Goal: Information Seeking & Learning: Understand process/instructions

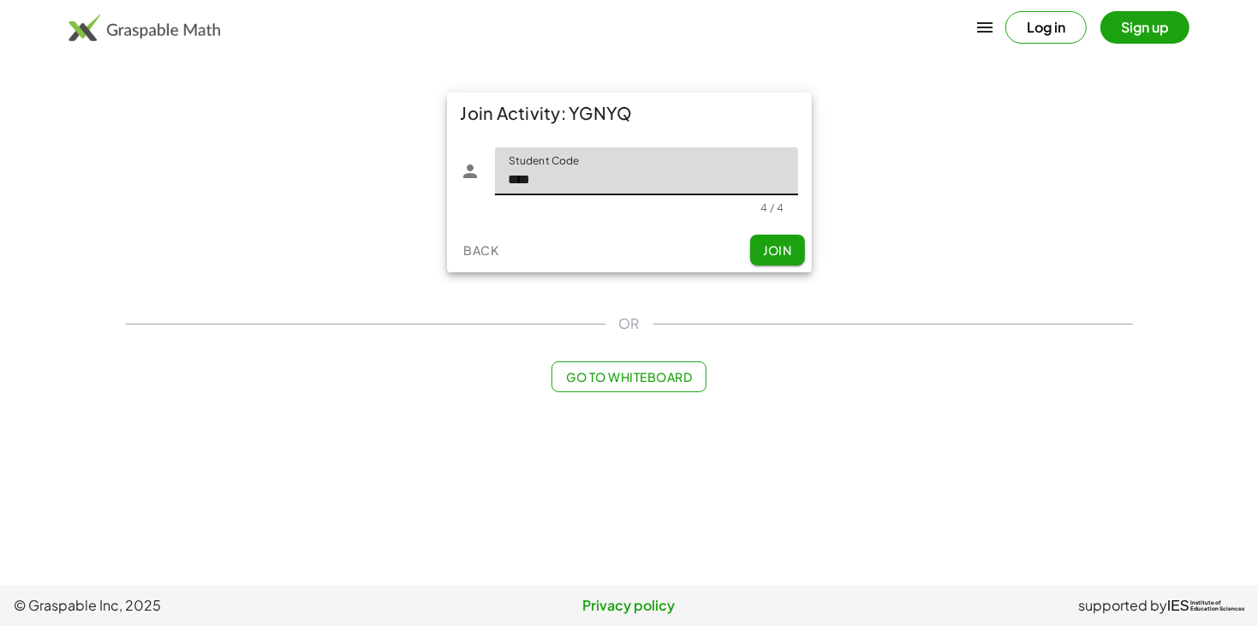
type input "****"
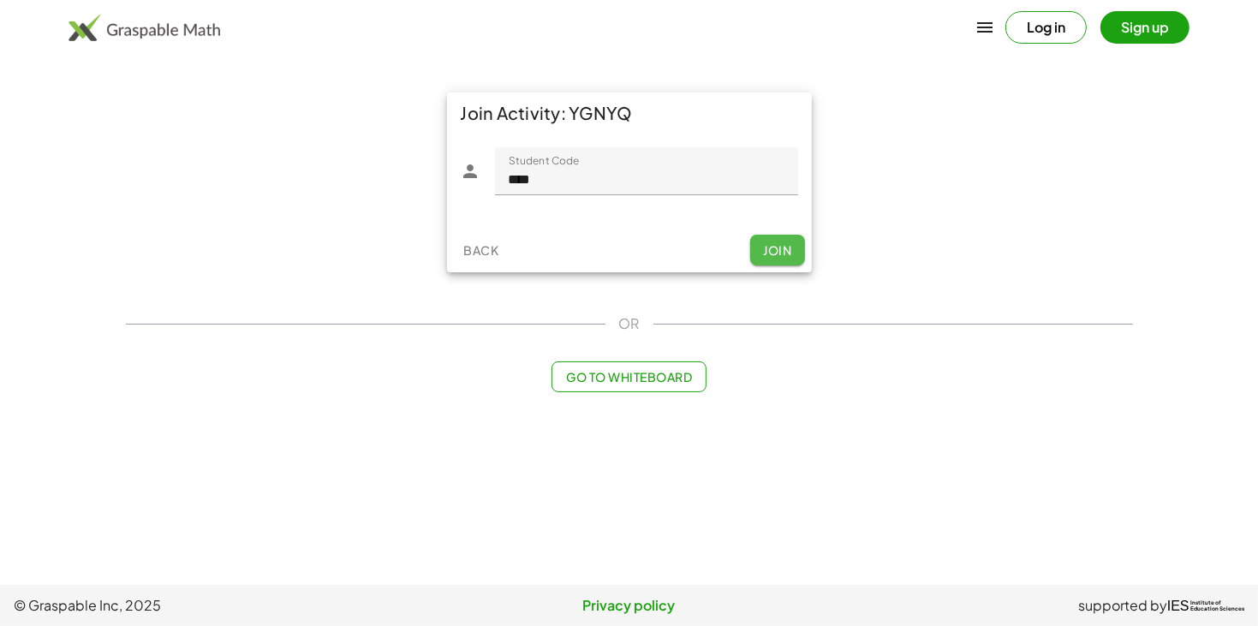
click at [786, 244] on span "Join" at bounding box center [777, 249] width 28 height 15
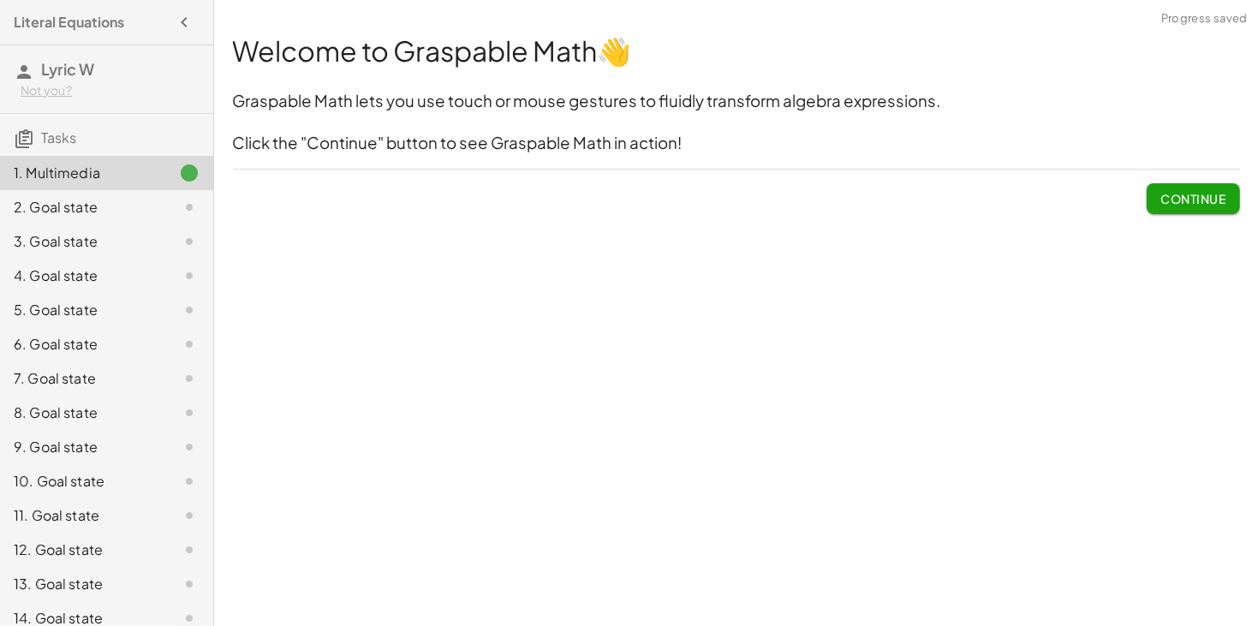
click at [1191, 206] on span "Continue" at bounding box center [1192, 198] width 65 height 15
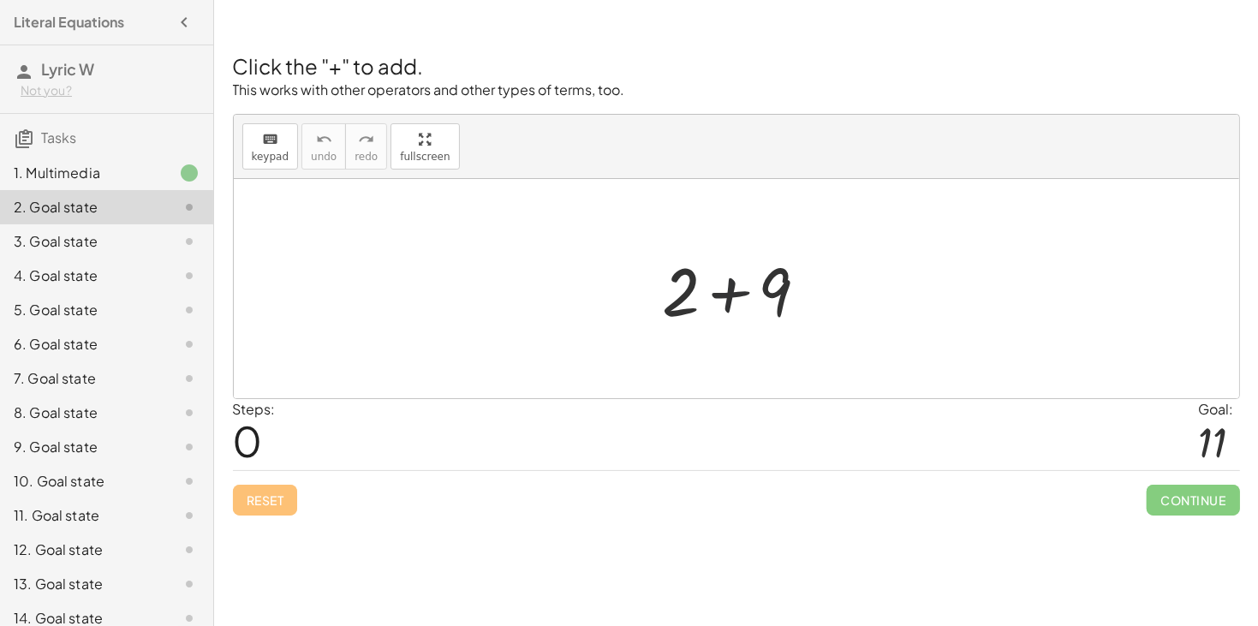
click at [730, 298] on div at bounding box center [742, 289] width 177 height 88
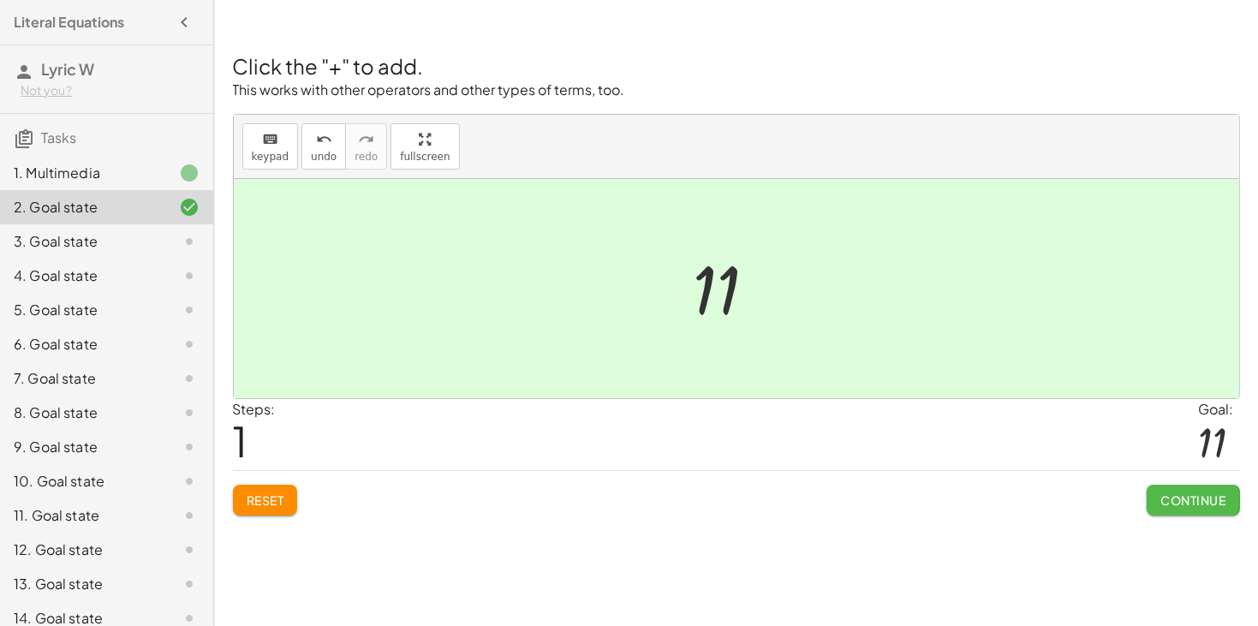
click at [1171, 490] on button "Continue" at bounding box center [1193, 500] width 92 height 31
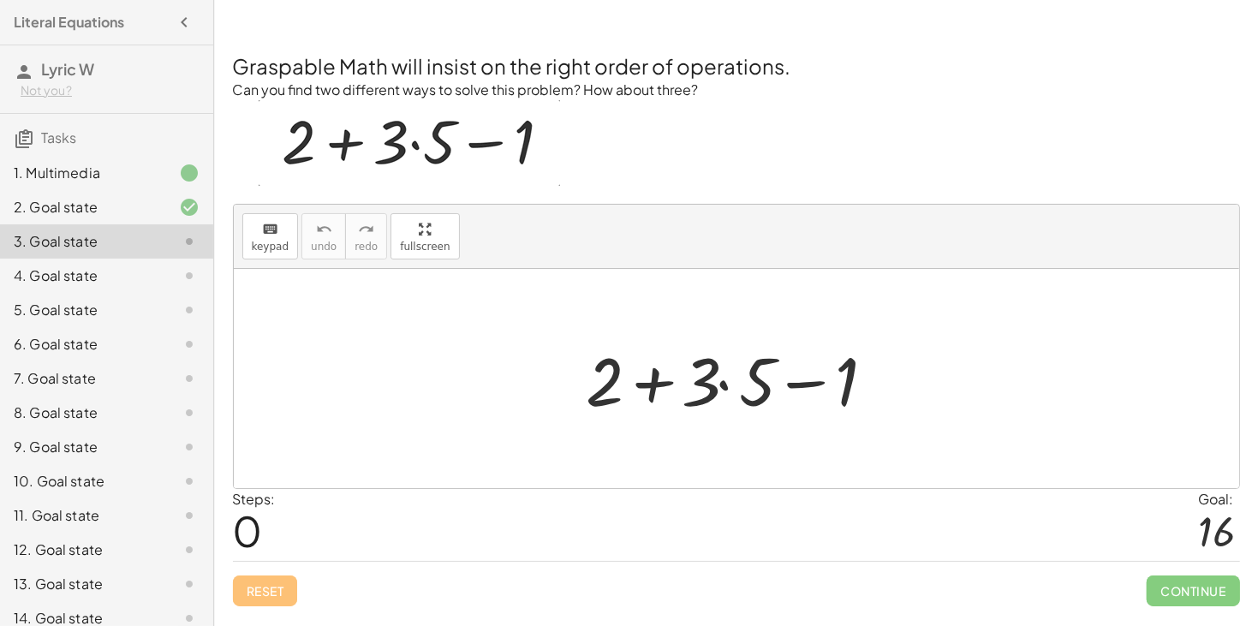
click at [729, 386] on div at bounding box center [743, 379] width 330 height 88
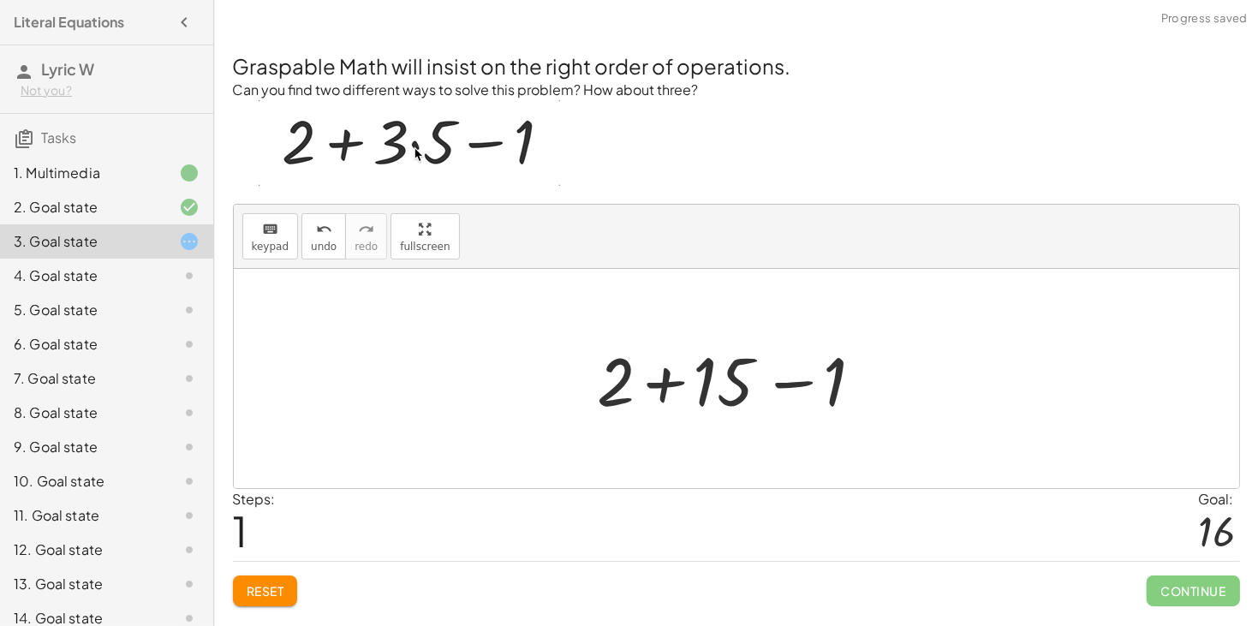
click at [660, 379] on div at bounding box center [742, 379] width 307 height 88
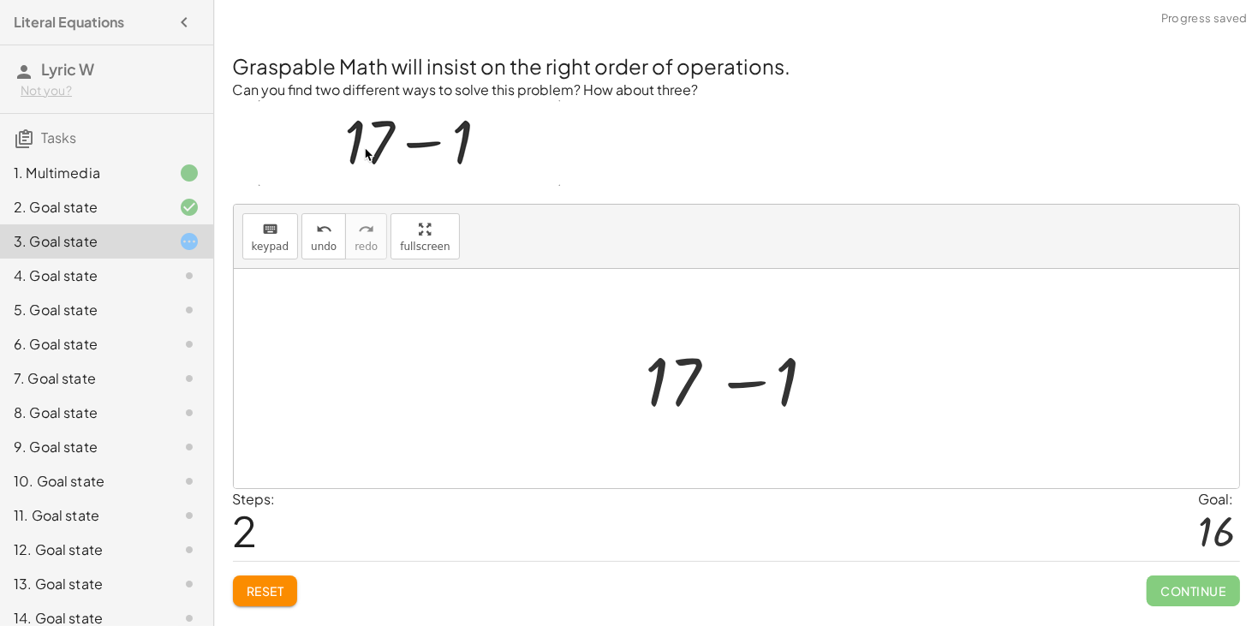
click at [742, 385] on div at bounding box center [743, 379] width 212 height 88
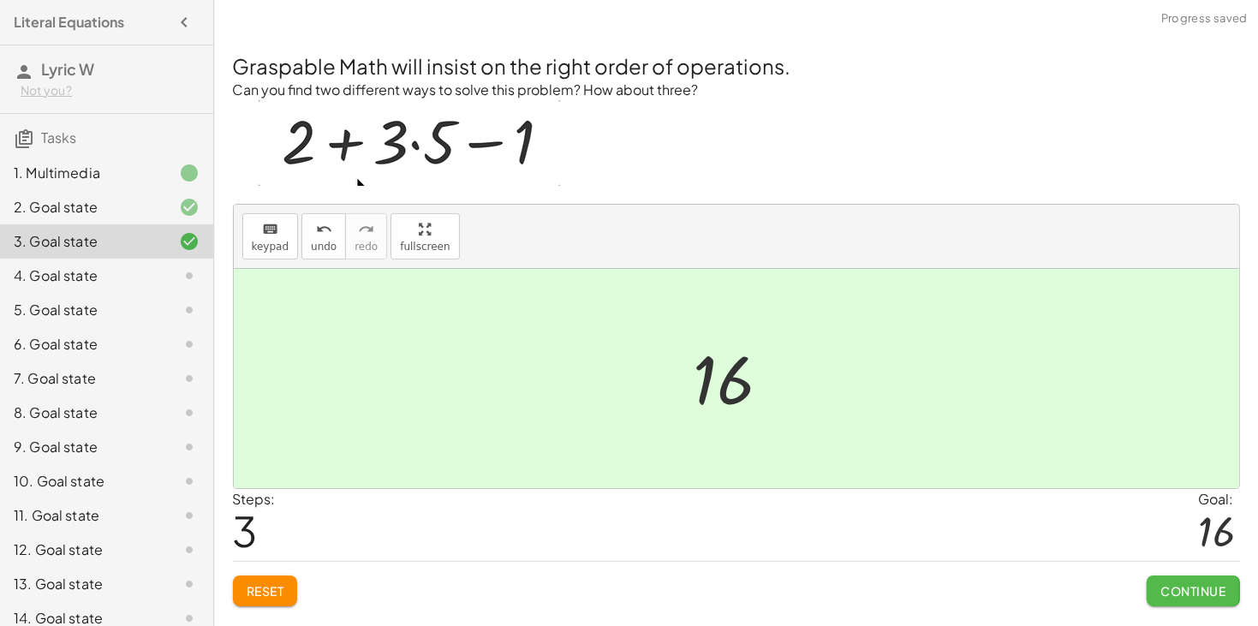
click at [1156, 592] on button "Continue" at bounding box center [1193, 590] width 92 height 31
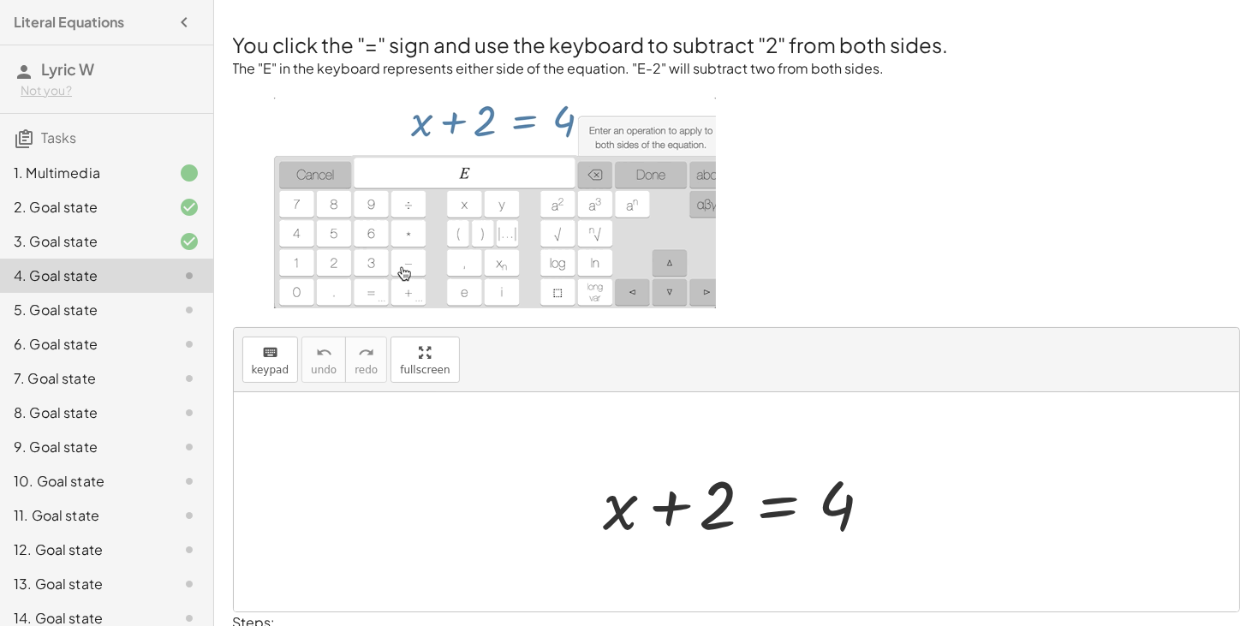
click at [622, 505] on div at bounding box center [742, 502] width 295 height 88
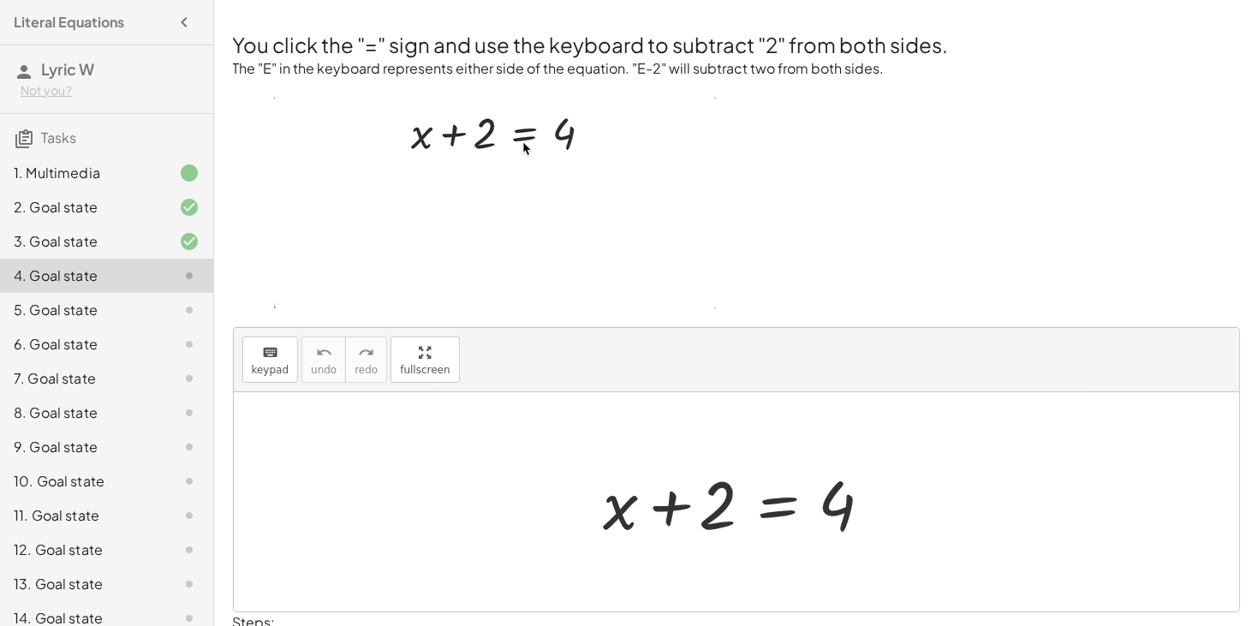
click at [662, 511] on div at bounding box center [742, 502] width 295 height 88
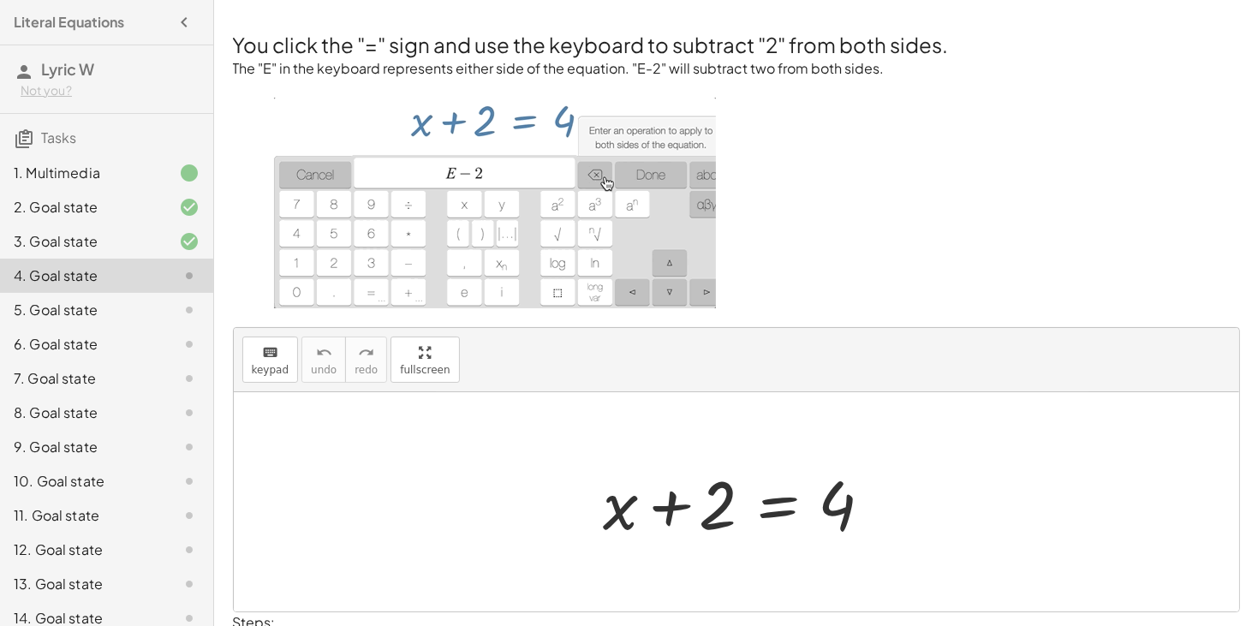
click at [780, 508] on div at bounding box center [742, 502] width 295 height 88
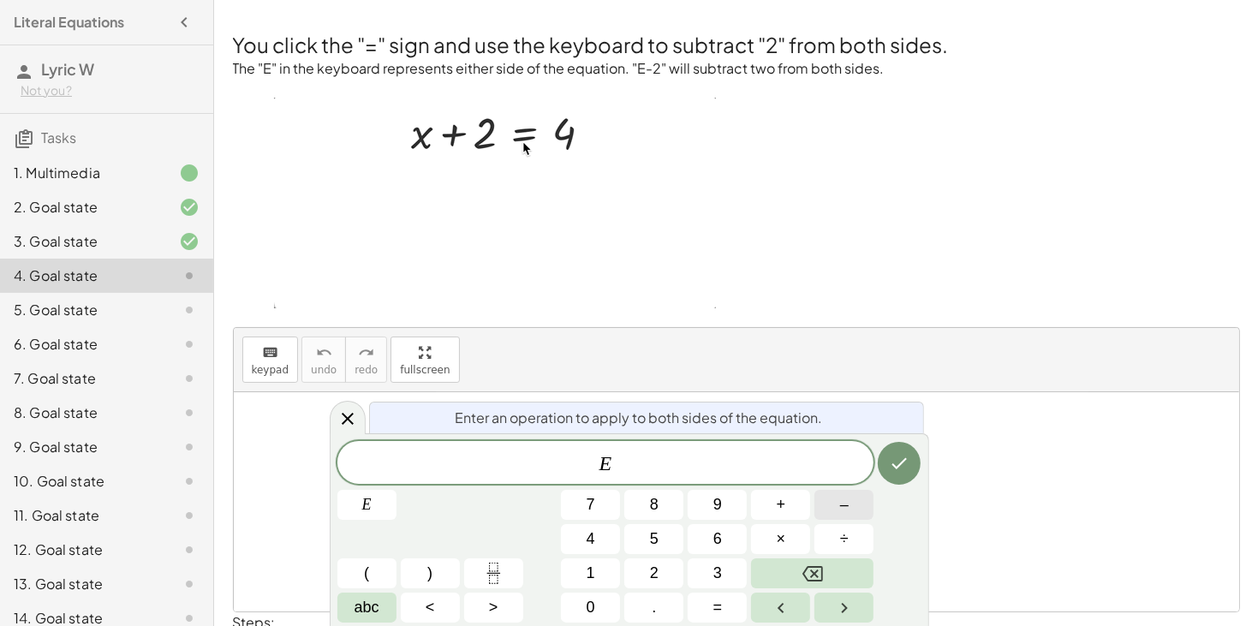
click at [828, 510] on button "–" at bounding box center [843, 505] width 59 height 30
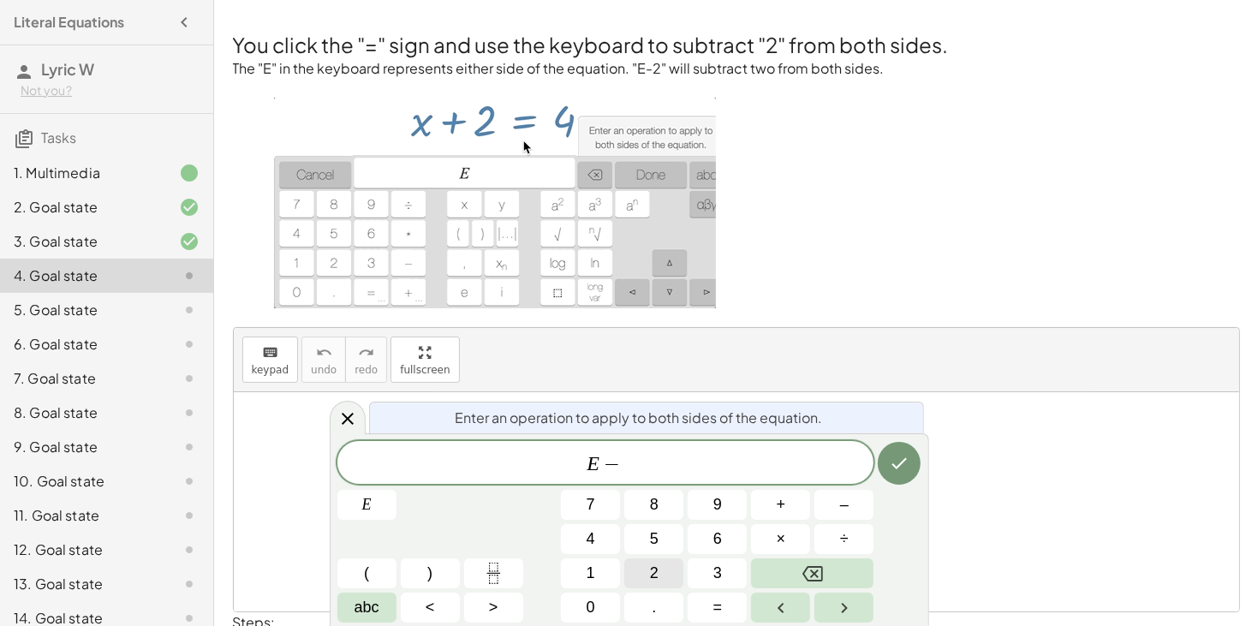
click at [651, 570] on span "2" at bounding box center [654, 573] width 9 height 23
click at [895, 460] on icon "Done" at bounding box center [899, 463] width 21 height 21
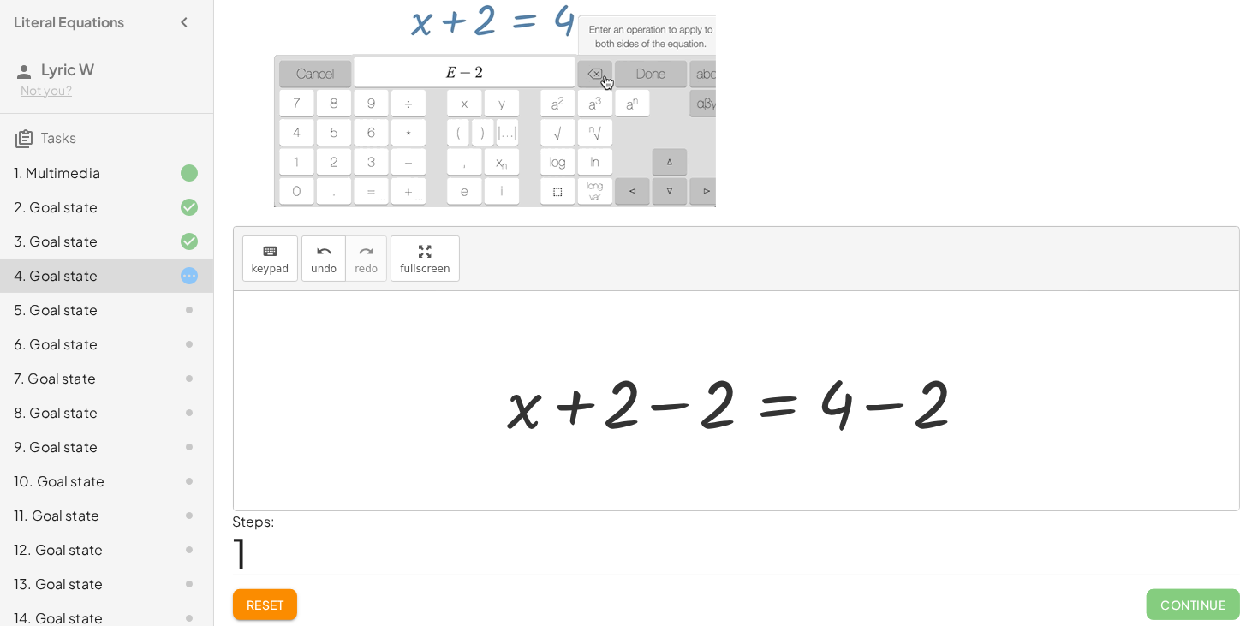
scroll to position [104, 0]
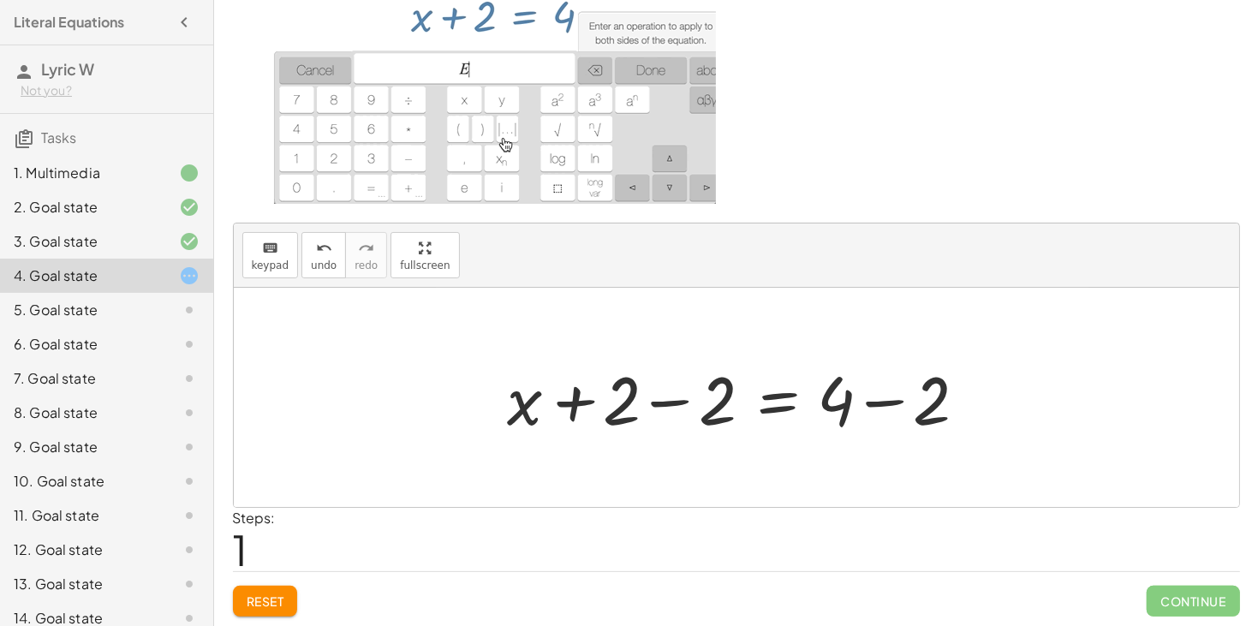
click at [574, 400] on div at bounding box center [742, 398] width 487 height 88
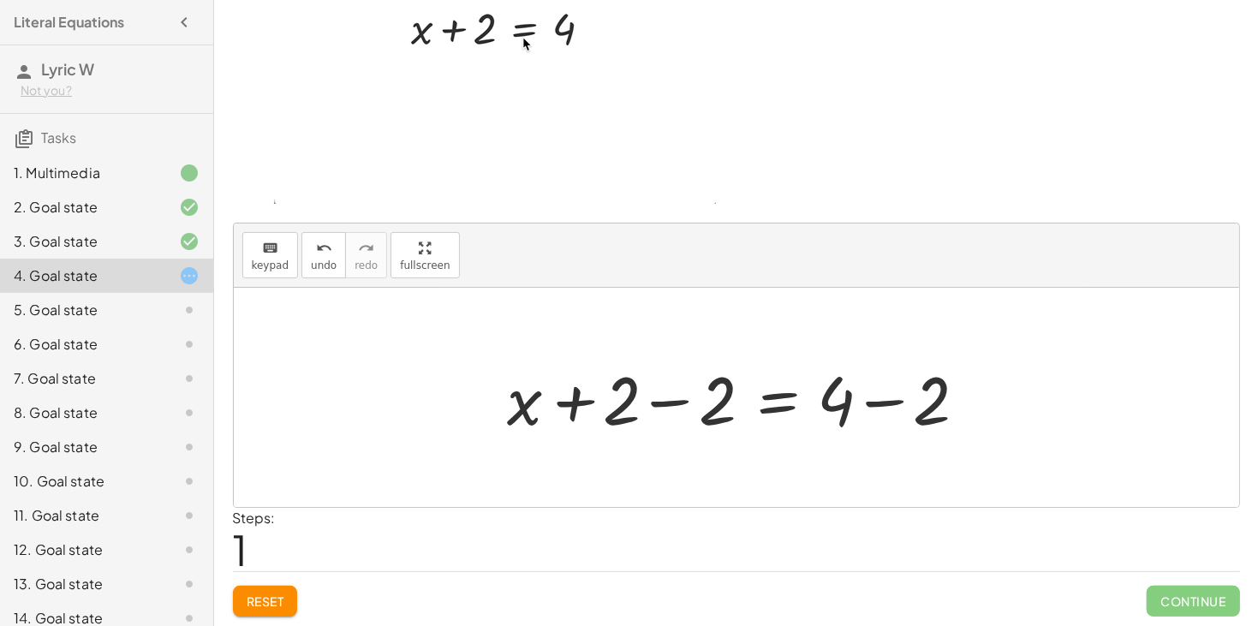
click at [868, 403] on div at bounding box center [742, 398] width 487 height 88
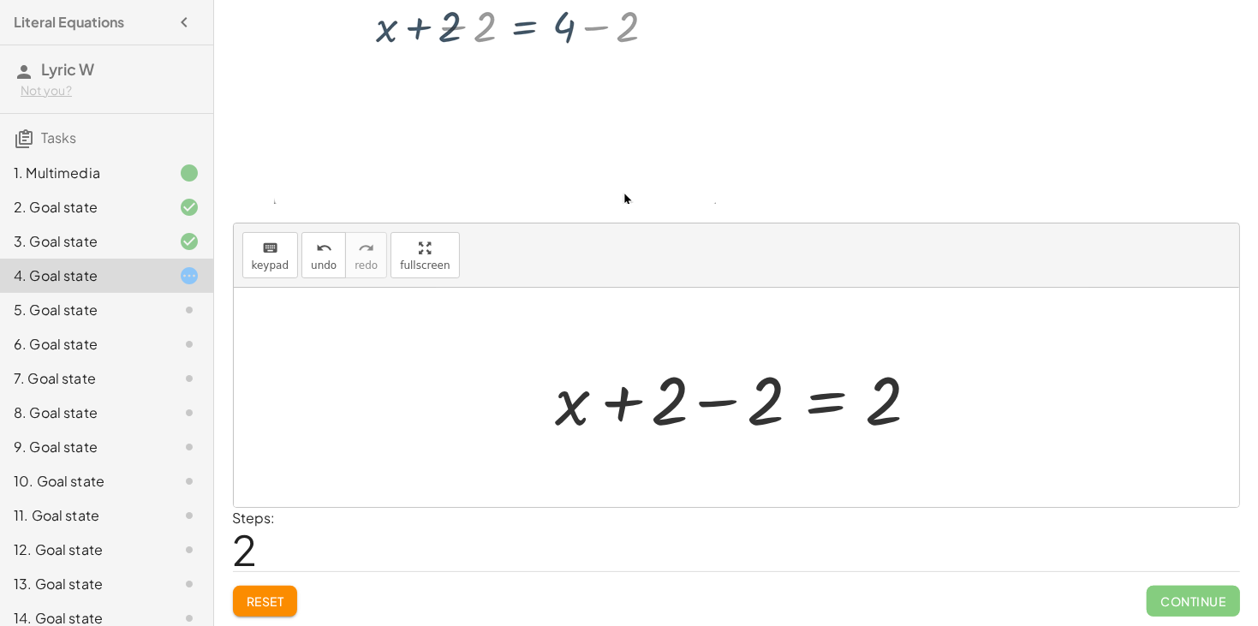
click at [712, 405] on div at bounding box center [742, 398] width 391 height 88
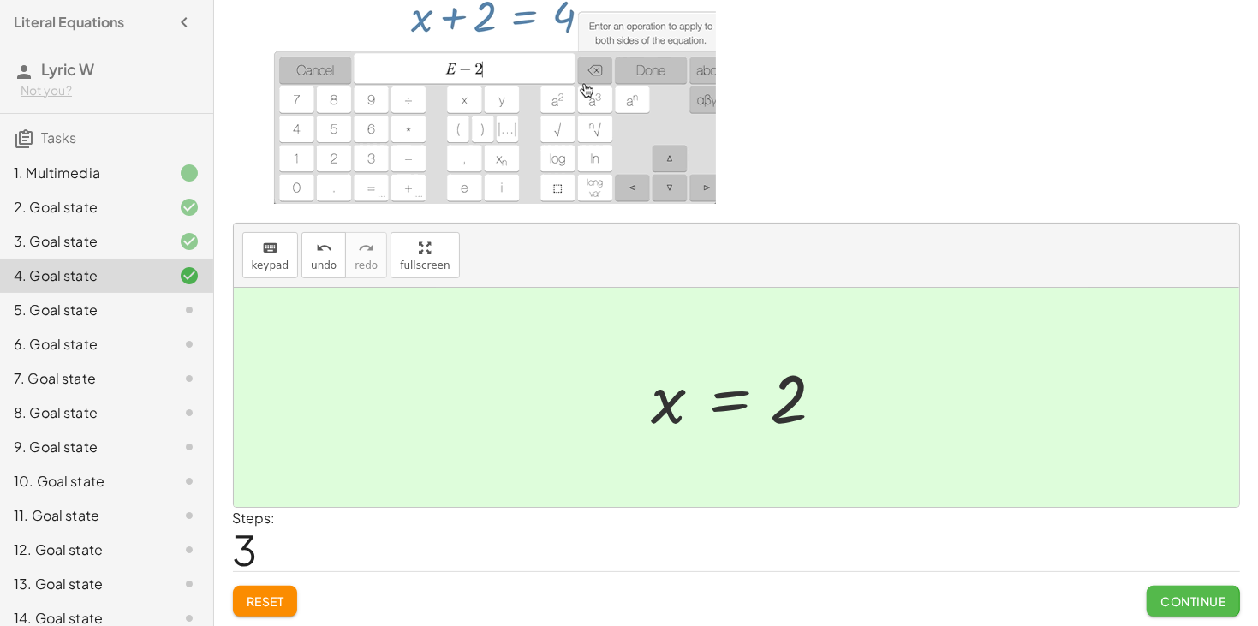
click at [1219, 601] on span "Continue" at bounding box center [1192, 600] width 65 height 15
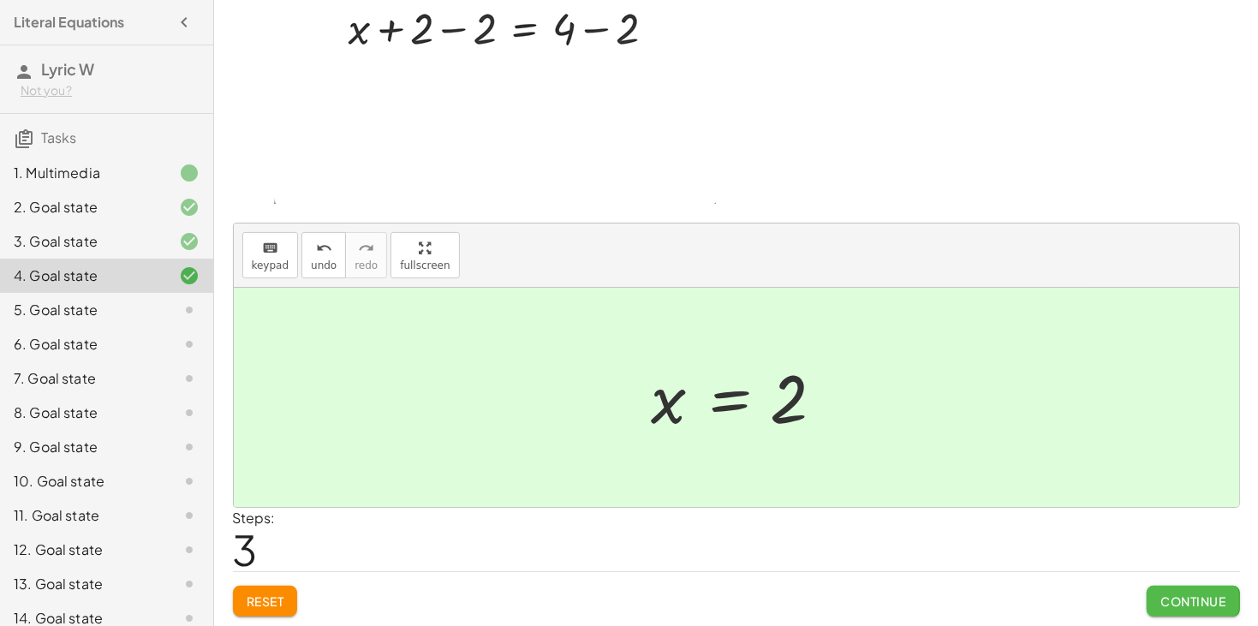
scroll to position [0, 0]
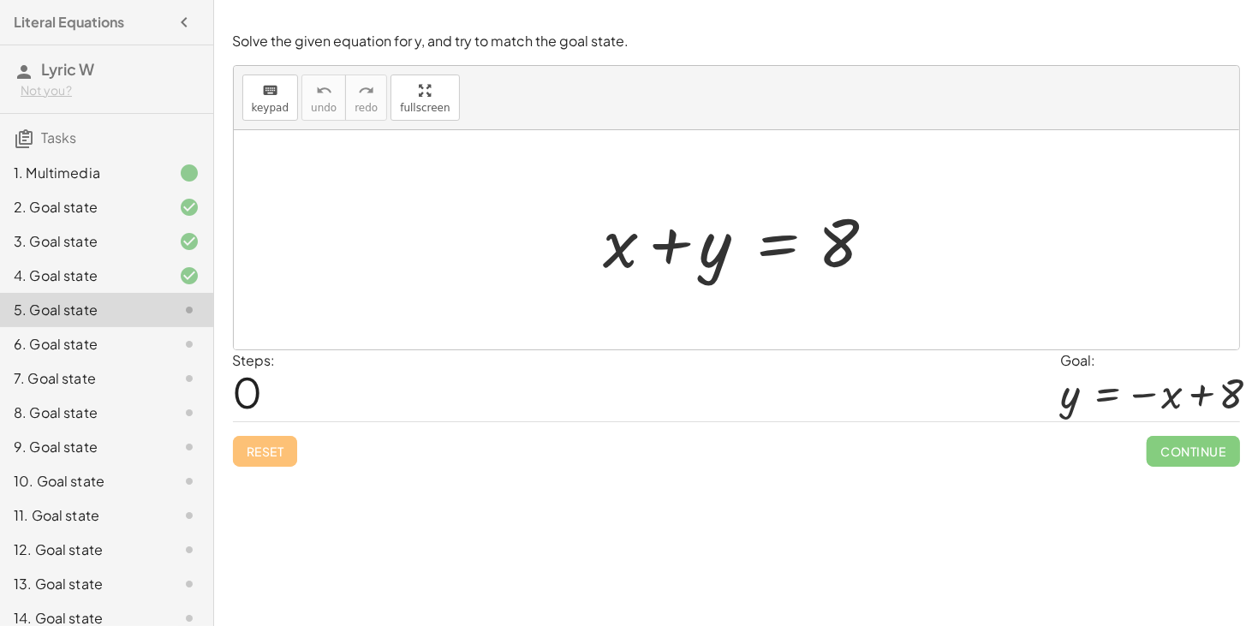
click at [778, 253] on div at bounding box center [742, 240] width 295 height 88
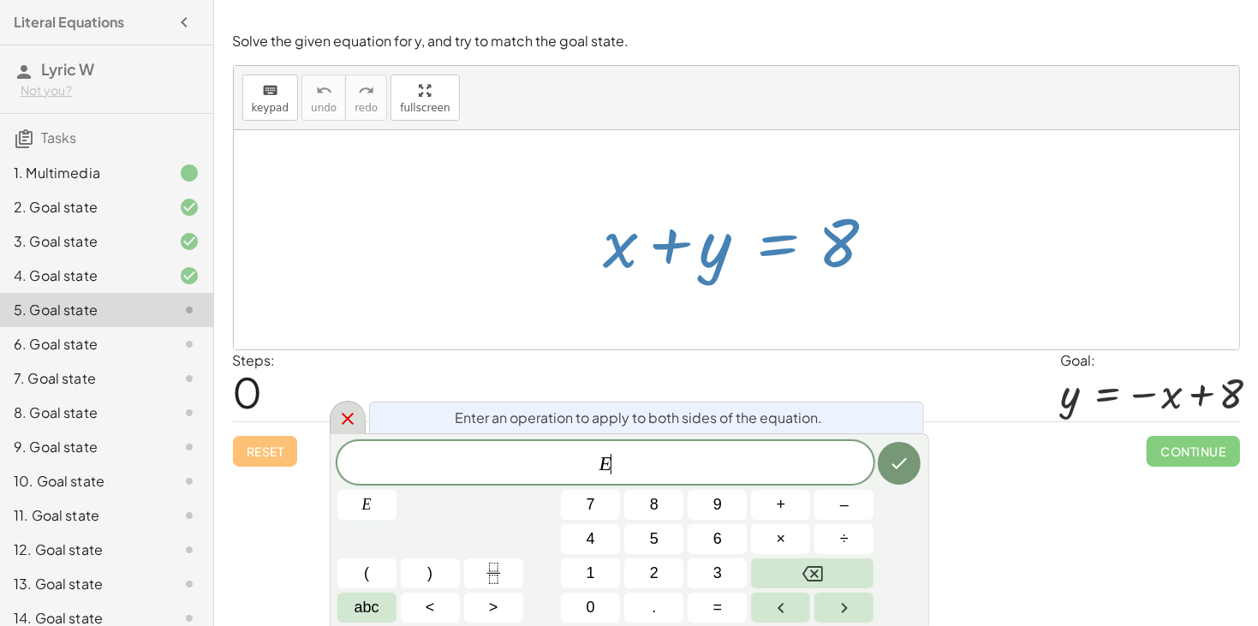
click at [347, 420] on icon at bounding box center [348, 419] width 12 height 12
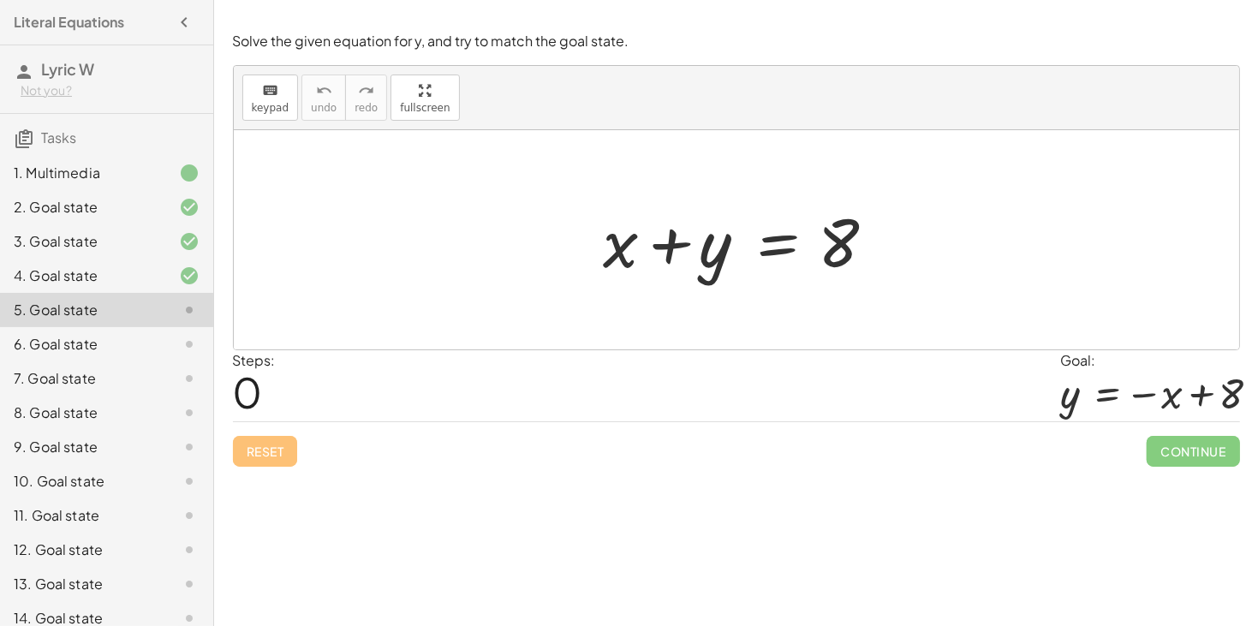
click at [615, 257] on div at bounding box center [742, 240] width 295 height 88
click at [784, 248] on div at bounding box center [742, 240] width 295 height 88
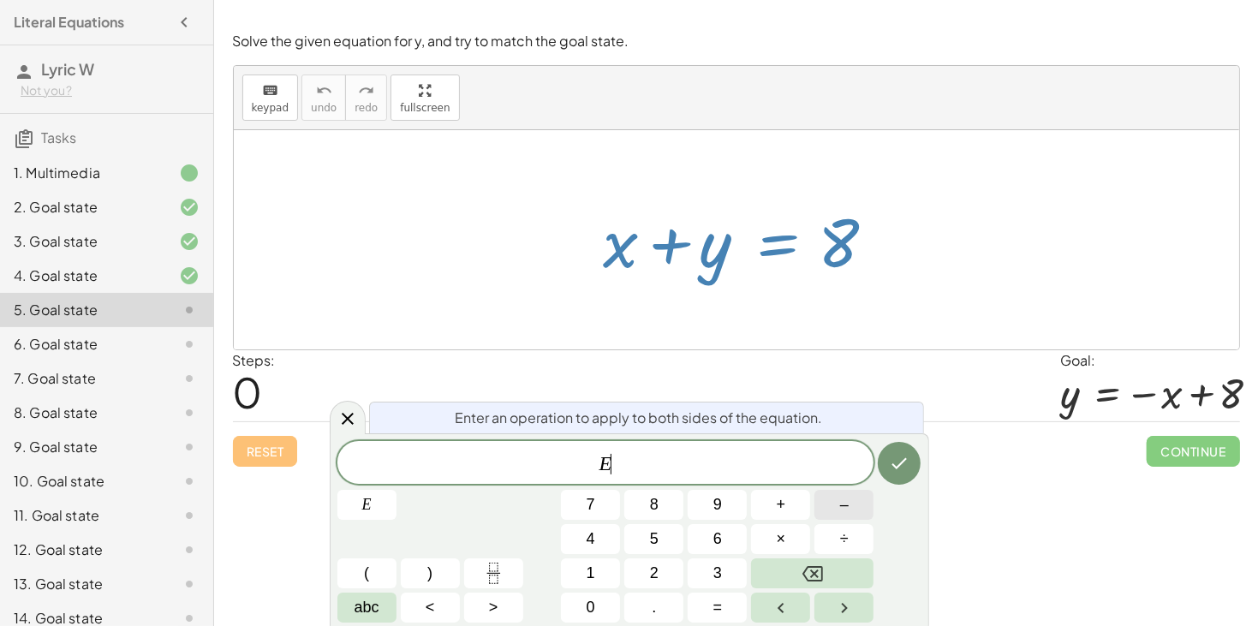
click at [844, 504] on span "–" at bounding box center [844, 504] width 9 height 23
click at [376, 617] on span "abc" at bounding box center [367, 607] width 25 height 23
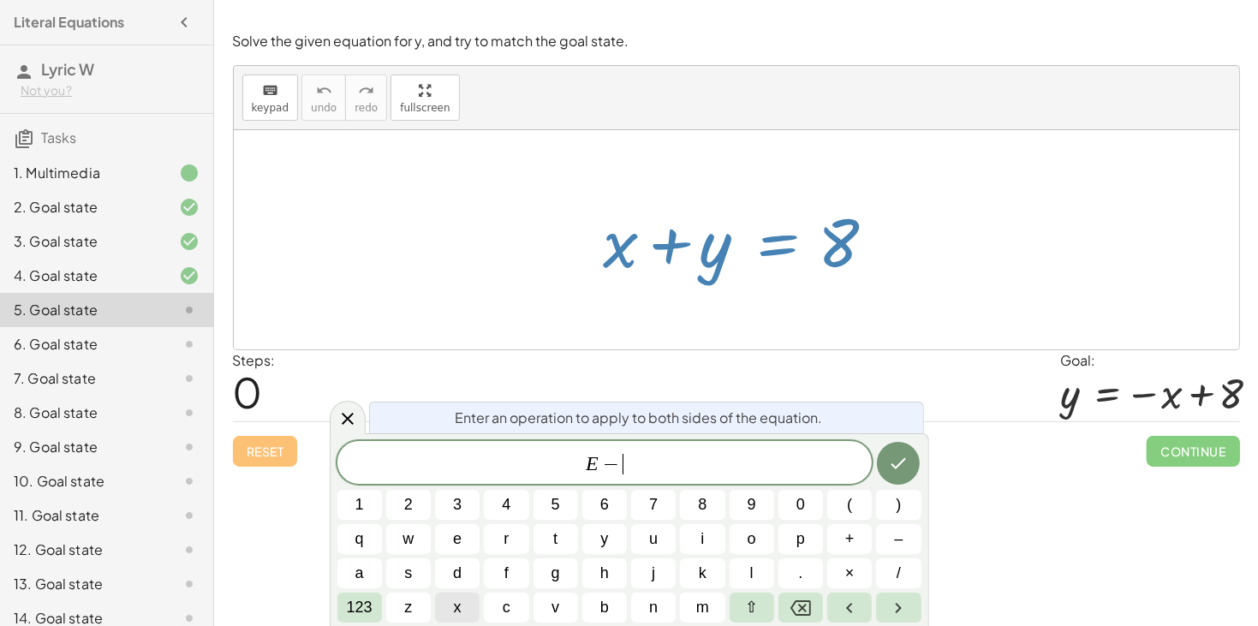
click at [456, 604] on span "x" at bounding box center [458, 607] width 8 height 23
click at [914, 468] on button "Done" at bounding box center [898, 463] width 43 height 43
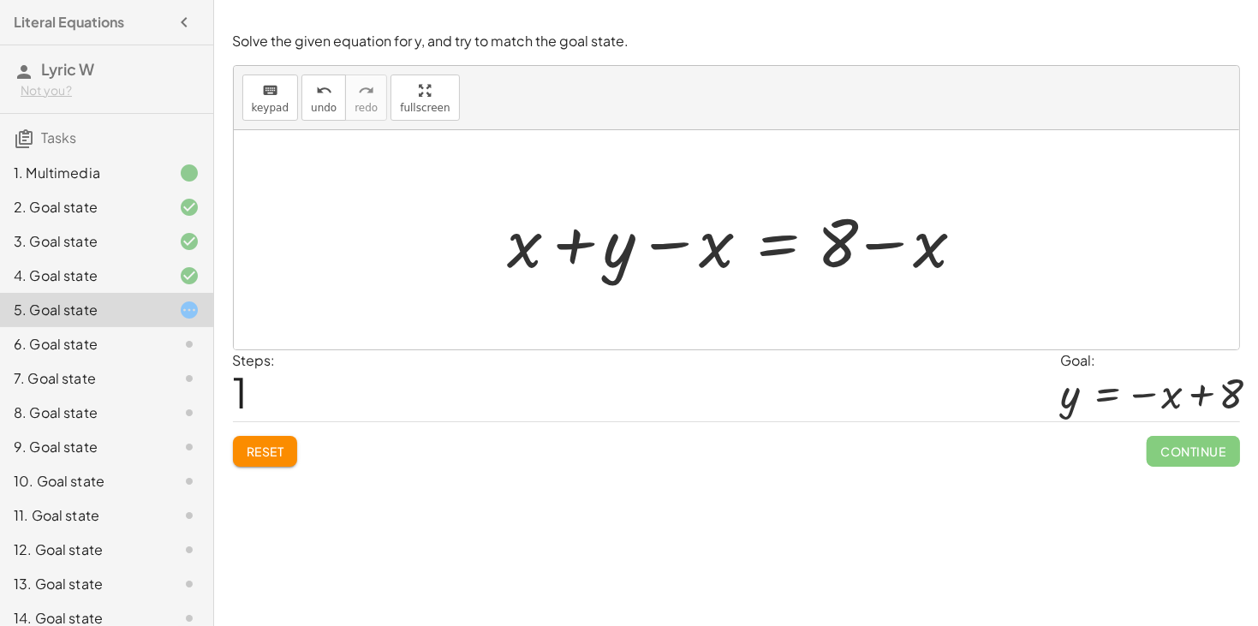
click at [618, 246] on div at bounding box center [742, 240] width 487 height 88
click at [534, 246] on div at bounding box center [742, 240] width 487 height 88
click at [859, 247] on div at bounding box center [742, 240] width 487 height 88
click at [776, 246] on div at bounding box center [742, 240] width 487 height 88
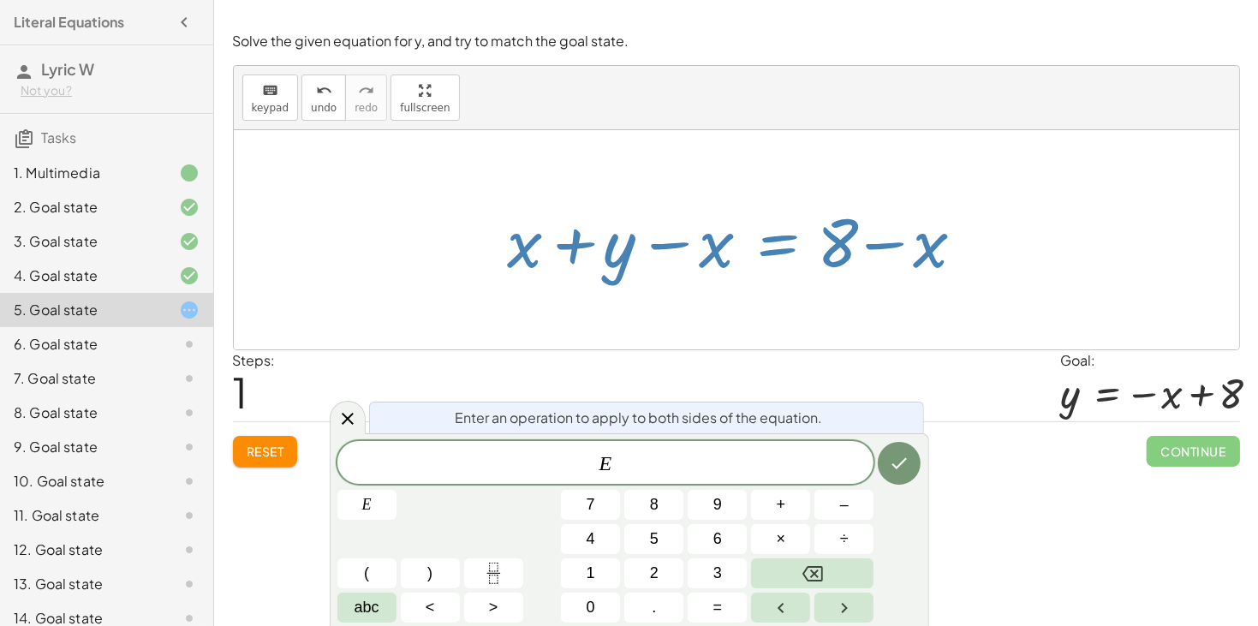
click at [283, 449] on span "Reset" at bounding box center [266, 451] width 38 height 15
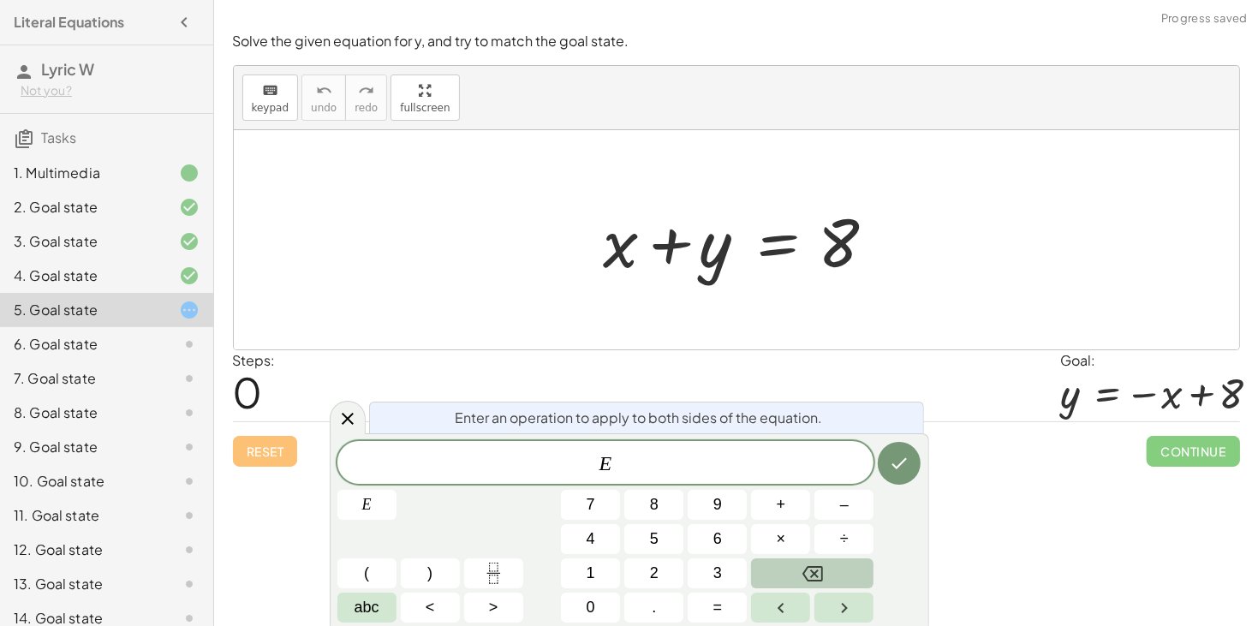
click at [845, 563] on button "Backspace" at bounding box center [812, 573] width 122 height 30
click at [909, 456] on icon "Done" at bounding box center [899, 463] width 21 height 21
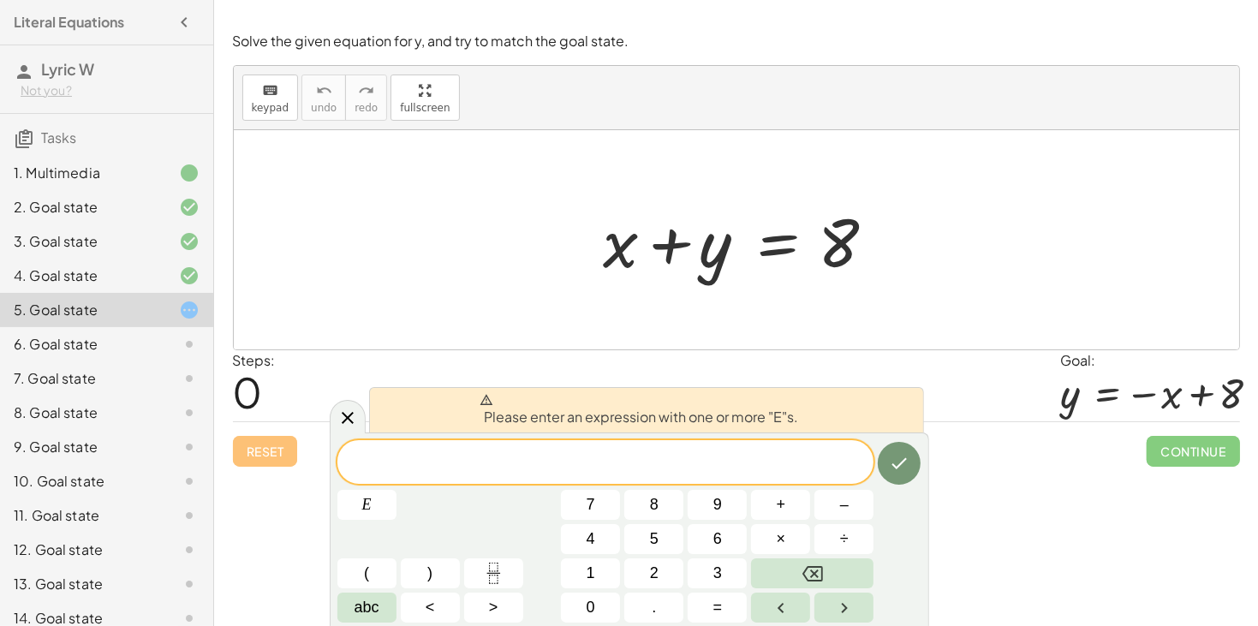
click at [966, 522] on div "Welcome to Graspable Math 👋 Graspable Math lets you use touch or mouse gestures…" at bounding box center [736, 313] width 1044 height 626
click at [343, 416] on icon at bounding box center [347, 418] width 21 height 21
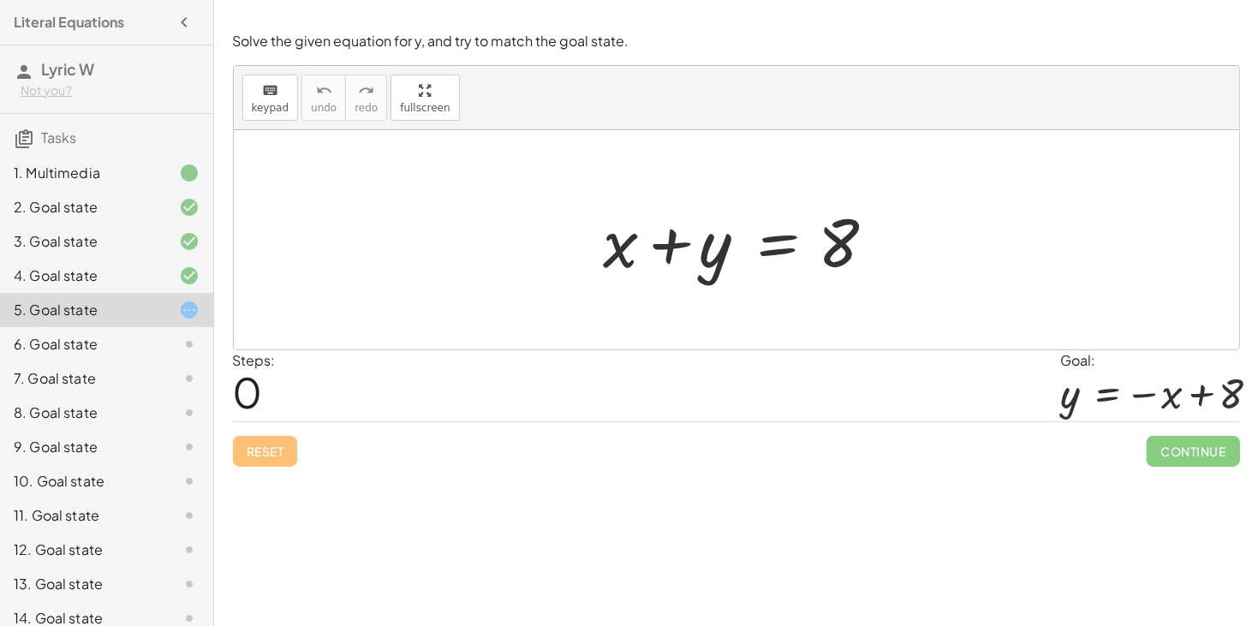
click at [727, 239] on div at bounding box center [742, 240] width 295 height 88
click at [826, 233] on div at bounding box center [742, 240] width 295 height 88
click at [775, 242] on div at bounding box center [742, 240] width 295 height 88
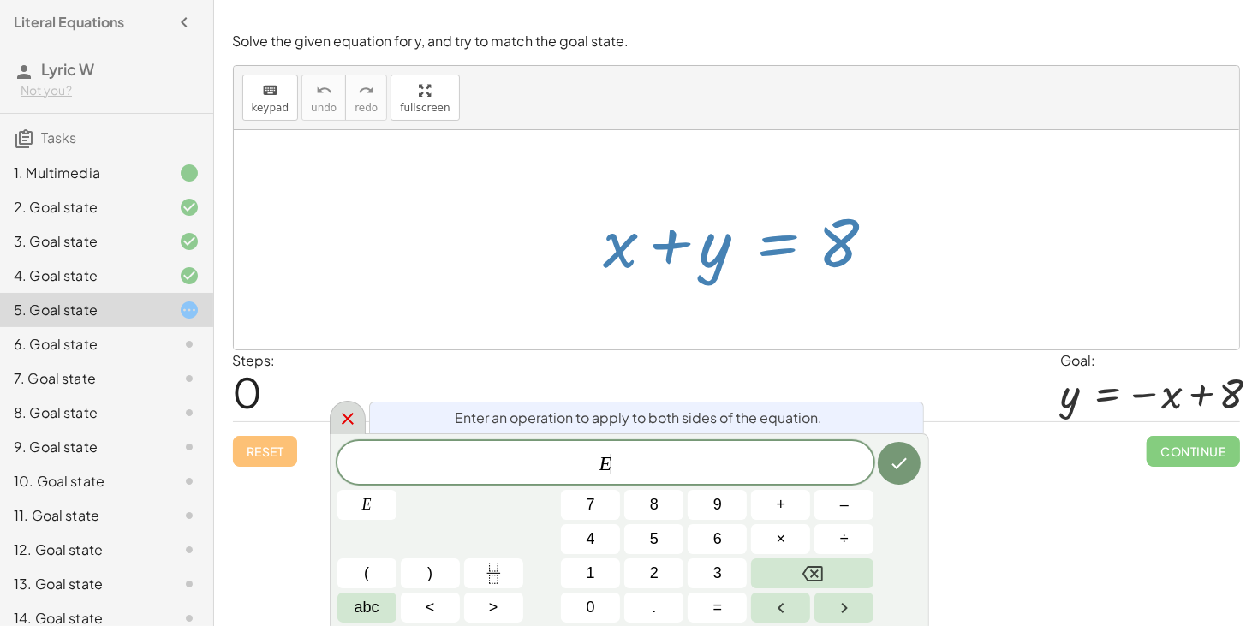
click at [349, 418] on icon at bounding box center [347, 418] width 21 height 21
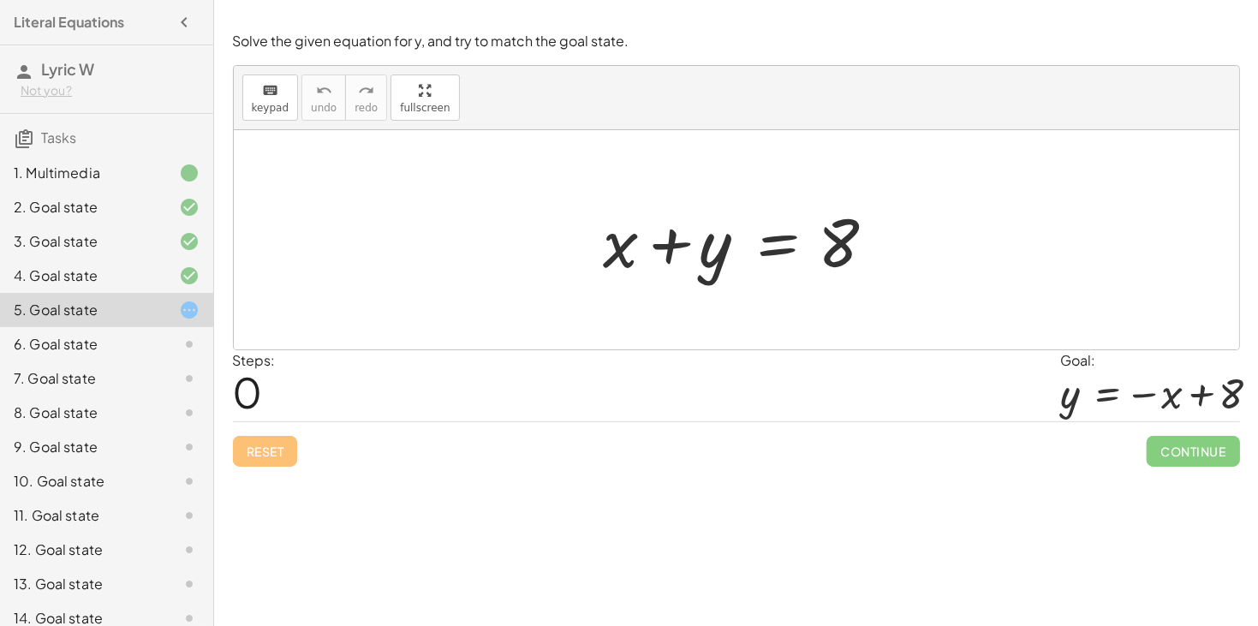
click at [766, 230] on div at bounding box center [742, 240] width 295 height 88
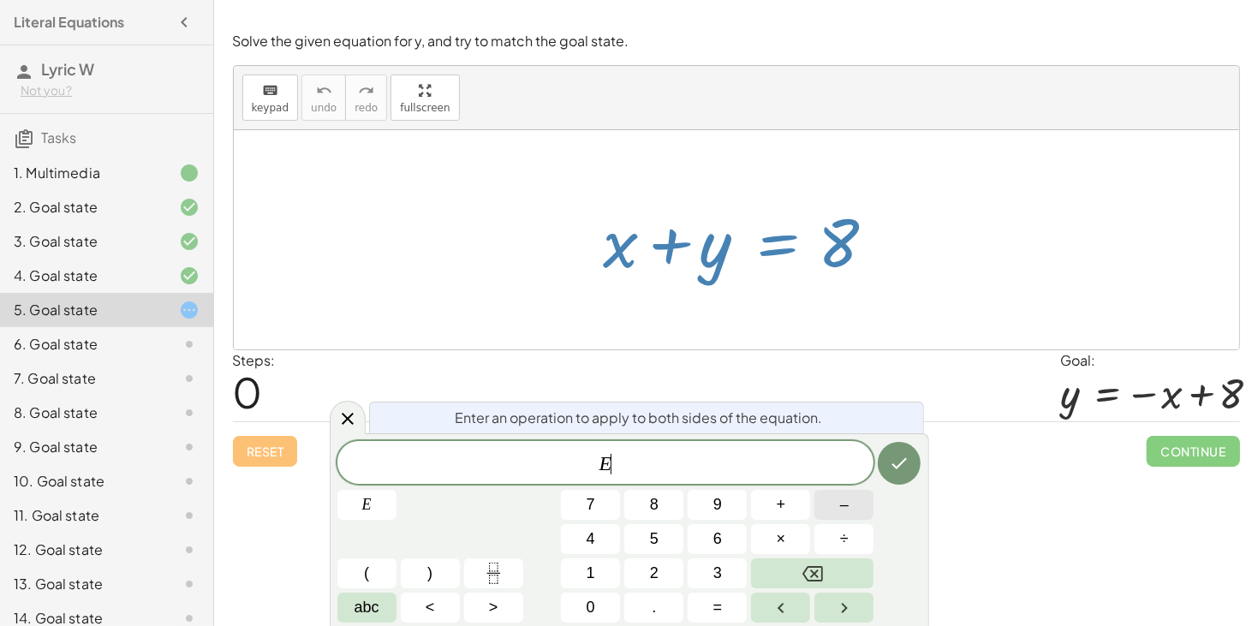
click at [843, 506] on span "–" at bounding box center [844, 504] width 9 height 23
click at [358, 614] on span "abc" at bounding box center [367, 607] width 25 height 23
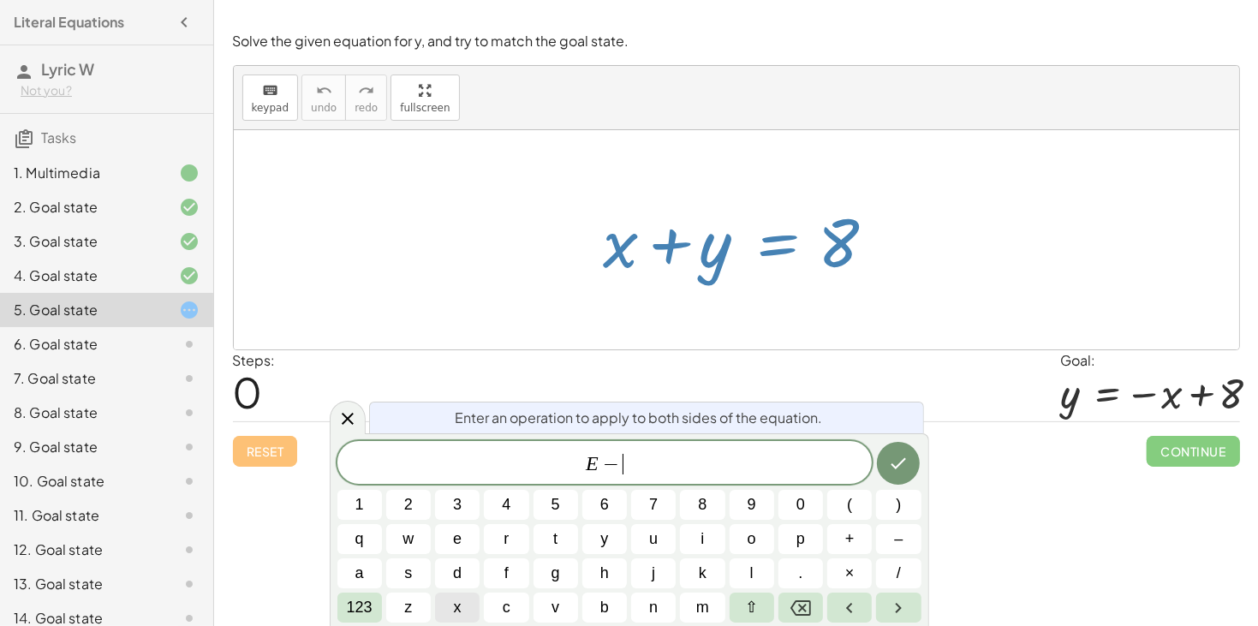
click at [450, 605] on button "x" at bounding box center [457, 608] width 45 height 30
click at [883, 454] on button "Done" at bounding box center [898, 463] width 43 height 43
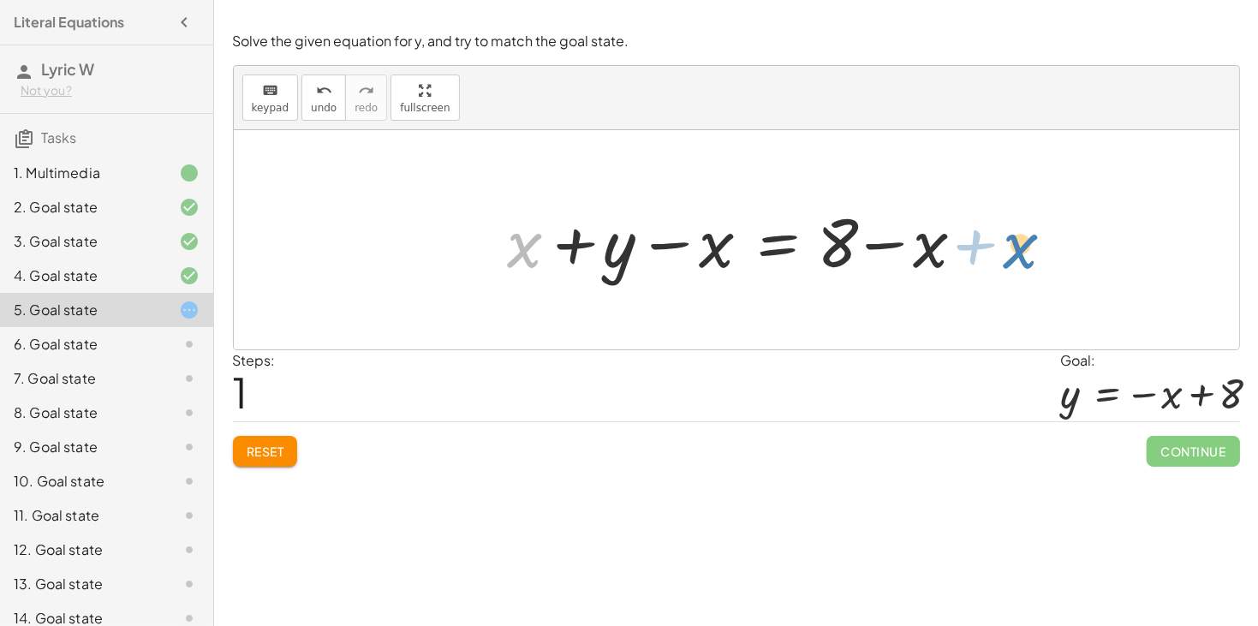
drag, startPoint x: 536, startPoint y: 244, endPoint x: 1024, endPoint y: 242, distance: 488.1
drag, startPoint x: 527, startPoint y: 258, endPoint x: 739, endPoint y: 250, distance: 212.5
click at [739, 250] on div at bounding box center [742, 240] width 487 height 88
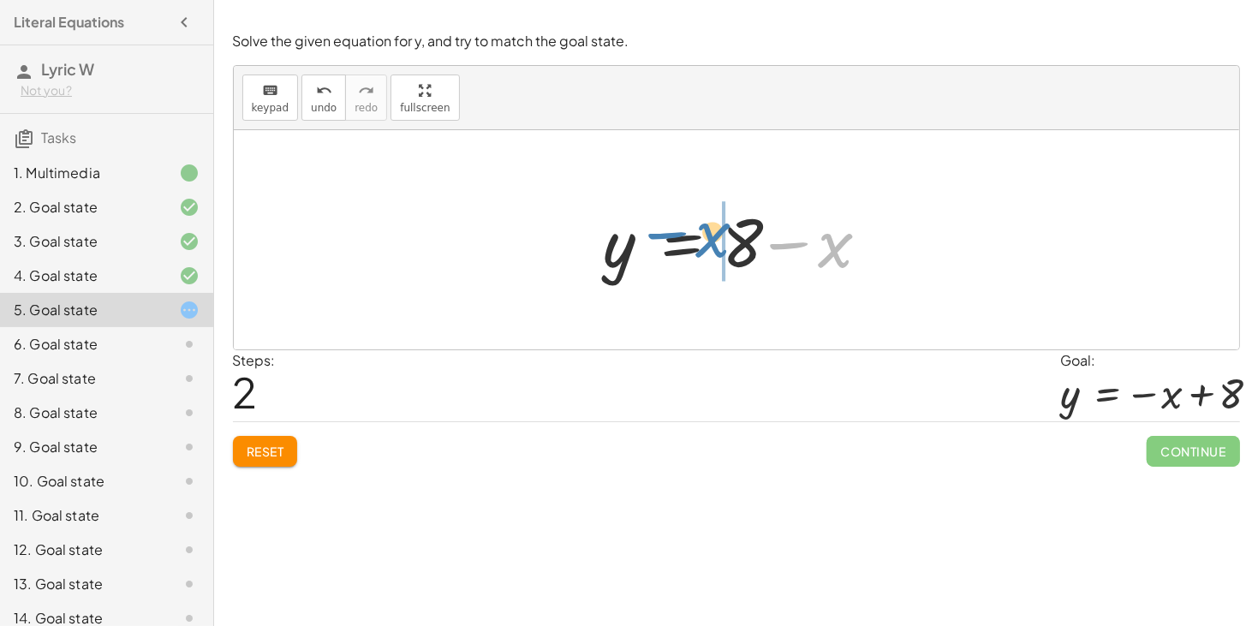
drag, startPoint x: 851, startPoint y: 259, endPoint x: 734, endPoint y: 249, distance: 117.7
click at [734, 249] on div at bounding box center [742, 240] width 295 height 88
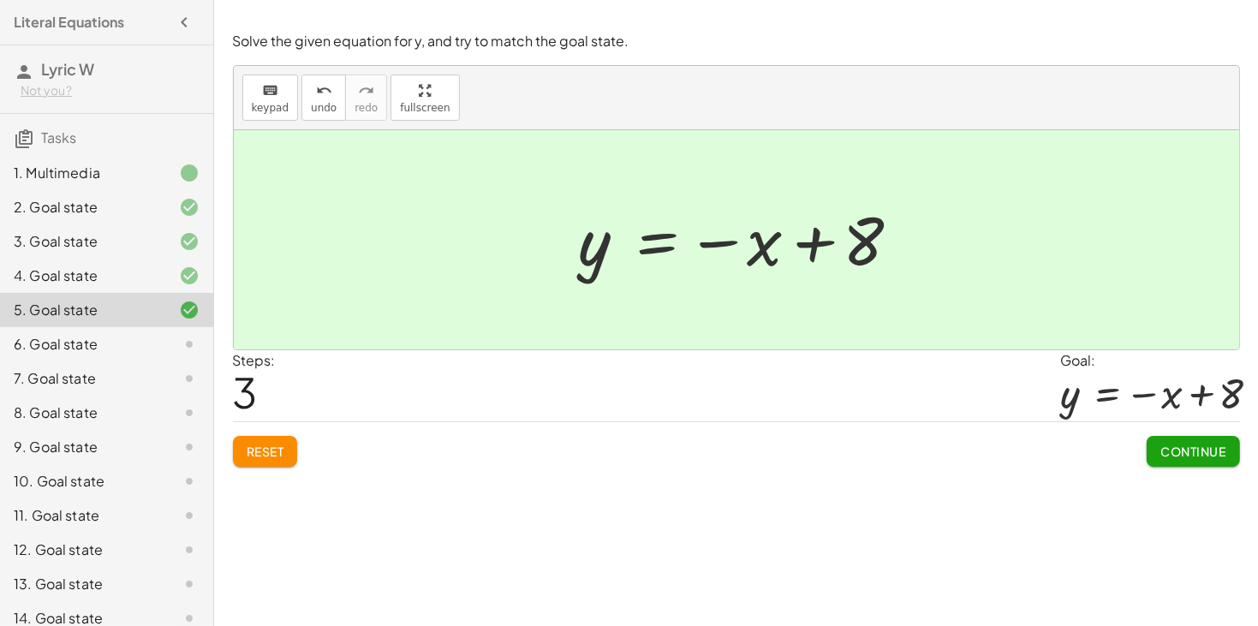
click at [1202, 445] on span "Continue" at bounding box center [1192, 451] width 65 height 15
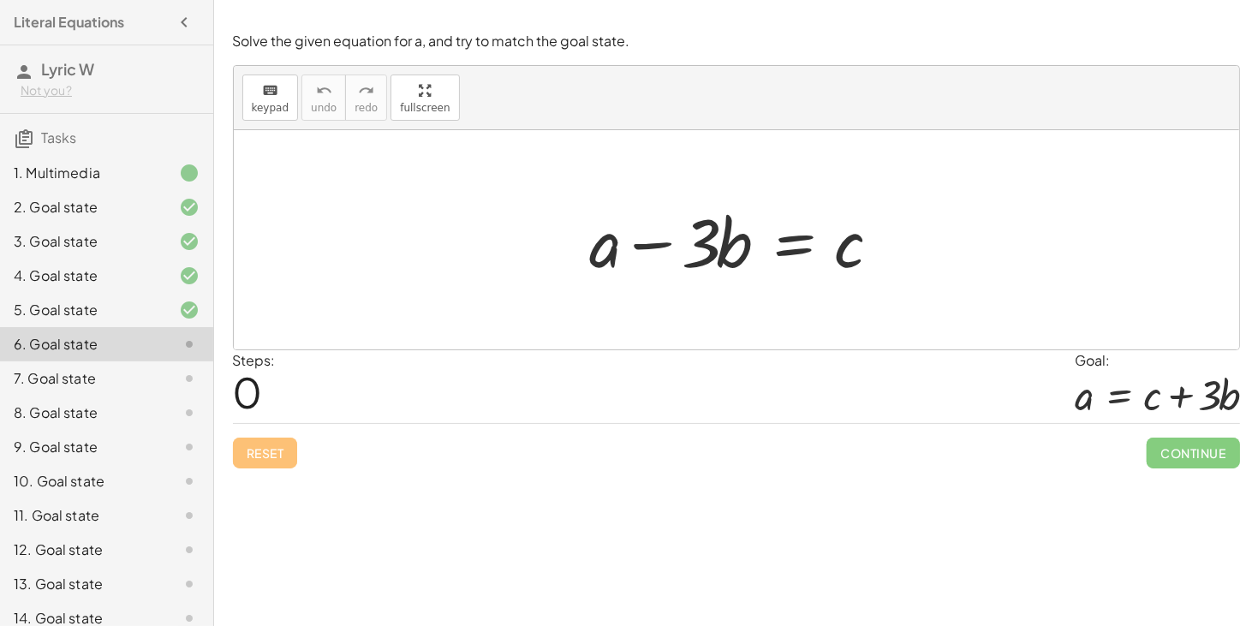
click at [802, 240] on div at bounding box center [742, 240] width 322 height 88
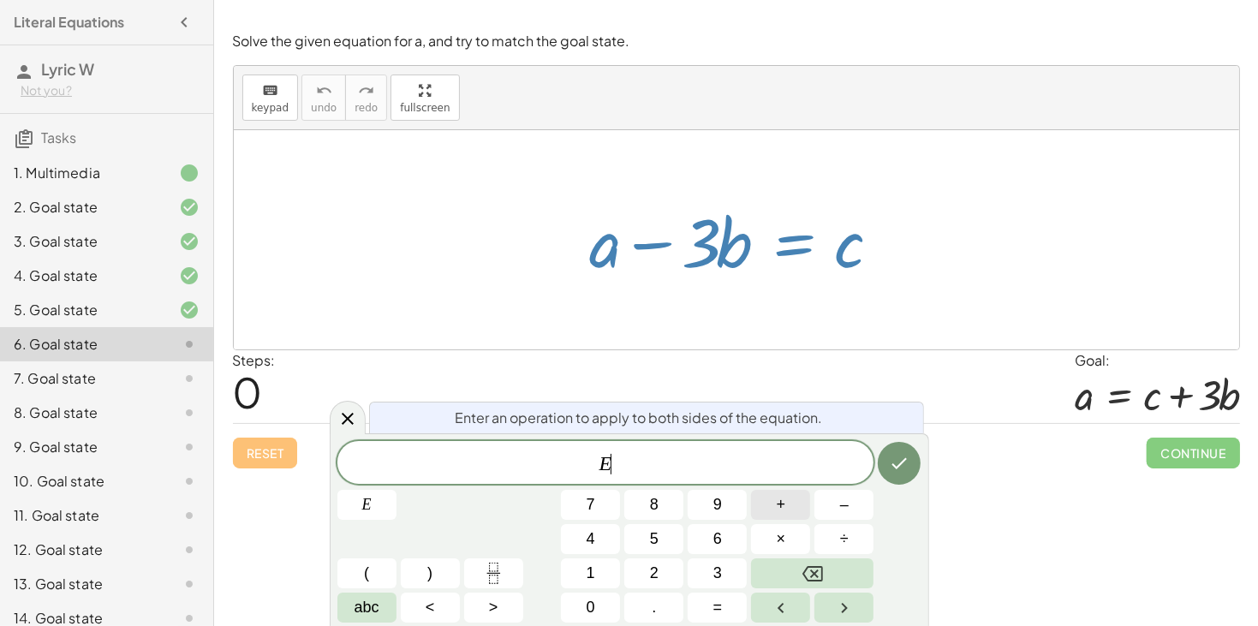
click at [778, 509] on span "+" at bounding box center [781, 504] width 9 height 23
click at [706, 567] on button "3" at bounding box center [717, 573] width 59 height 30
click at [374, 608] on span "abc" at bounding box center [367, 607] width 25 height 23
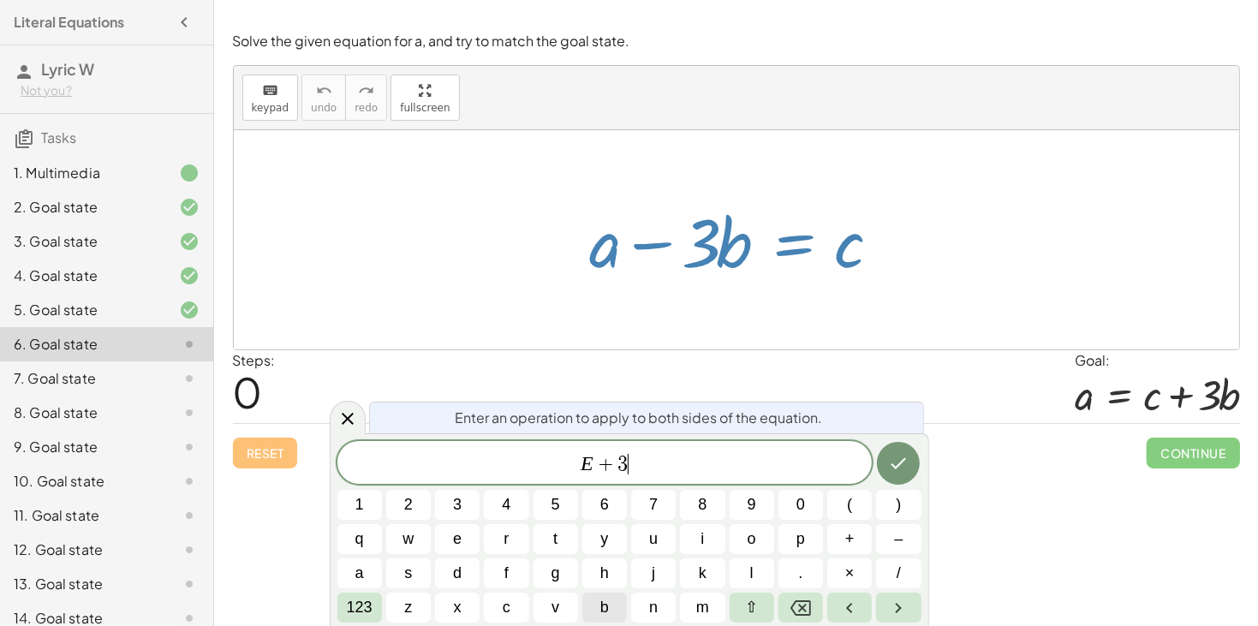
click at [602, 601] on span "b" at bounding box center [604, 607] width 9 height 23
click at [903, 468] on icon "Done" at bounding box center [898, 463] width 21 height 21
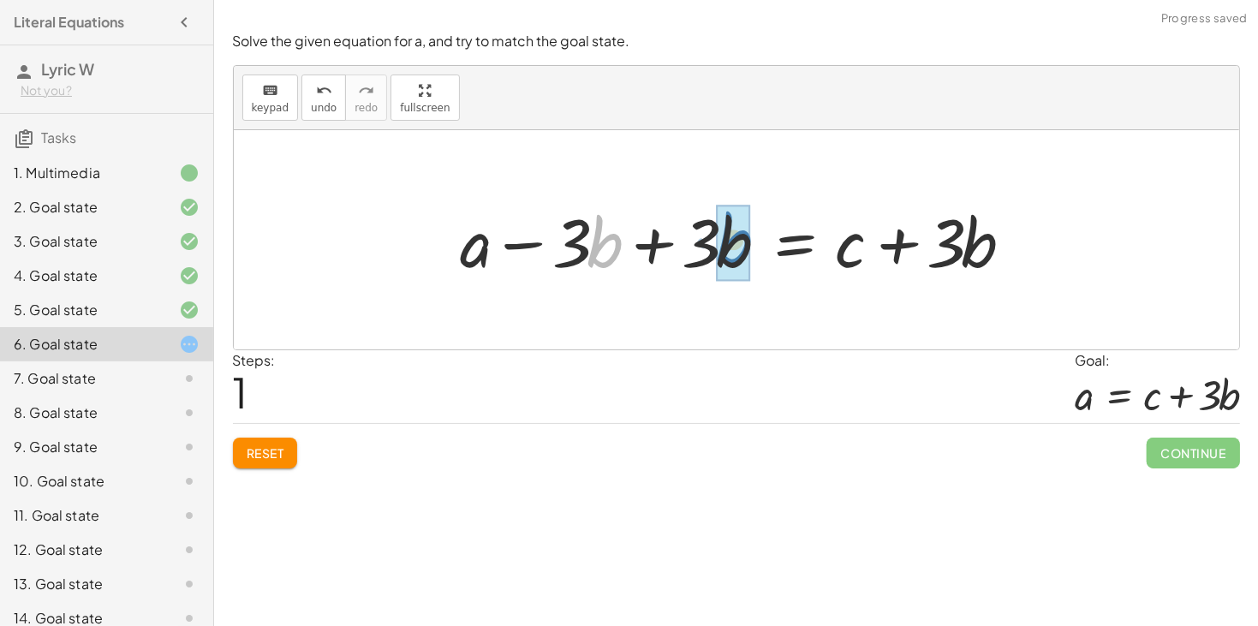
drag, startPoint x: 594, startPoint y: 239, endPoint x: 724, endPoint y: 236, distance: 129.4
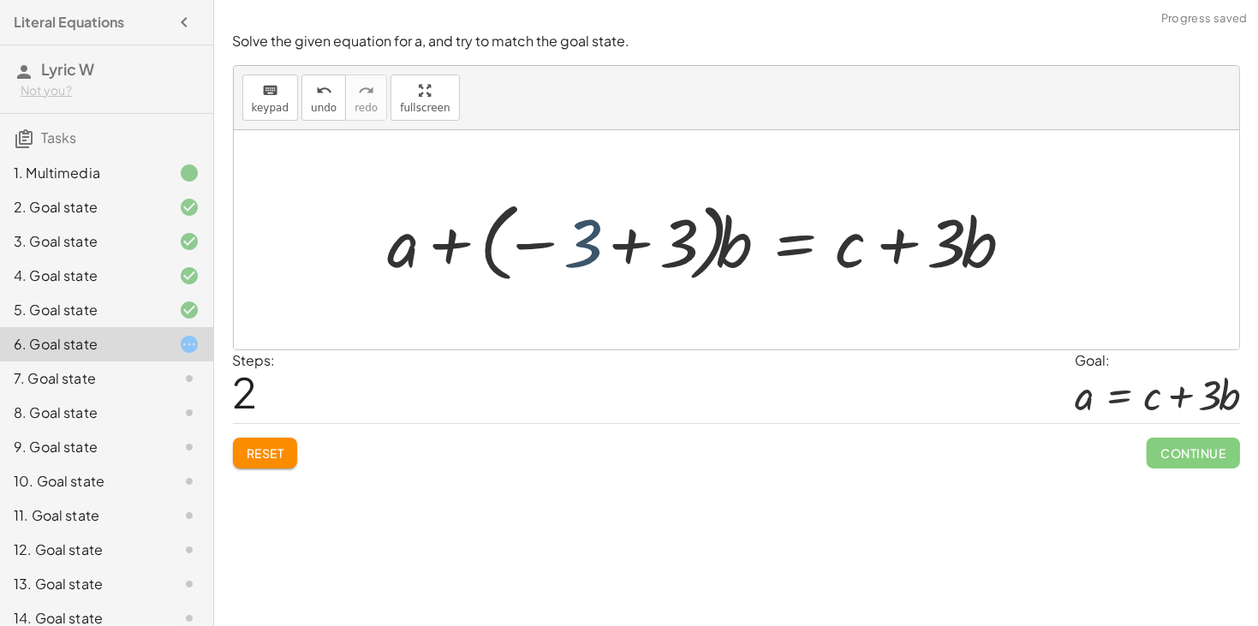
click at [575, 245] on div at bounding box center [706, 240] width 655 height 95
drag, startPoint x: 942, startPoint y: 243, endPoint x: 920, endPoint y: 243, distance: 22.3
click at [920, 243] on div at bounding box center [706, 240] width 655 height 95
click at [294, 455] on button "Reset" at bounding box center [265, 453] width 65 height 31
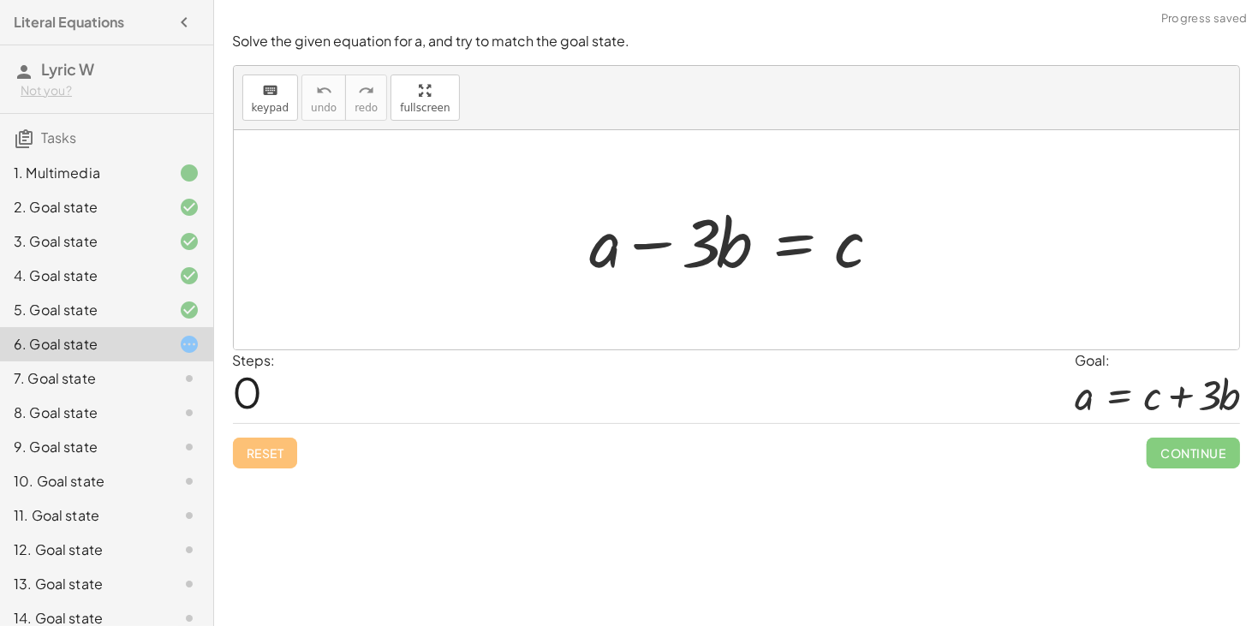
click at [770, 248] on div at bounding box center [742, 240] width 322 height 88
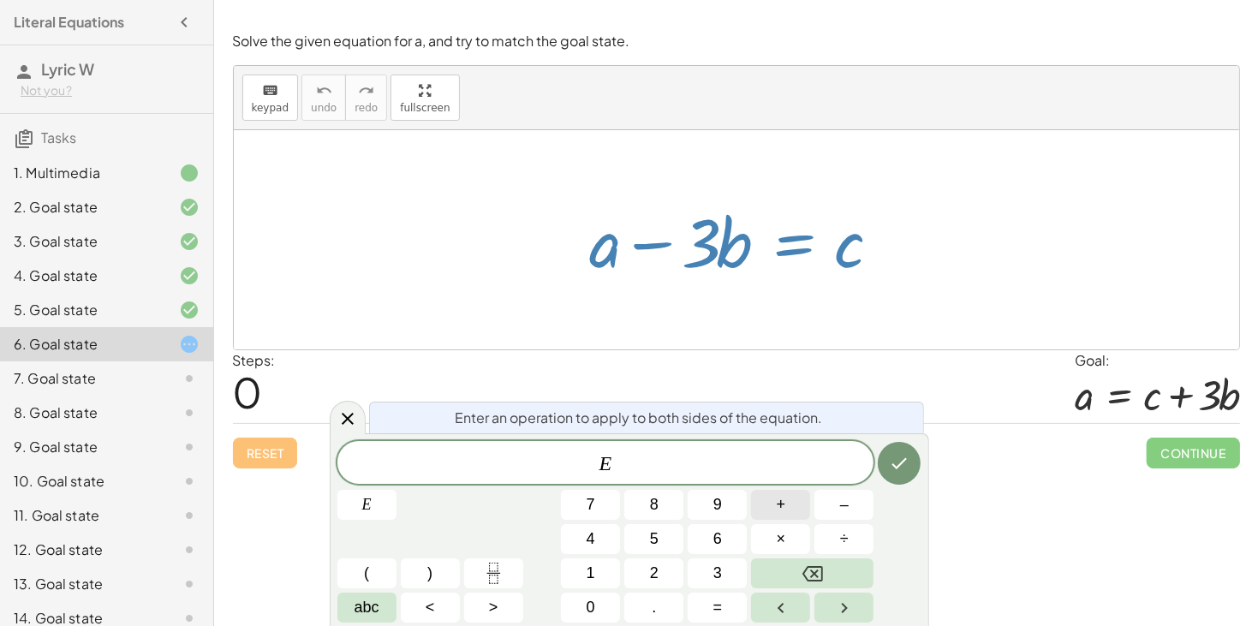
click at [771, 503] on button "+" at bounding box center [780, 505] width 59 height 30
click at [706, 569] on button "3" at bounding box center [717, 573] width 59 height 30
click at [352, 603] on button "abc" at bounding box center [366, 608] width 59 height 30
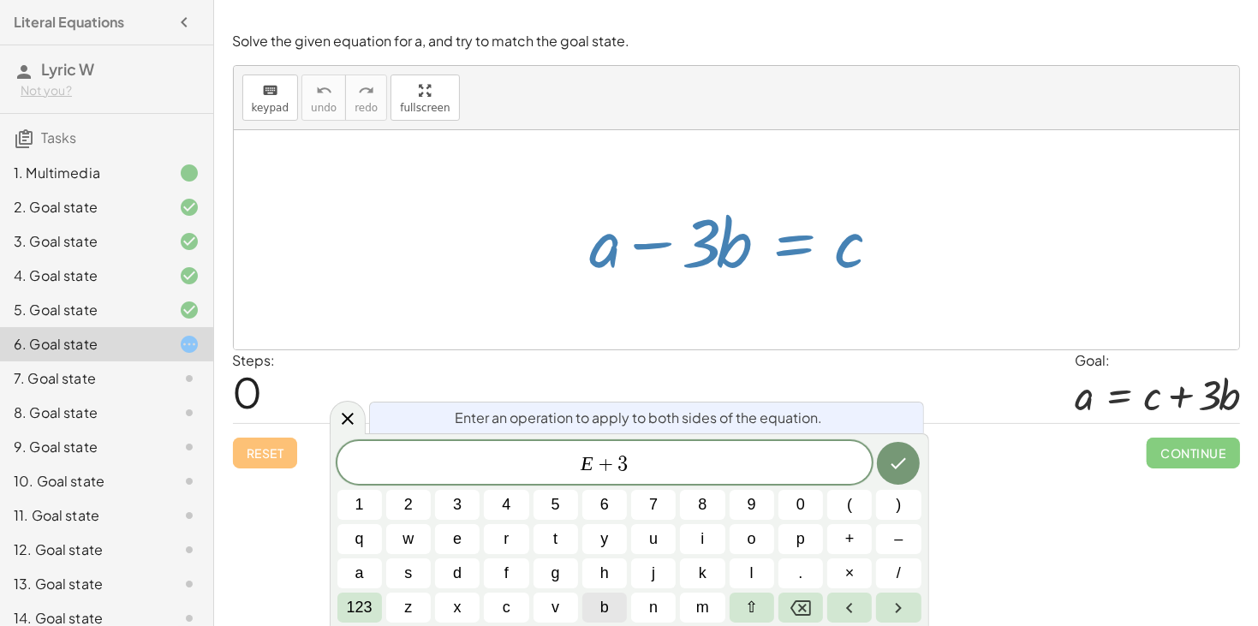
click at [614, 605] on button "b" at bounding box center [604, 608] width 45 height 30
click at [903, 471] on icon "Done" at bounding box center [898, 463] width 21 height 21
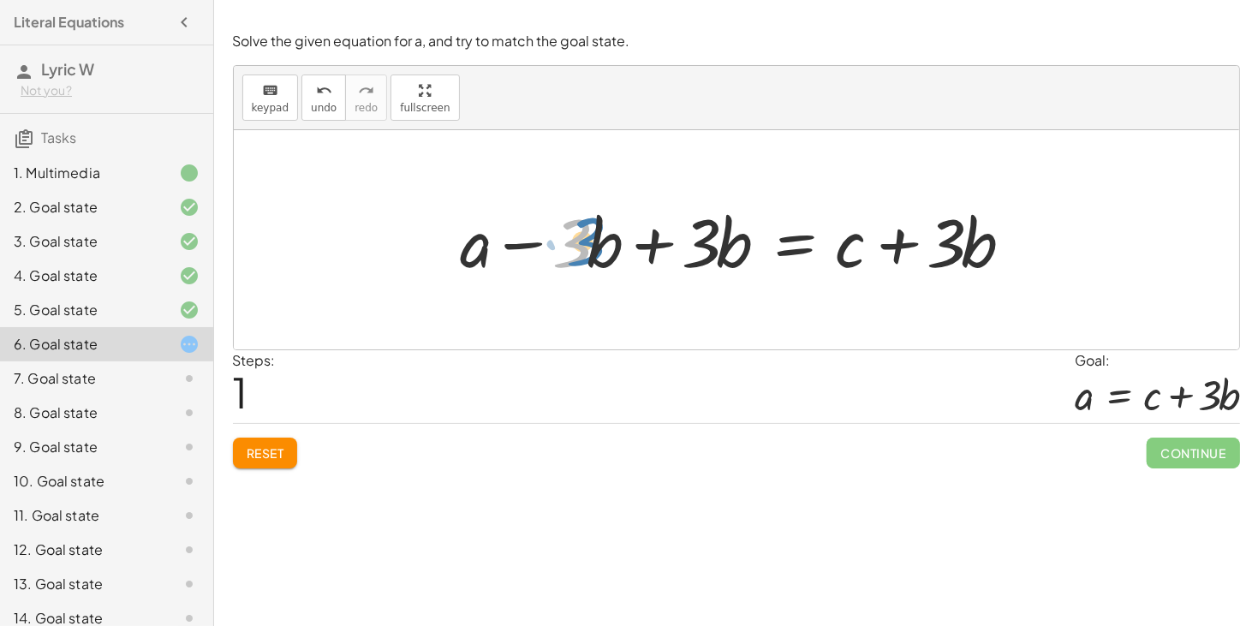
drag, startPoint x: 581, startPoint y: 251, endPoint x: 594, endPoint y: 249, distance: 13.0
click at [594, 249] on div at bounding box center [743, 240] width 582 height 88
drag, startPoint x: 540, startPoint y: 242, endPoint x: 559, endPoint y: 243, distance: 18.9
click at [559, 243] on div at bounding box center [743, 240] width 582 height 88
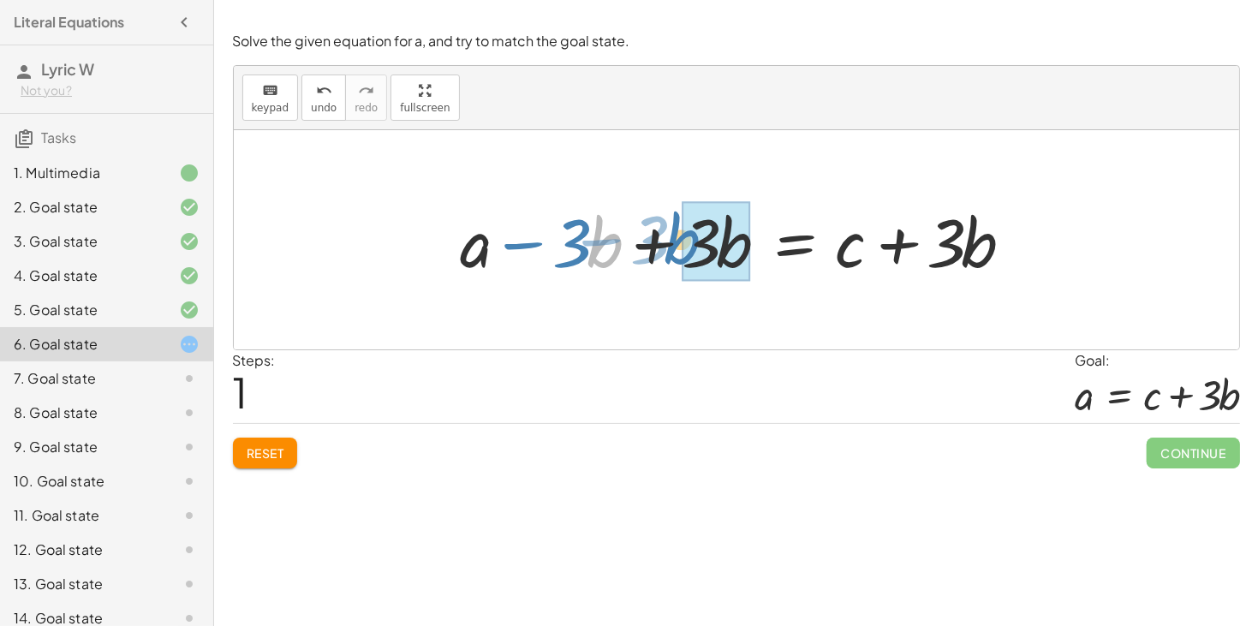
drag, startPoint x: 600, startPoint y: 247, endPoint x: 678, endPoint y: 243, distance: 78.0
click at [678, 243] on div at bounding box center [743, 240] width 582 height 88
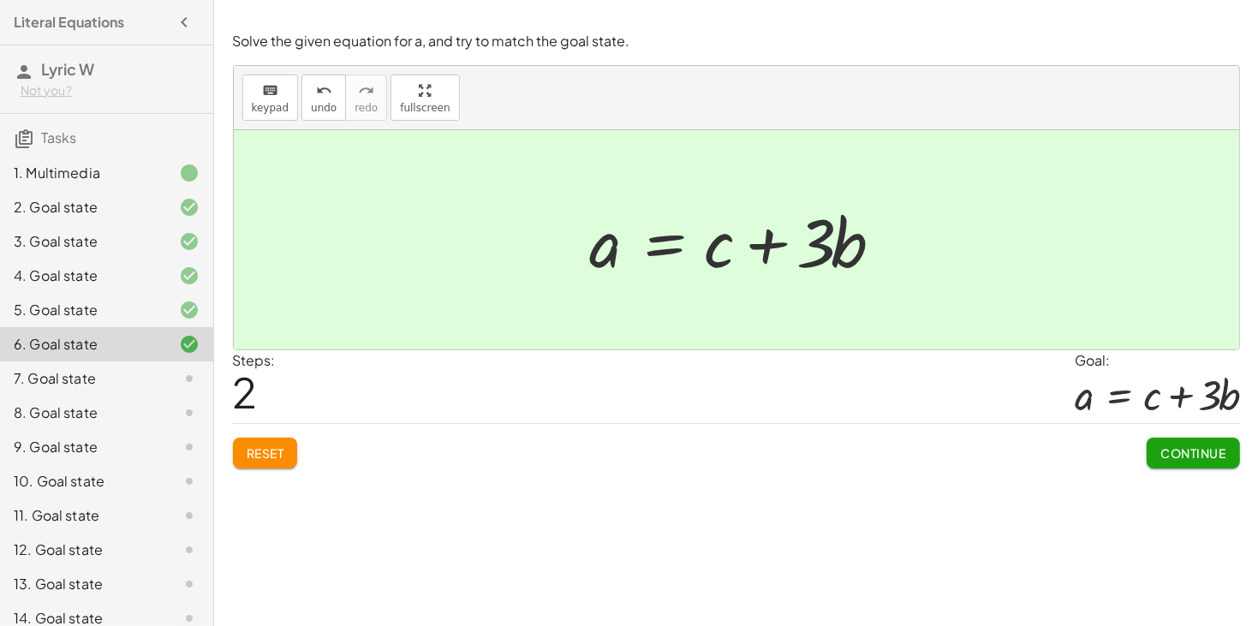
click at [1200, 457] on span "Continue" at bounding box center [1192, 452] width 65 height 15
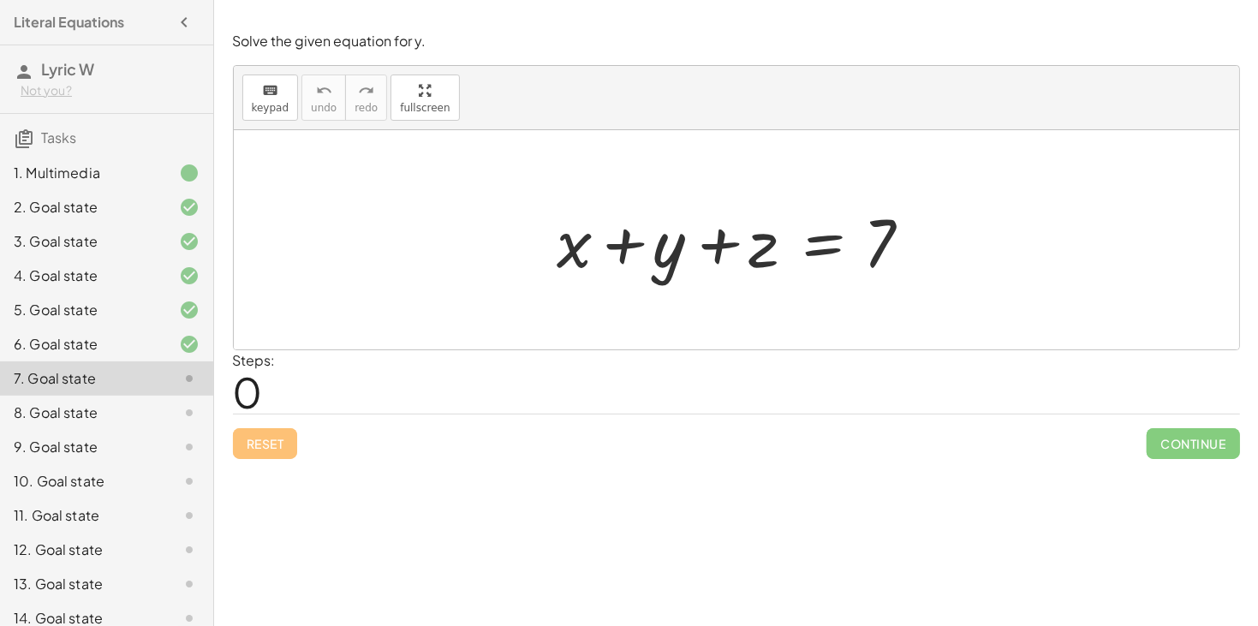
click at [659, 254] on div at bounding box center [743, 240] width 388 height 88
click at [662, 251] on div at bounding box center [743, 240] width 388 height 88
drag, startPoint x: 730, startPoint y: 247, endPoint x: 890, endPoint y: 239, distance: 159.5
click at [890, 239] on div at bounding box center [743, 240] width 388 height 88
drag, startPoint x: 669, startPoint y: 253, endPoint x: 633, endPoint y: 247, distance: 36.5
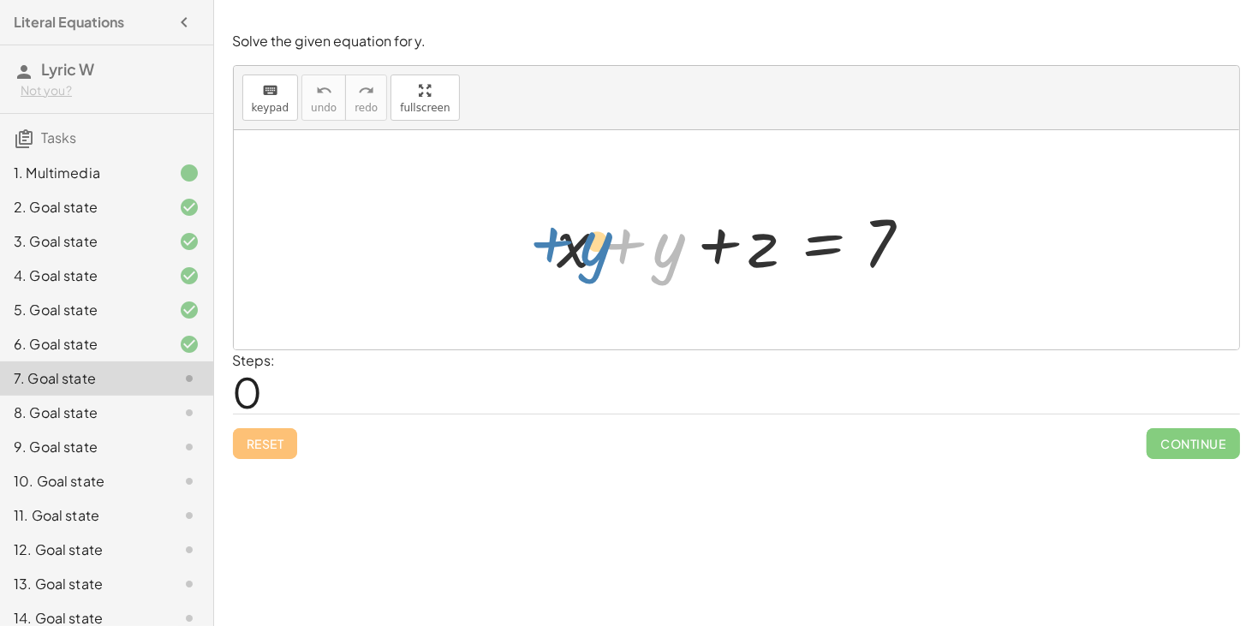
click at [633, 247] on div at bounding box center [743, 240] width 388 height 88
click at [581, 246] on div at bounding box center [743, 240] width 388 height 88
drag, startPoint x: 581, startPoint y: 246, endPoint x: 574, endPoint y: 259, distance: 15.3
click at [574, 259] on div at bounding box center [743, 240] width 388 height 88
click at [819, 247] on div at bounding box center [743, 240] width 388 height 88
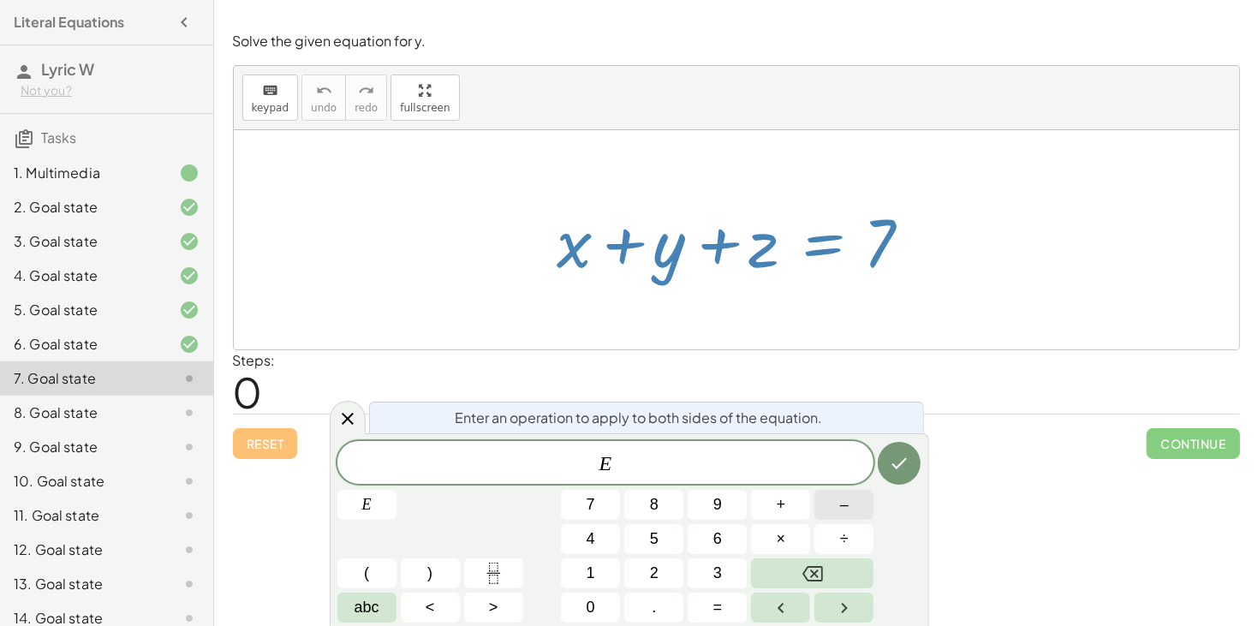
click at [832, 513] on button "–" at bounding box center [843, 505] width 59 height 30
click at [380, 607] on button "abc" at bounding box center [366, 608] width 59 height 30
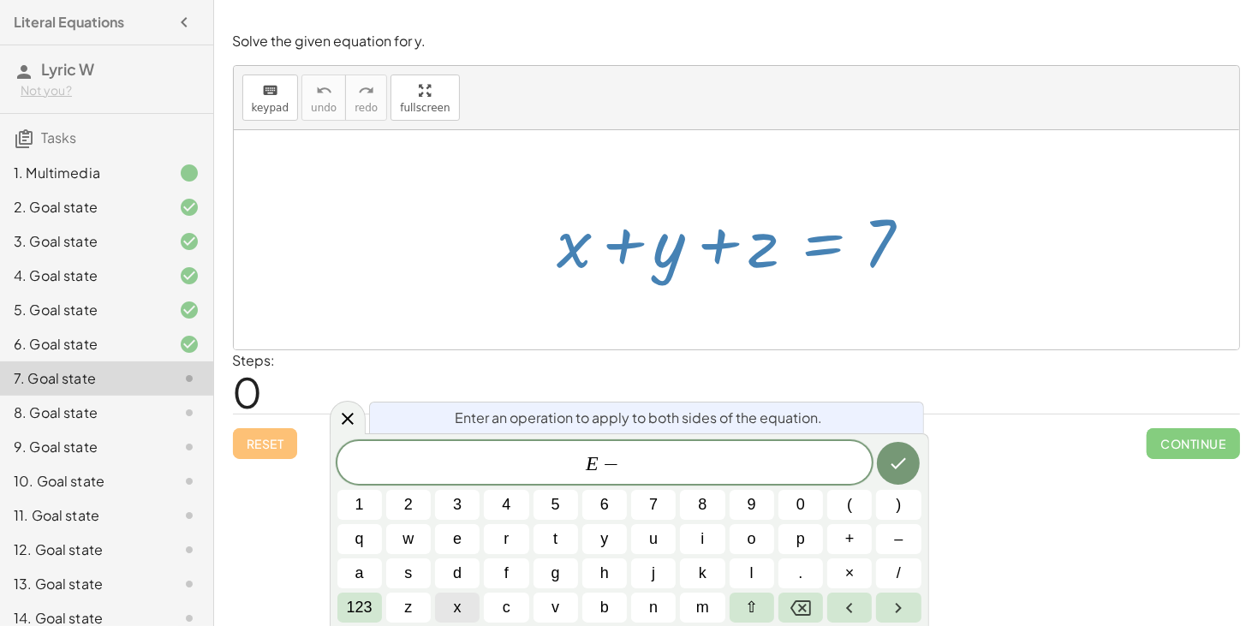
click at [456, 603] on span "x" at bounding box center [458, 607] width 8 height 23
click at [911, 458] on button "Done" at bounding box center [898, 463] width 43 height 43
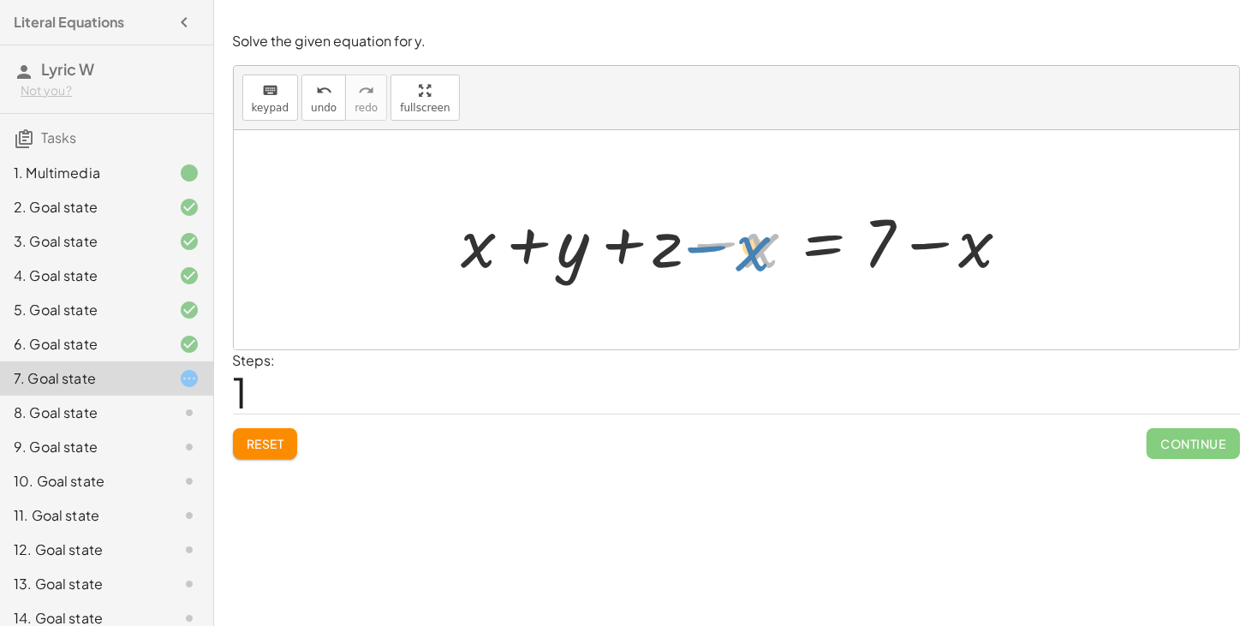
drag, startPoint x: 753, startPoint y: 254, endPoint x: 743, endPoint y: 257, distance: 9.8
click at [743, 257] on div at bounding box center [742, 240] width 579 height 88
drag, startPoint x: 972, startPoint y: 248, endPoint x: 953, endPoint y: 249, distance: 18.9
click at [953, 249] on div at bounding box center [742, 240] width 579 height 88
drag, startPoint x: 473, startPoint y: 251, endPoint x: 776, endPoint y: 251, distance: 303.2
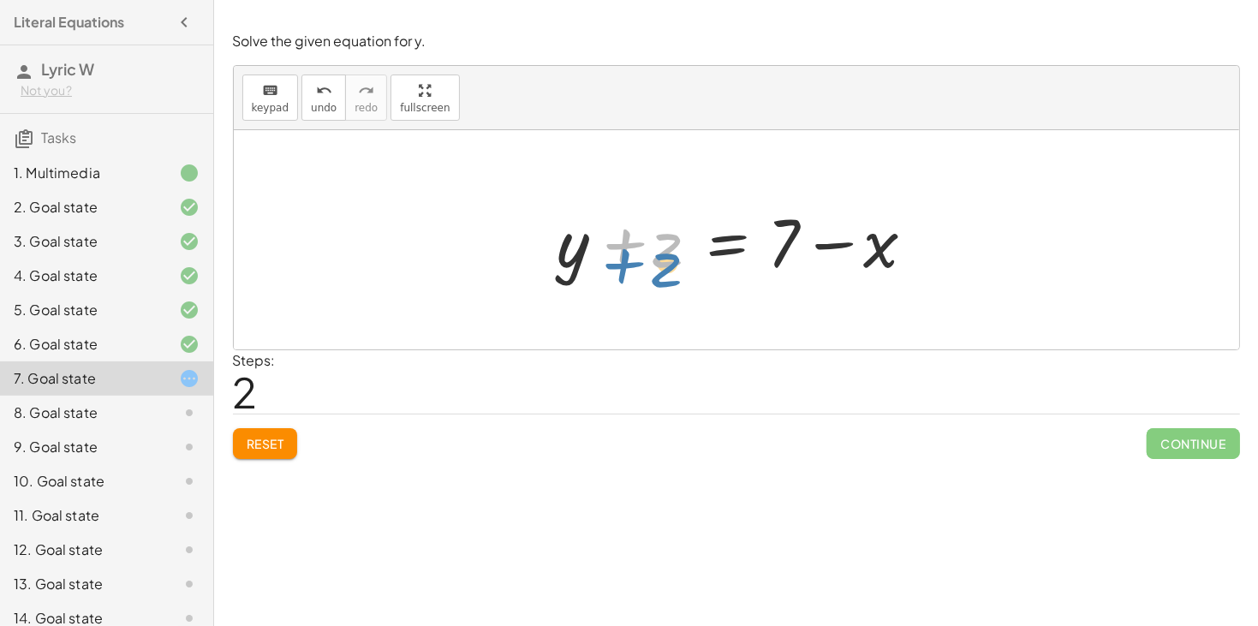
drag, startPoint x: 667, startPoint y: 258, endPoint x: 666, endPoint y: 277, distance: 19.7
click at [666, 277] on div at bounding box center [743, 240] width 388 height 88
click at [712, 246] on div at bounding box center [743, 240] width 388 height 88
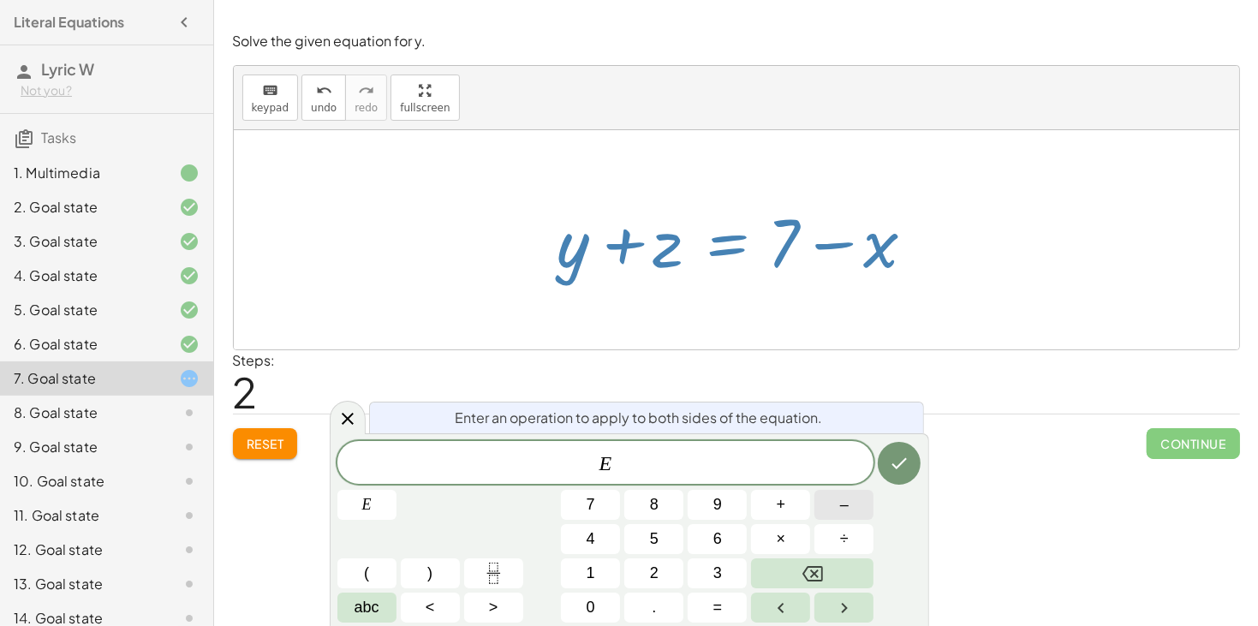
click at [836, 509] on button "–" at bounding box center [843, 505] width 59 height 30
click at [364, 611] on span "abc" at bounding box center [367, 607] width 25 height 23
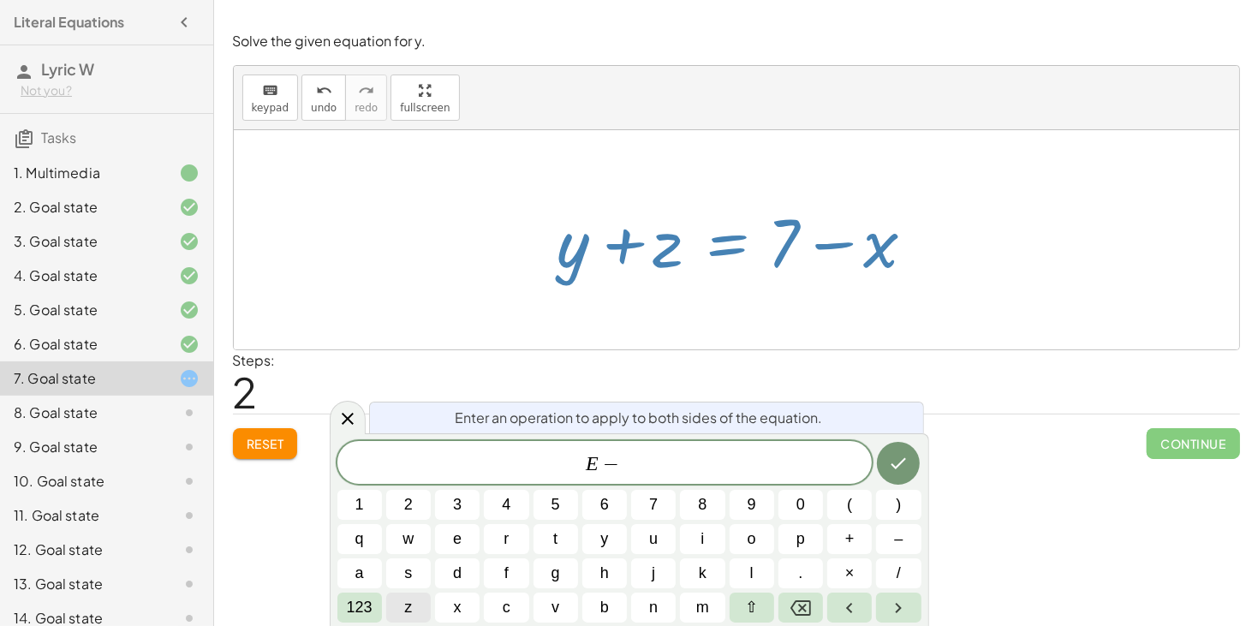
click at [419, 603] on button "z" at bounding box center [408, 608] width 45 height 30
click at [897, 464] on icon "Done" at bounding box center [898, 463] width 21 height 21
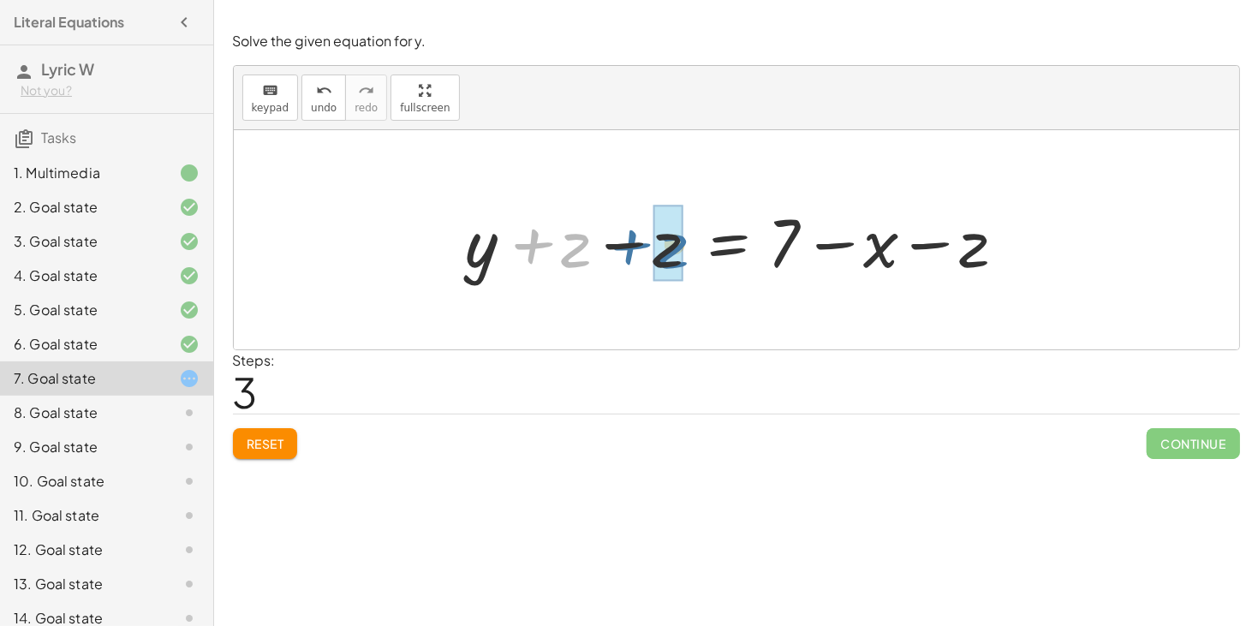
drag, startPoint x: 566, startPoint y: 253, endPoint x: 666, endPoint y: 254, distance: 100.2
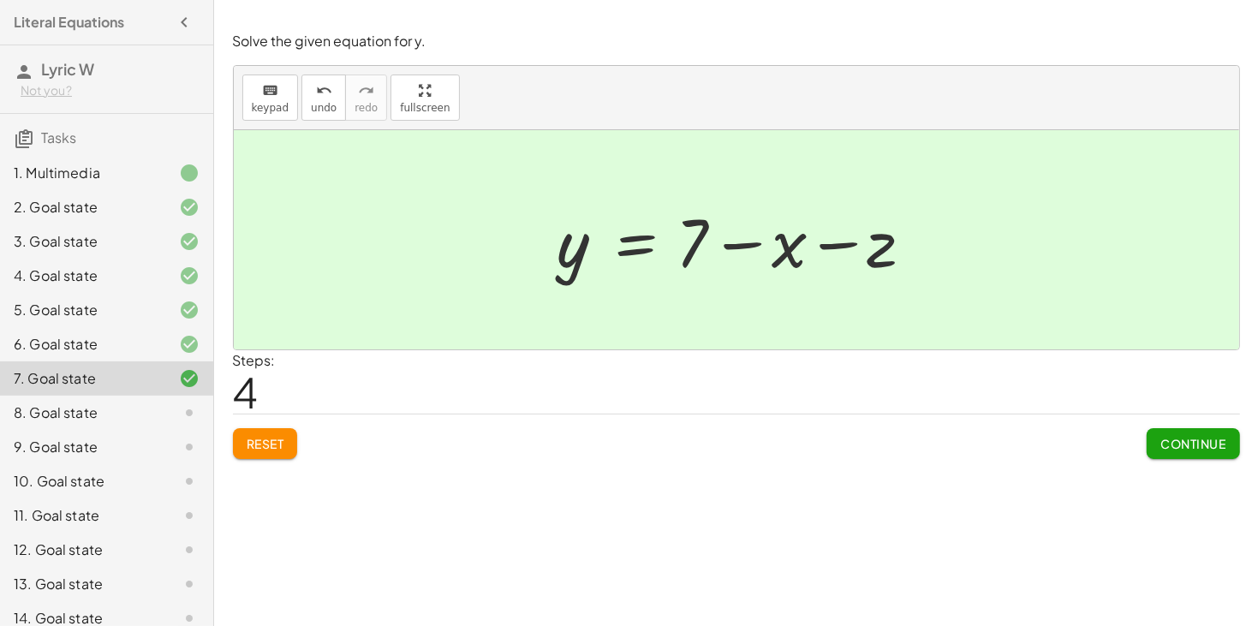
click at [1174, 450] on span "Continue" at bounding box center [1192, 443] width 65 height 15
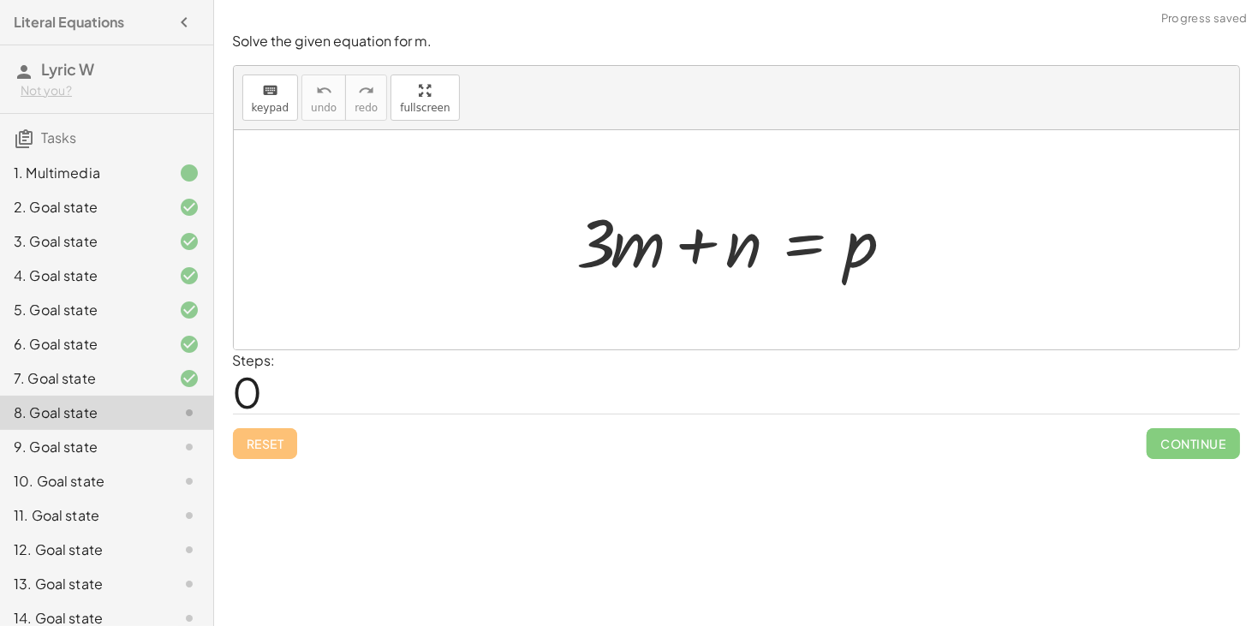
click at [750, 456] on div "Reset Continue" at bounding box center [736, 436] width 1007 height 45
drag, startPoint x: 855, startPoint y: 253, endPoint x: 745, endPoint y: 200, distance: 121.4
click at [745, 200] on div at bounding box center [743, 240] width 349 height 88
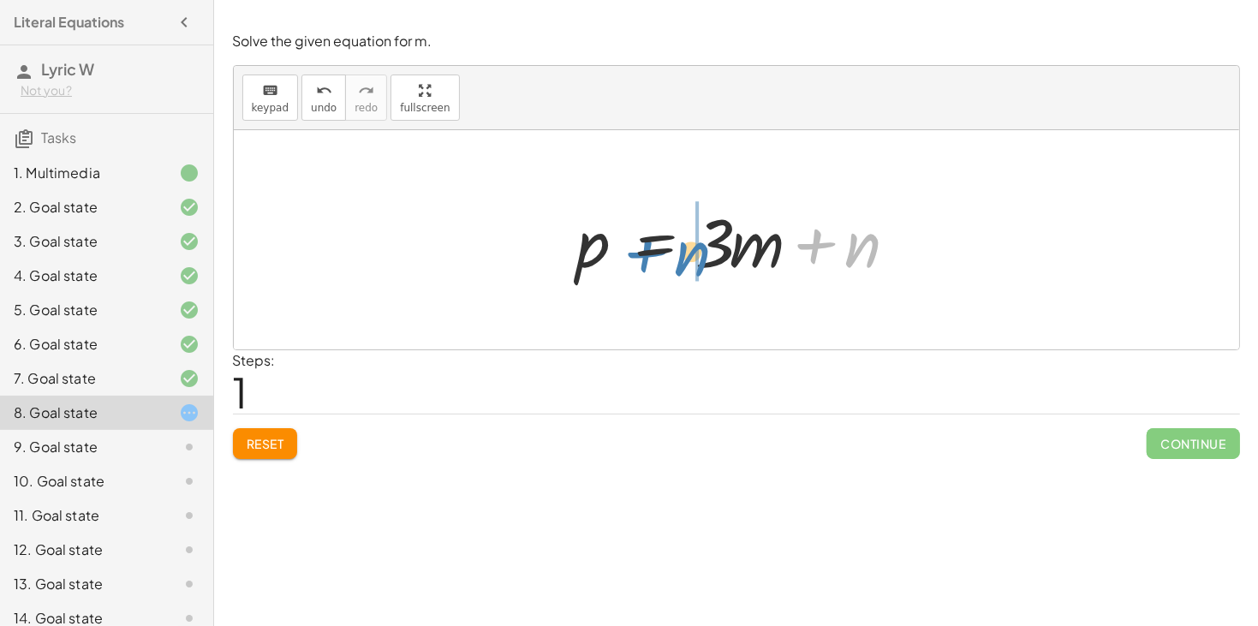
drag, startPoint x: 851, startPoint y: 247, endPoint x: 682, endPoint y: 253, distance: 169.7
click at [682, 253] on div at bounding box center [743, 240] width 349 height 88
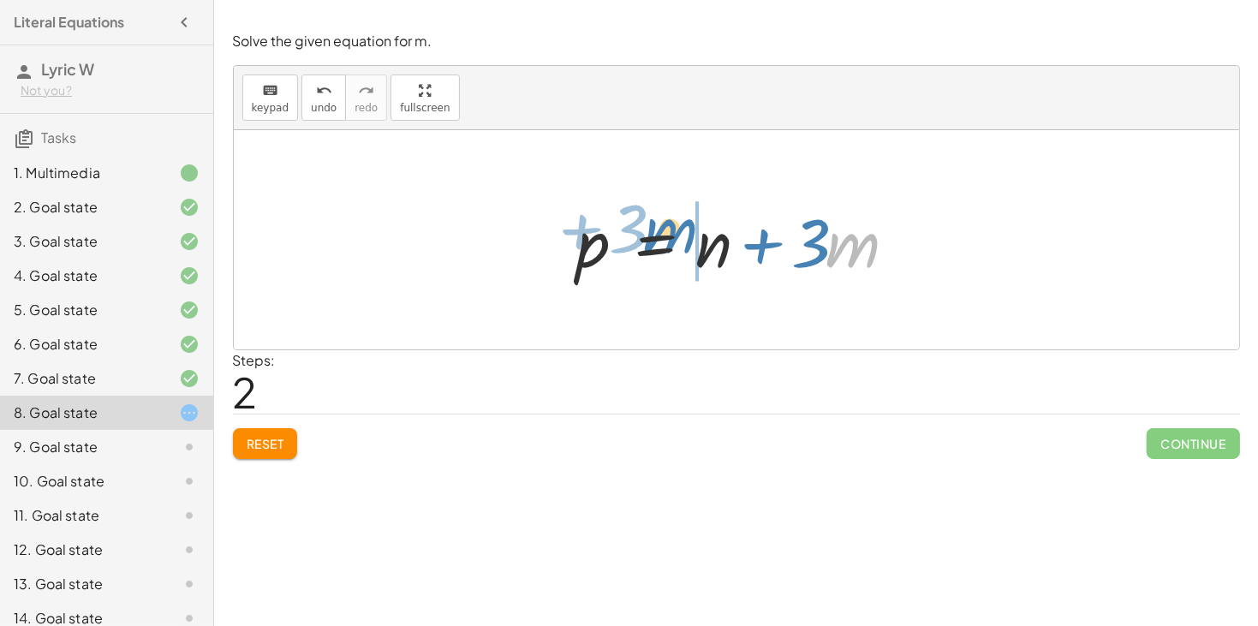
drag, startPoint x: 829, startPoint y: 243, endPoint x: 648, endPoint y: 229, distance: 181.3
click at [648, 229] on div at bounding box center [743, 240] width 349 height 88
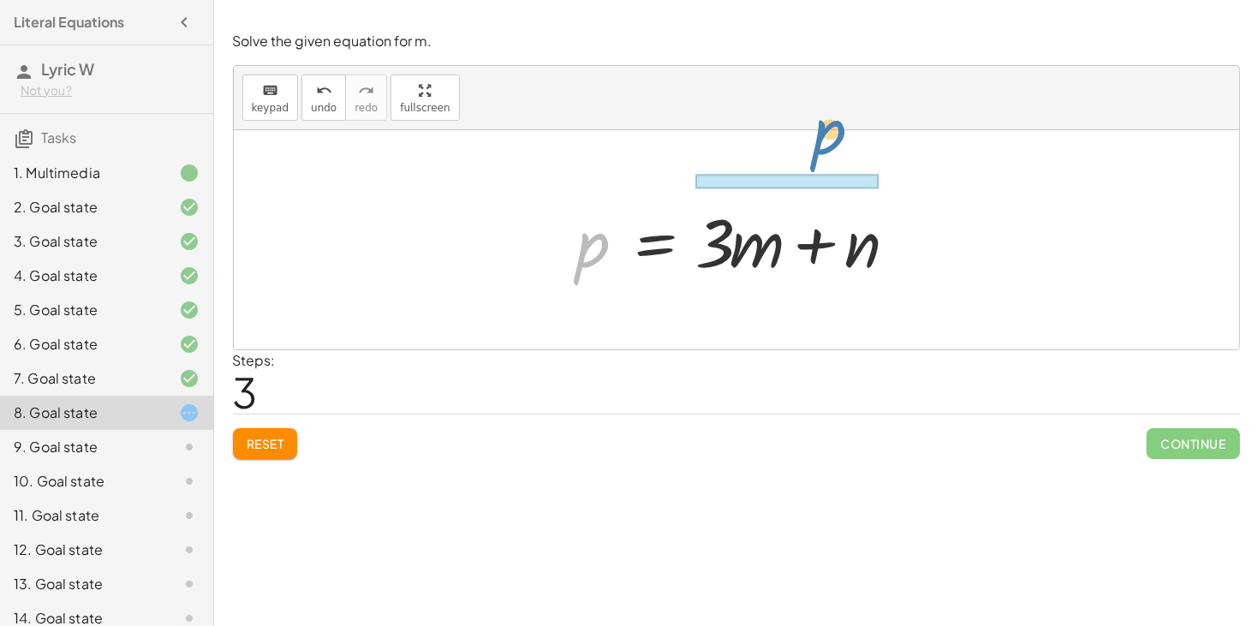
drag, startPoint x: 601, startPoint y: 249, endPoint x: 838, endPoint y: 131, distance: 264.3
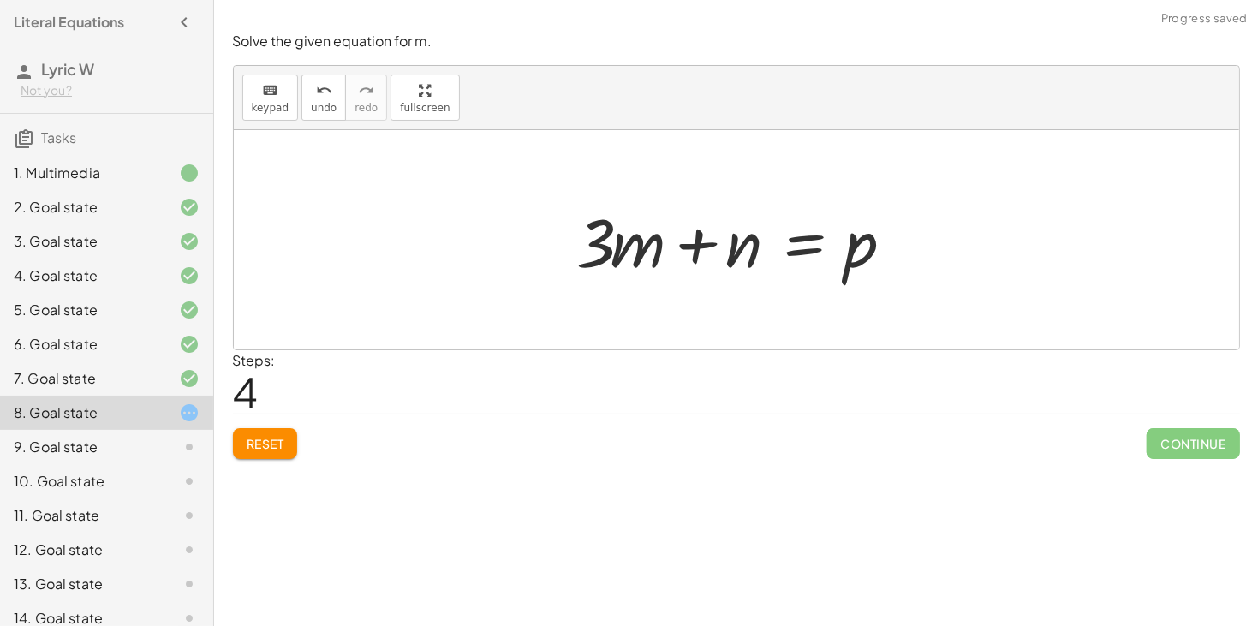
click at [261, 443] on span "Reset" at bounding box center [266, 443] width 38 height 15
click at [783, 244] on div at bounding box center [743, 240] width 349 height 88
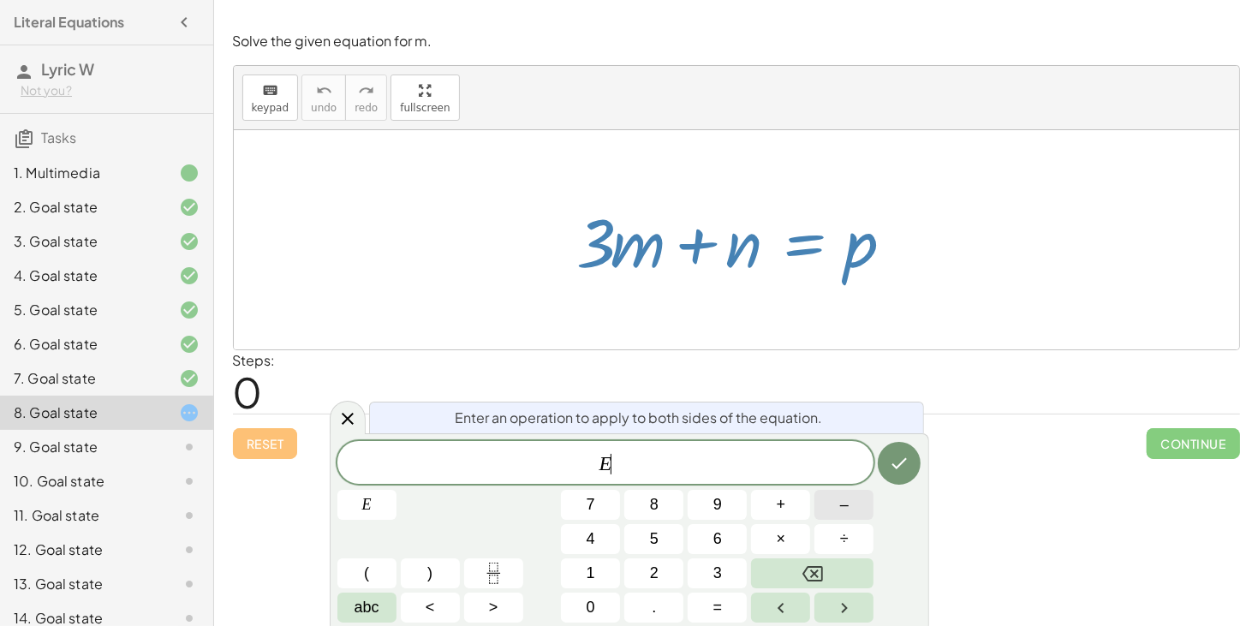
click at [845, 505] on span "–" at bounding box center [844, 504] width 9 height 23
click at [382, 611] on button "abc" at bounding box center [366, 608] width 59 height 30
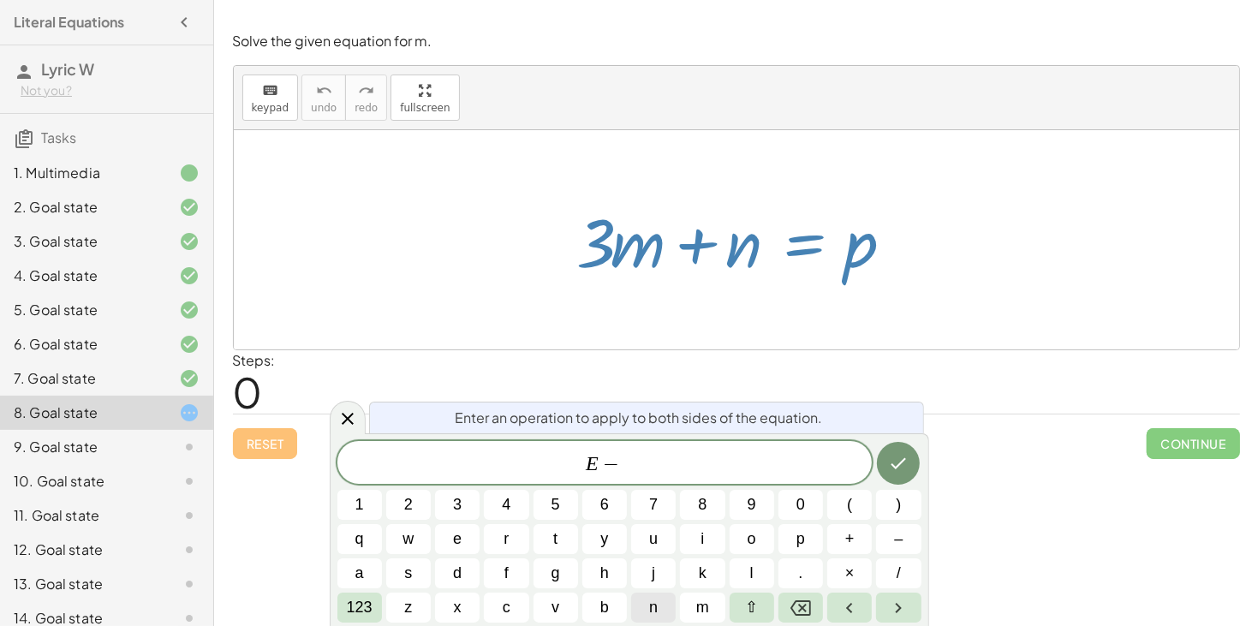
click at [657, 604] on span "n" at bounding box center [653, 607] width 9 height 23
click at [914, 468] on button "Done" at bounding box center [898, 463] width 43 height 43
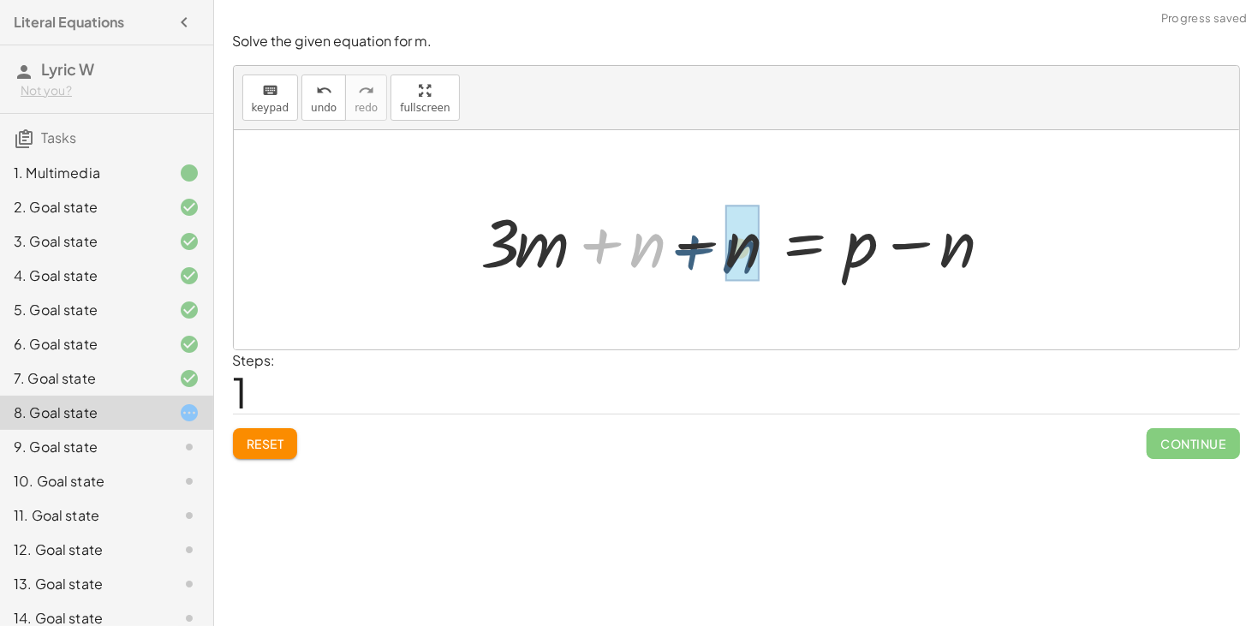
drag, startPoint x: 629, startPoint y: 248, endPoint x: 735, endPoint y: 251, distance: 105.4
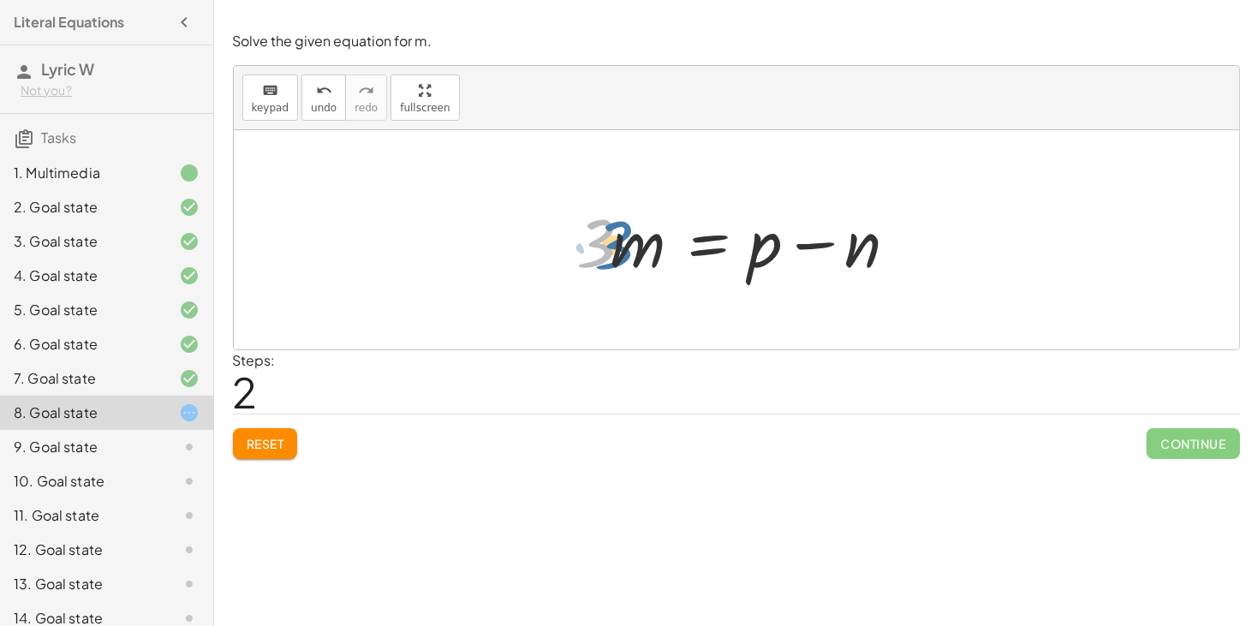
drag, startPoint x: 604, startPoint y: 242, endPoint x: 617, endPoint y: 242, distance: 13.7
click at [617, 242] on div at bounding box center [743, 240] width 349 height 88
click at [710, 242] on div at bounding box center [743, 240] width 349 height 88
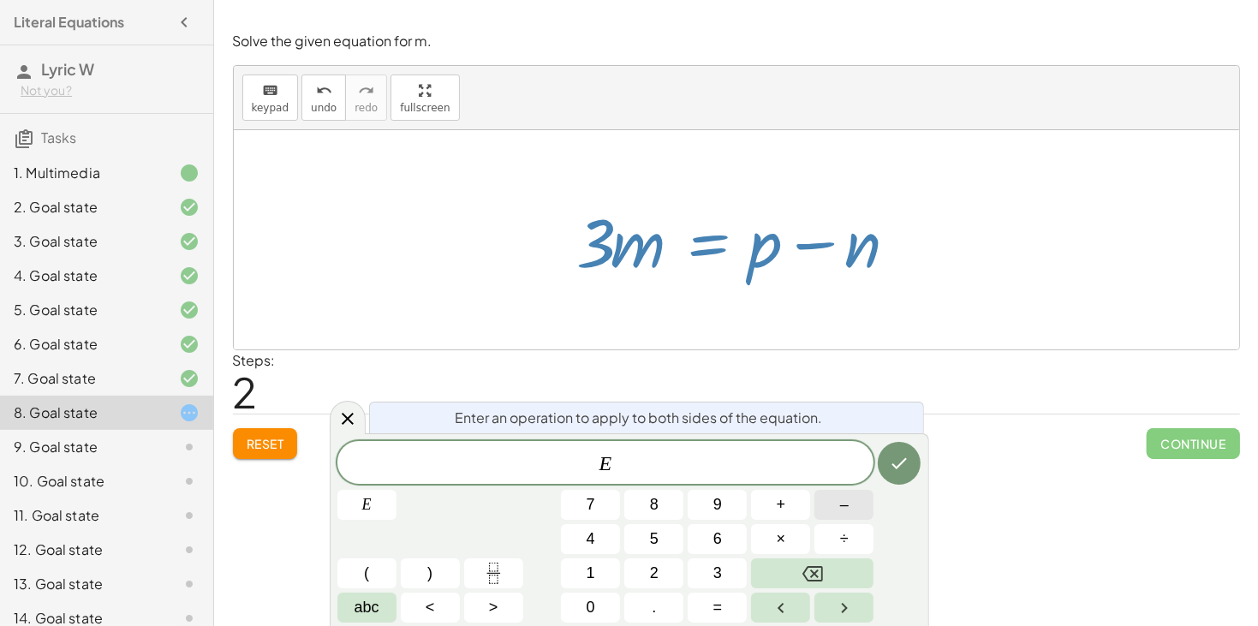
click at [838, 504] on button "–" at bounding box center [843, 505] width 59 height 30
click at [728, 571] on button "3" at bounding box center [717, 573] width 59 height 30
click at [363, 601] on span "abc" at bounding box center [367, 607] width 25 height 23
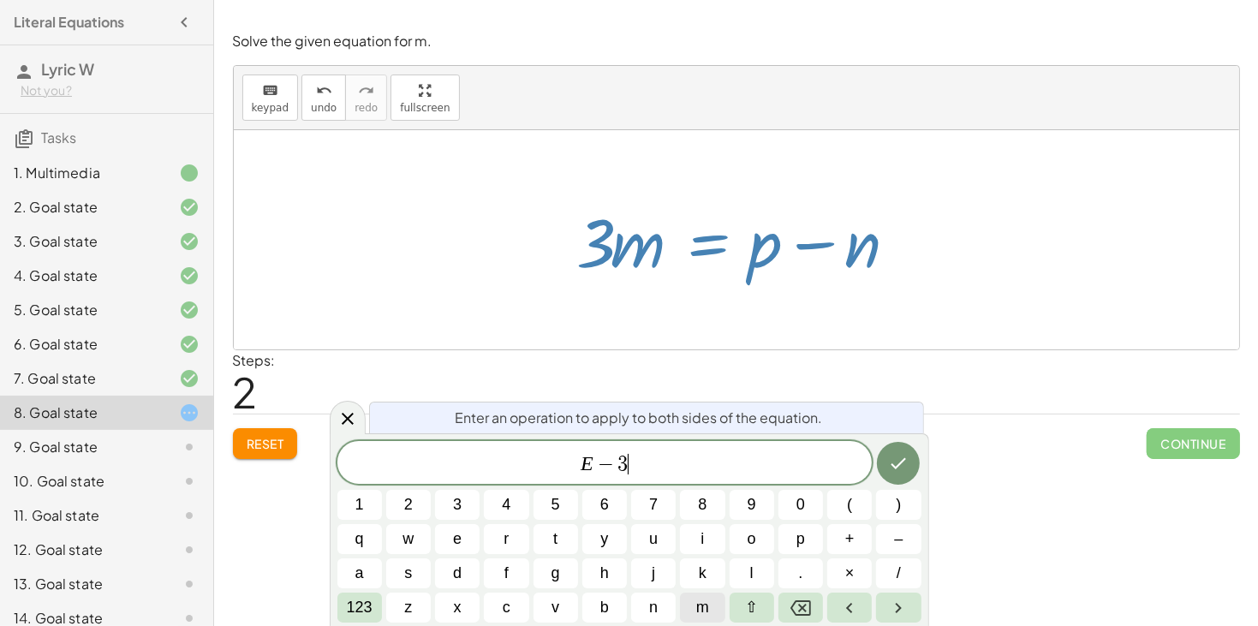
click at [710, 610] on button "m" at bounding box center [702, 608] width 45 height 30
click at [909, 465] on button "Done" at bounding box center [898, 463] width 43 height 43
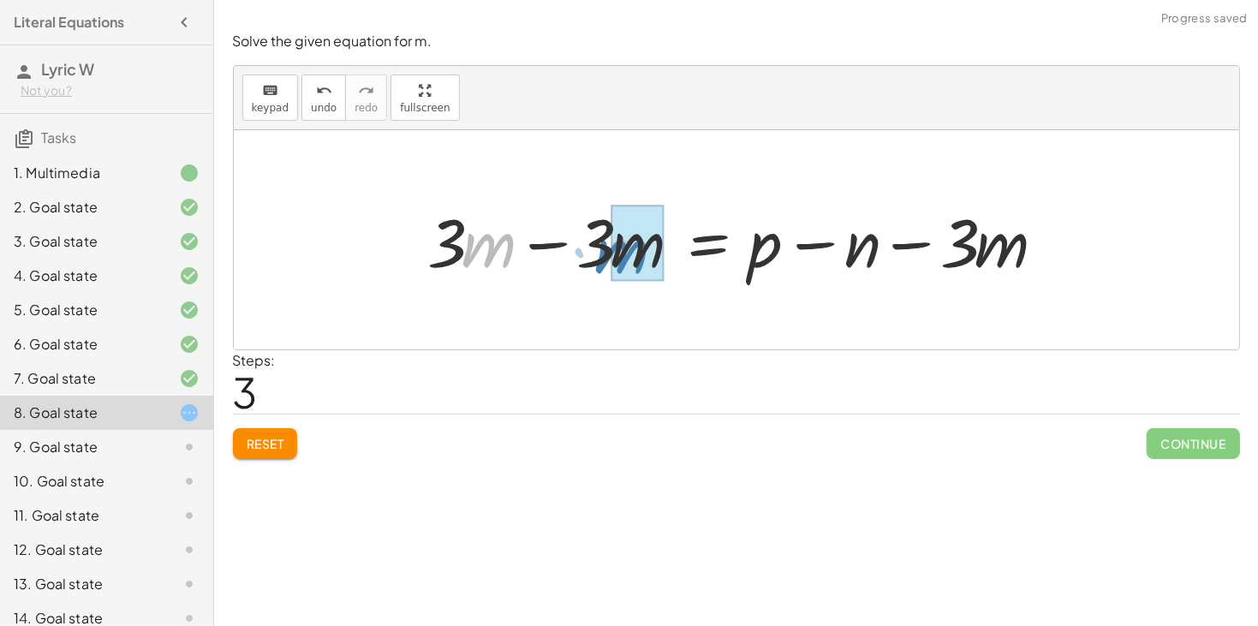
drag, startPoint x: 474, startPoint y: 246, endPoint x: 610, endPoint y: 251, distance: 135.4
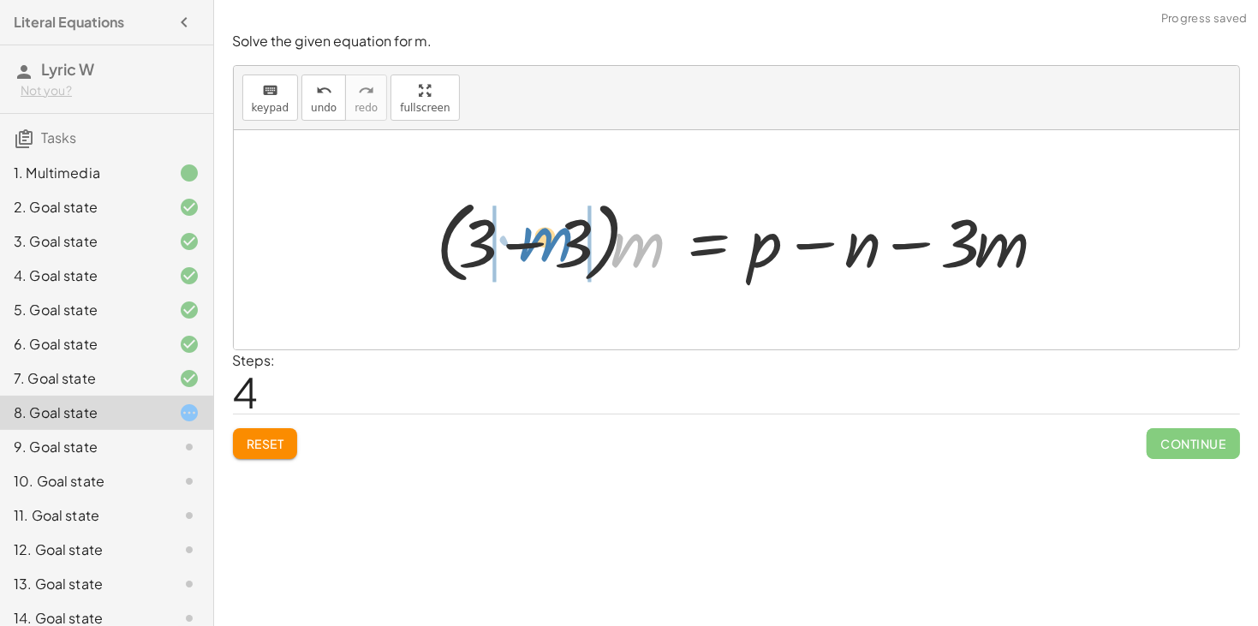
drag, startPoint x: 623, startPoint y: 253, endPoint x: 531, endPoint y: 247, distance: 92.7
click at [531, 247] on div at bounding box center [746, 240] width 639 height 98
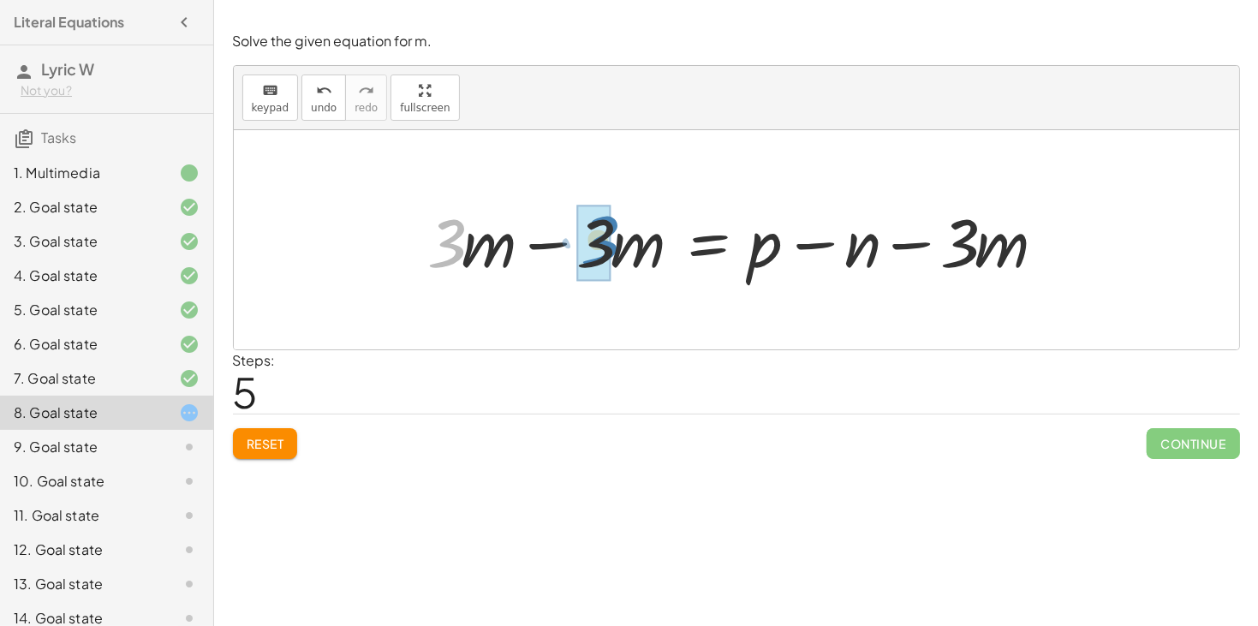
drag, startPoint x: 452, startPoint y: 243, endPoint x: 605, endPoint y: 240, distance: 153.3
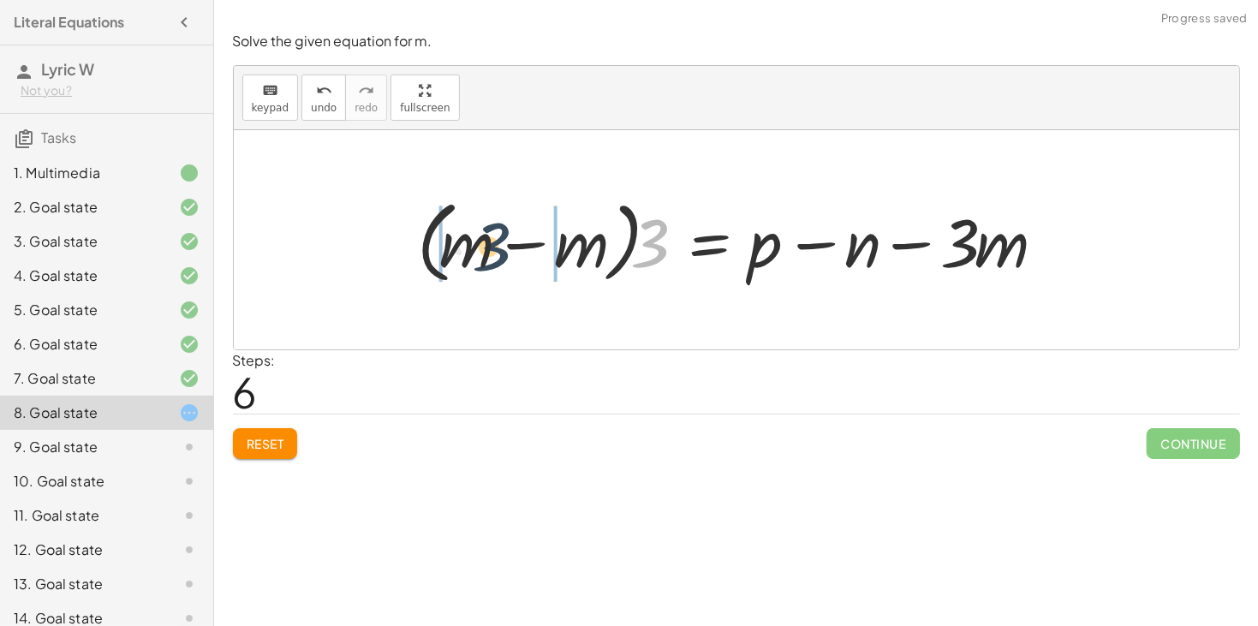
drag, startPoint x: 653, startPoint y: 246, endPoint x: 453, endPoint y: 244, distance: 200.4
click at [453, 244] on div at bounding box center [737, 240] width 659 height 98
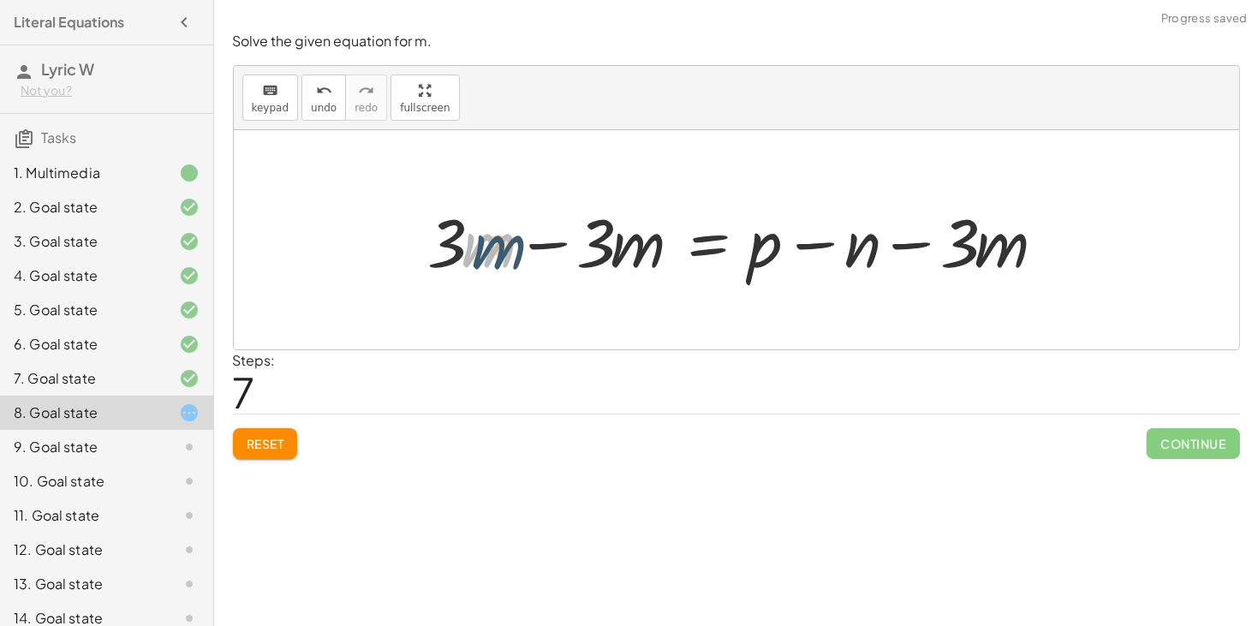
drag, startPoint x: 482, startPoint y: 242, endPoint x: 496, endPoint y: 244, distance: 13.8
click at [496, 244] on div at bounding box center [743, 240] width 647 height 88
click at [536, 246] on div at bounding box center [743, 240] width 647 height 88
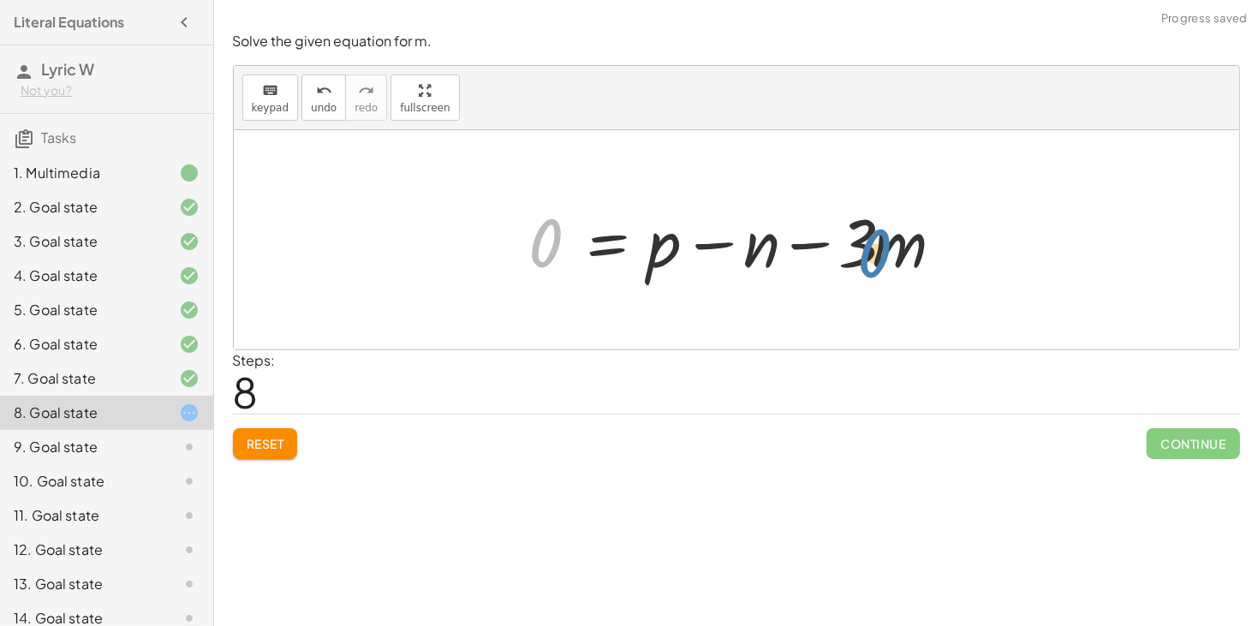
drag, startPoint x: 544, startPoint y: 242, endPoint x: 877, endPoint y: 251, distance: 333.3
click at [877, 251] on div at bounding box center [743, 240] width 444 height 88
click at [552, 251] on div at bounding box center [743, 240] width 444 height 88
click at [260, 446] on span "Reset" at bounding box center [266, 443] width 38 height 15
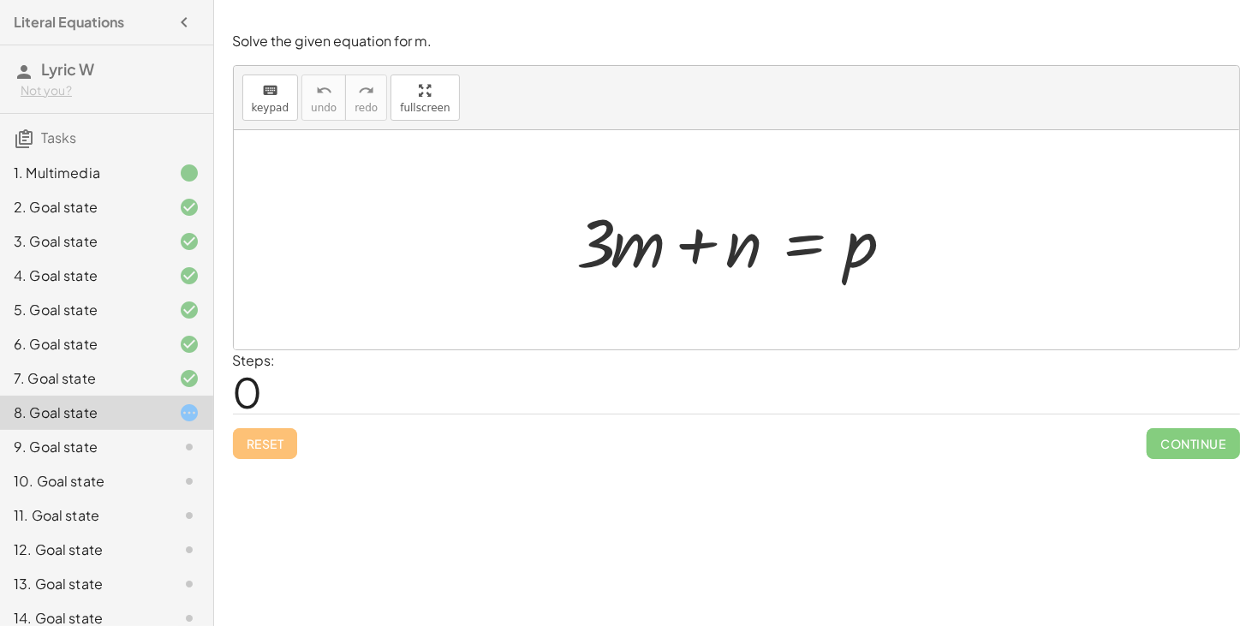
click at [289, 450] on div "Reset Continue" at bounding box center [736, 436] width 1007 height 45
click at [288, 447] on div "Reset Continue" at bounding box center [736, 436] width 1007 height 45
click at [792, 261] on div at bounding box center [743, 240] width 349 height 88
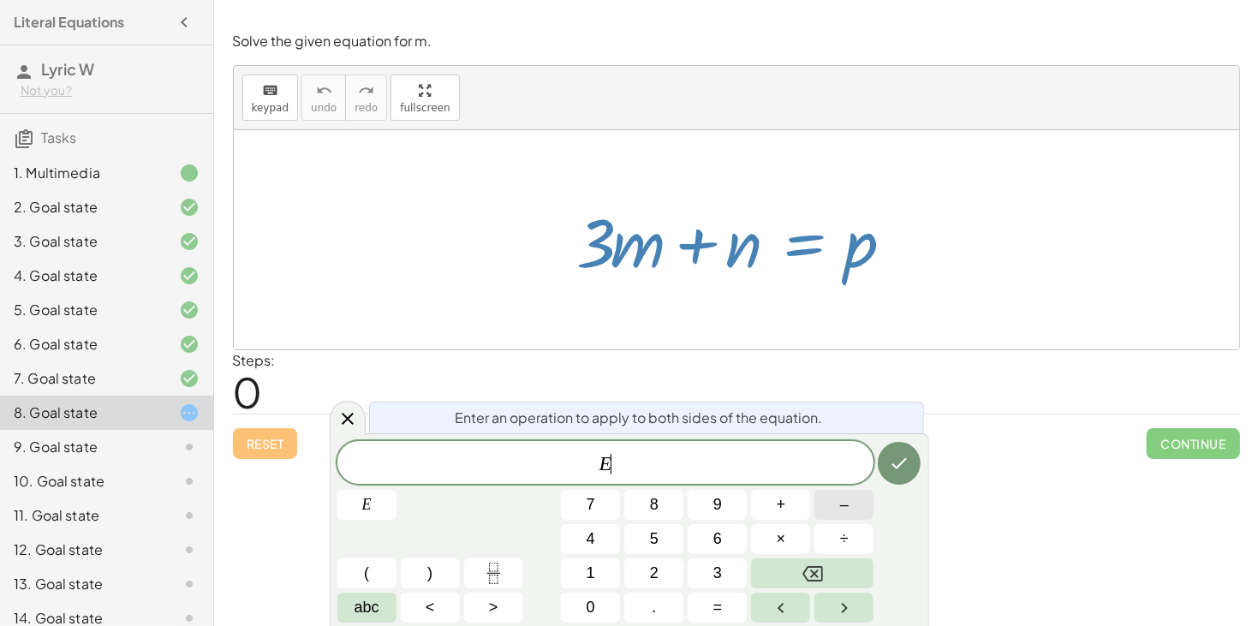
click at [852, 503] on button "–" at bounding box center [843, 505] width 59 height 30
click at [361, 612] on span "abc" at bounding box center [367, 607] width 25 height 23
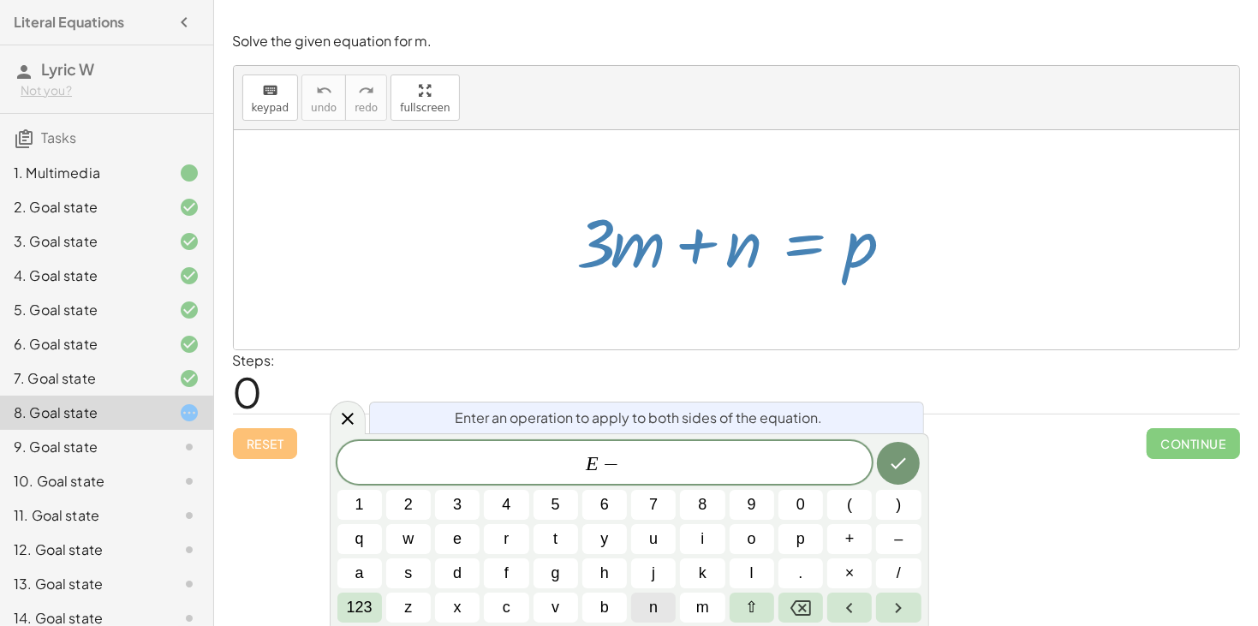
click at [641, 607] on button "n" at bounding box center [653, 608] width 45 height 30
click at [906, 467] on icon "Done" at bounding box center [898, 463] width 21 height 21
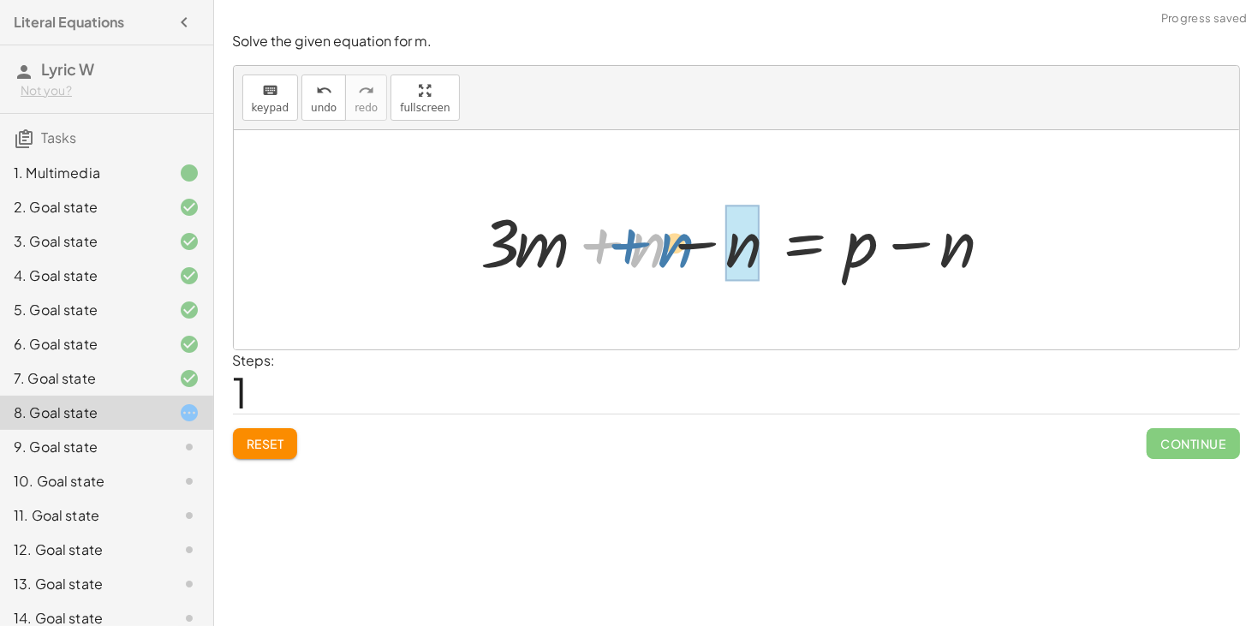
drag, startPoint x: 636, startPoint y: 249, endPoint x: 664, endPoint y: 249, distance: 27.4
click at [664, 249] on div at bounding box center [743, 240] width 540 height 88
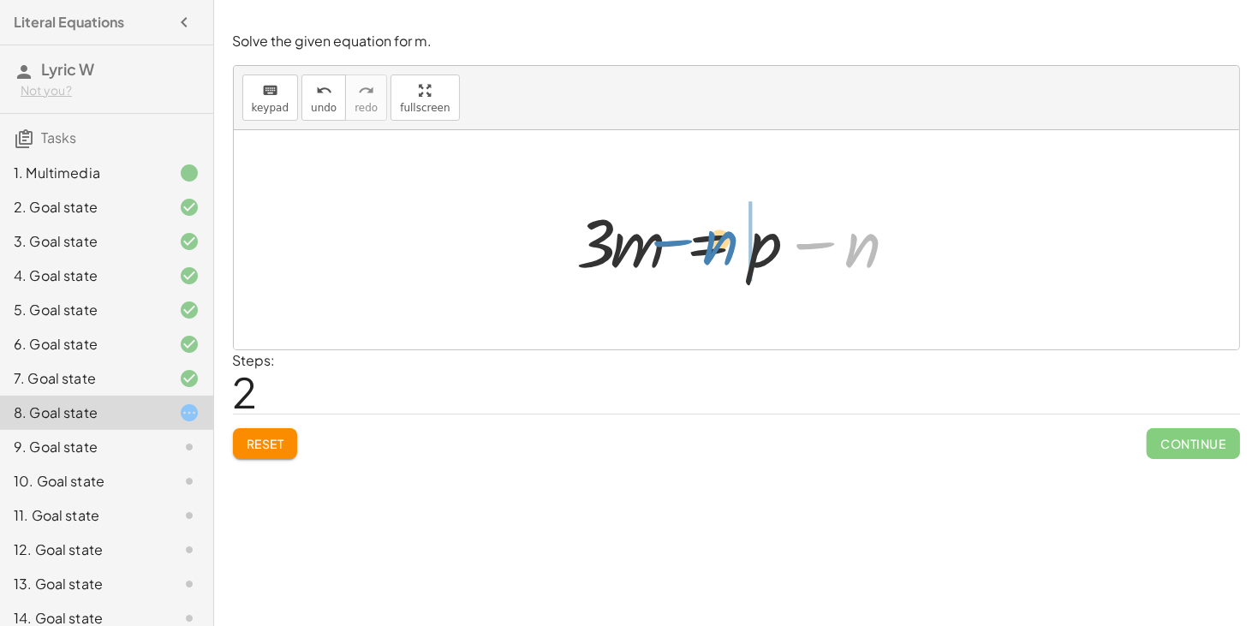
drag, startPoint x: 858, startPoint y: 260, endPoint x: 732, endPoint y: 255, distance: 126.0
click at [732, 255] on div at bounding box center [743, 240] width 349 height 88
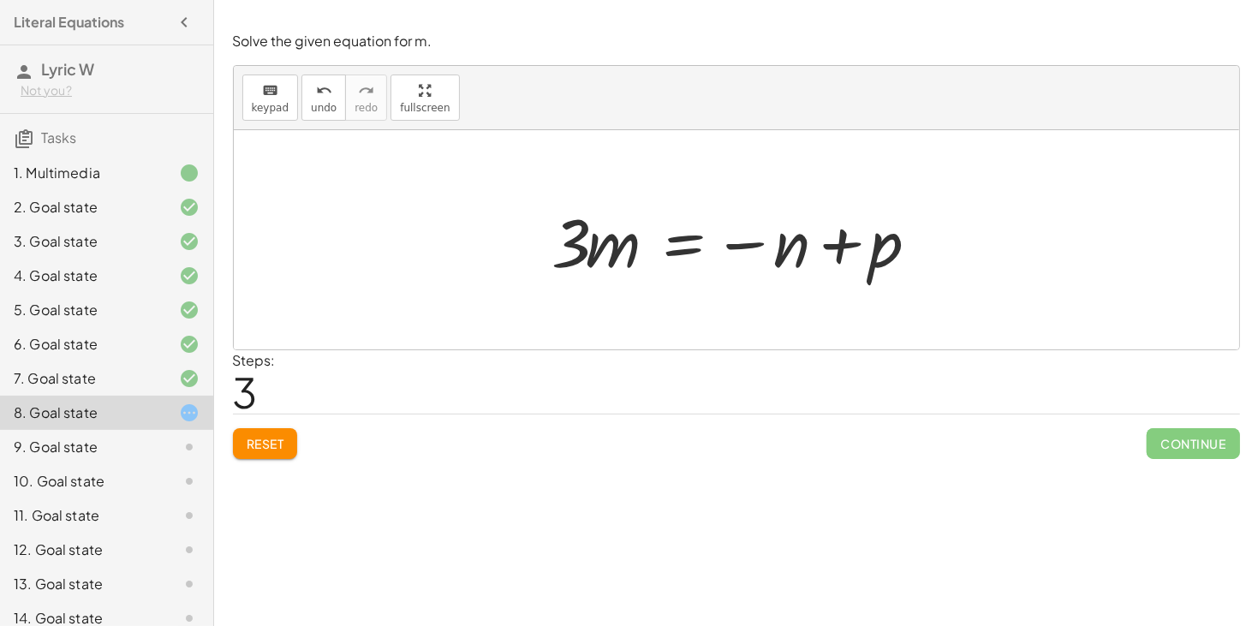
click at [683, 242] on div at bounding box center [743, 240] width 399 height 88
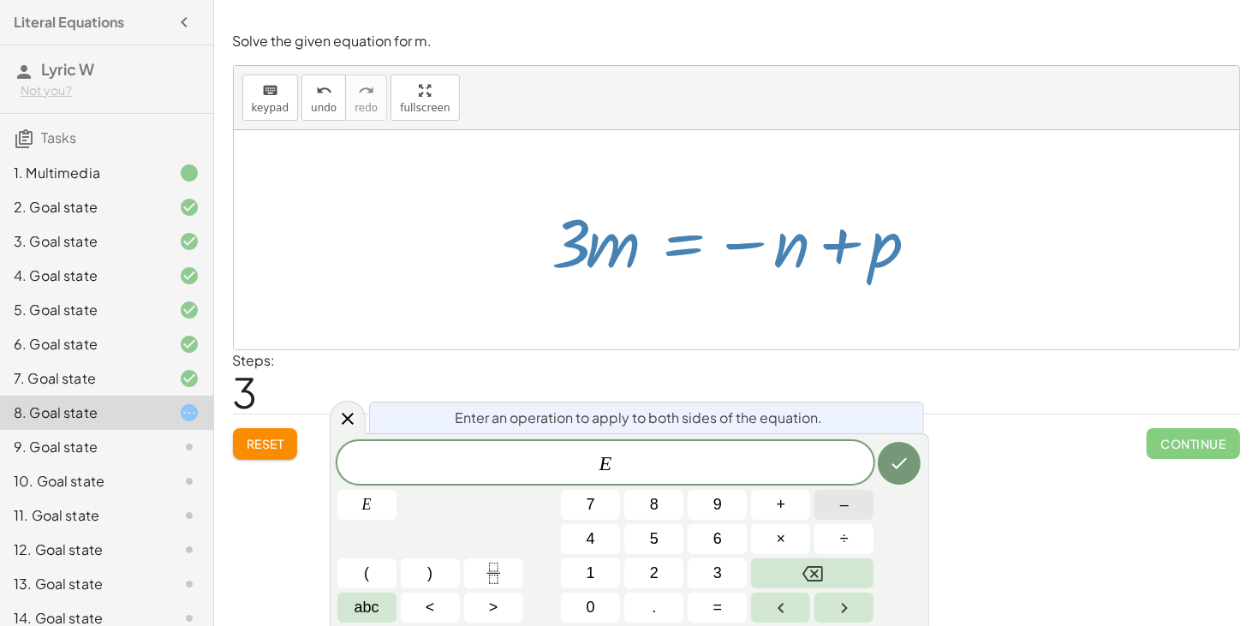
click at [860, 506] on button "–" at bounding box center [843, 505] width 59 height 30
click at [716, 576] on span "3" at bounding box center [717, 573] width 9 height 23
click at [382, 615] on button "abc" at bounding box center [366, 608] width 59 height 30
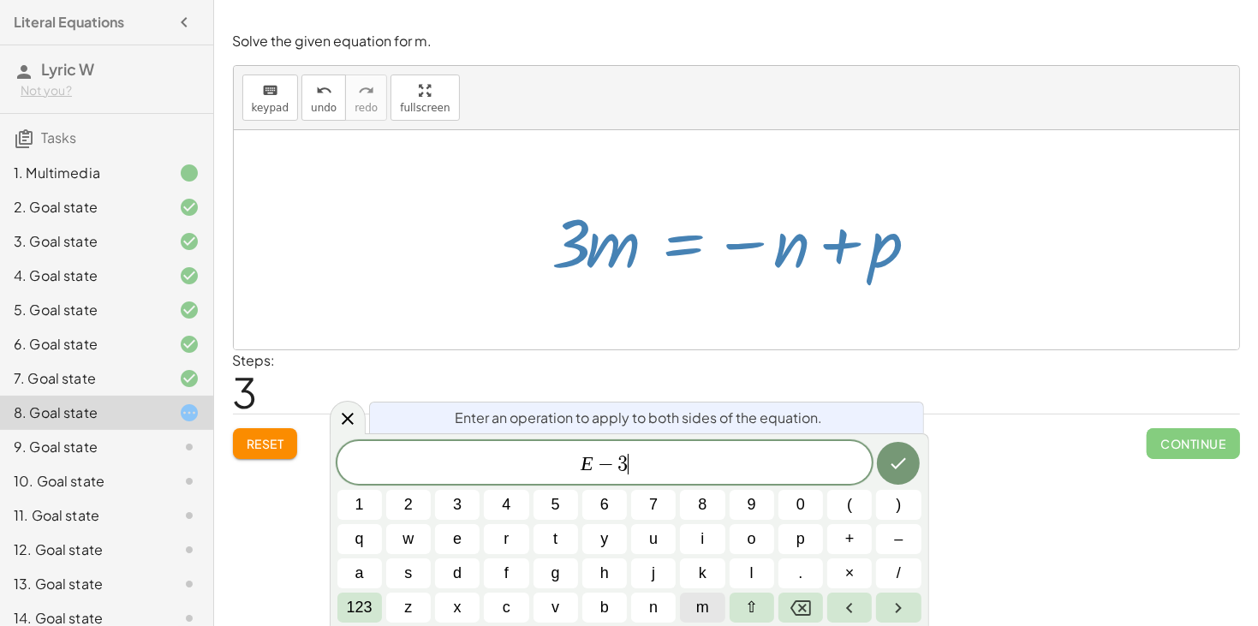
click at [702, 606] on span "m" at bounding box center [702, 607] width 13 height 23
click at [911, 464] on button "Done" at bounding box center [898, 463] width 43 height 43
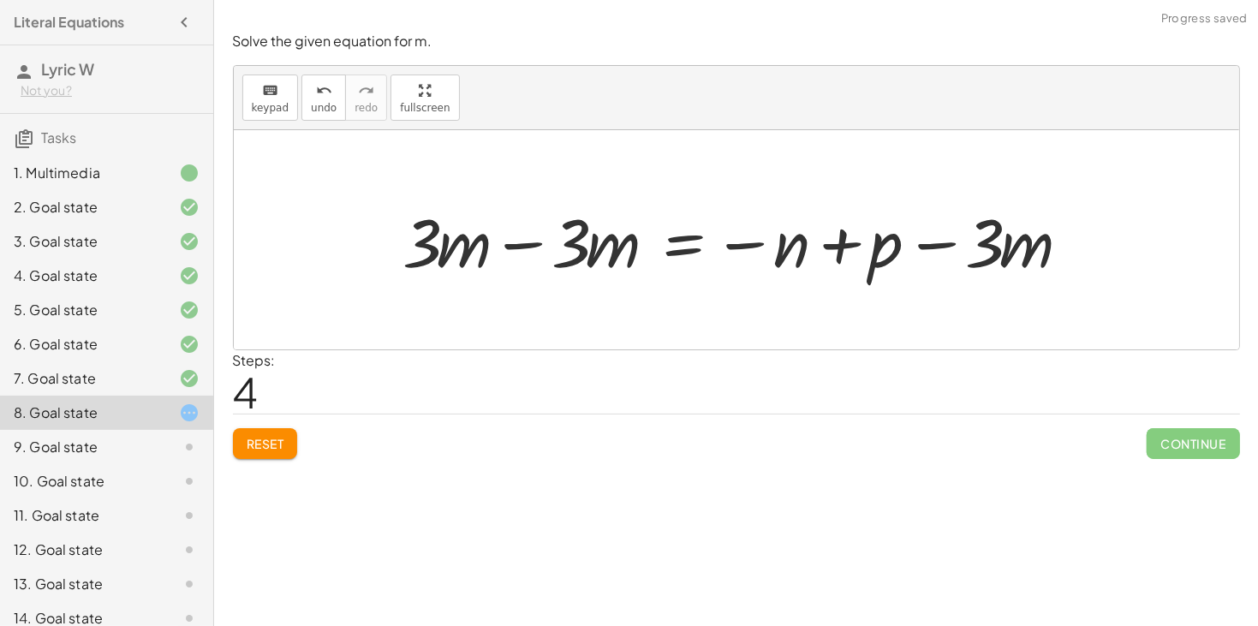
click at [530, 247] on div at bounding box center [743, 240] width 697 height 88
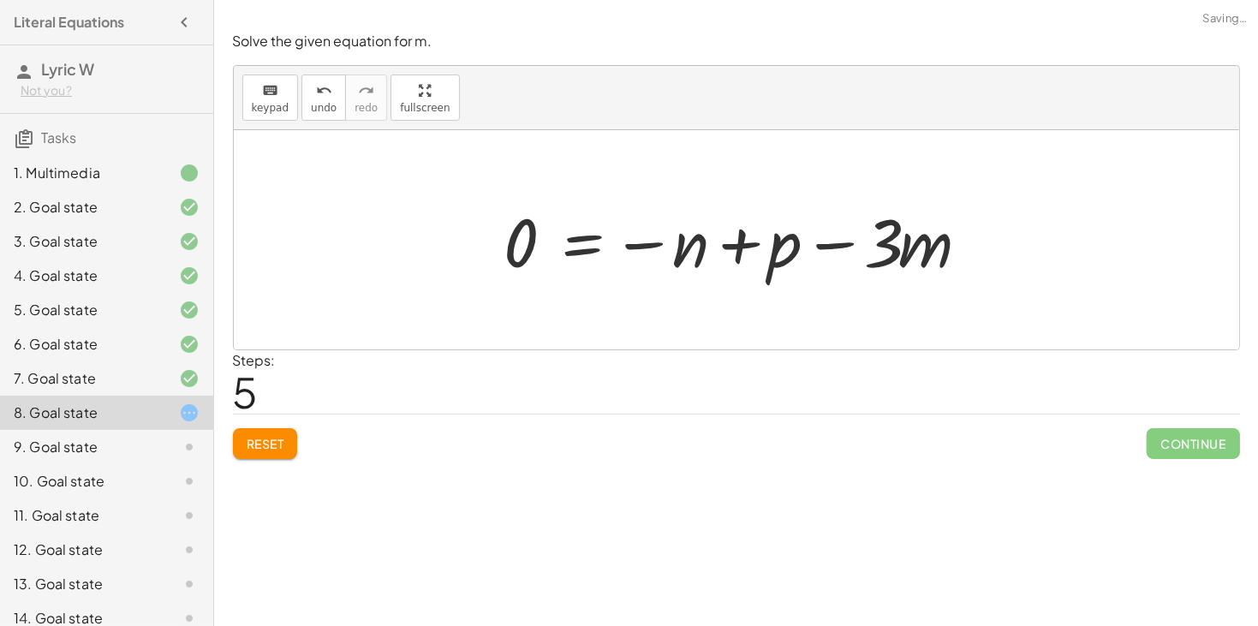
click at [843, 247] on div at bounding box center [743, 240] width 495 height 88
click at [730, 245] on div at bounding box center [743, 240] width 495 height 88
click at [468, 244] on div at bounding box center [736, 239] width 1005 height 219
click at [528, 248] on div at bounding box center [743, 240] width 495 height 88
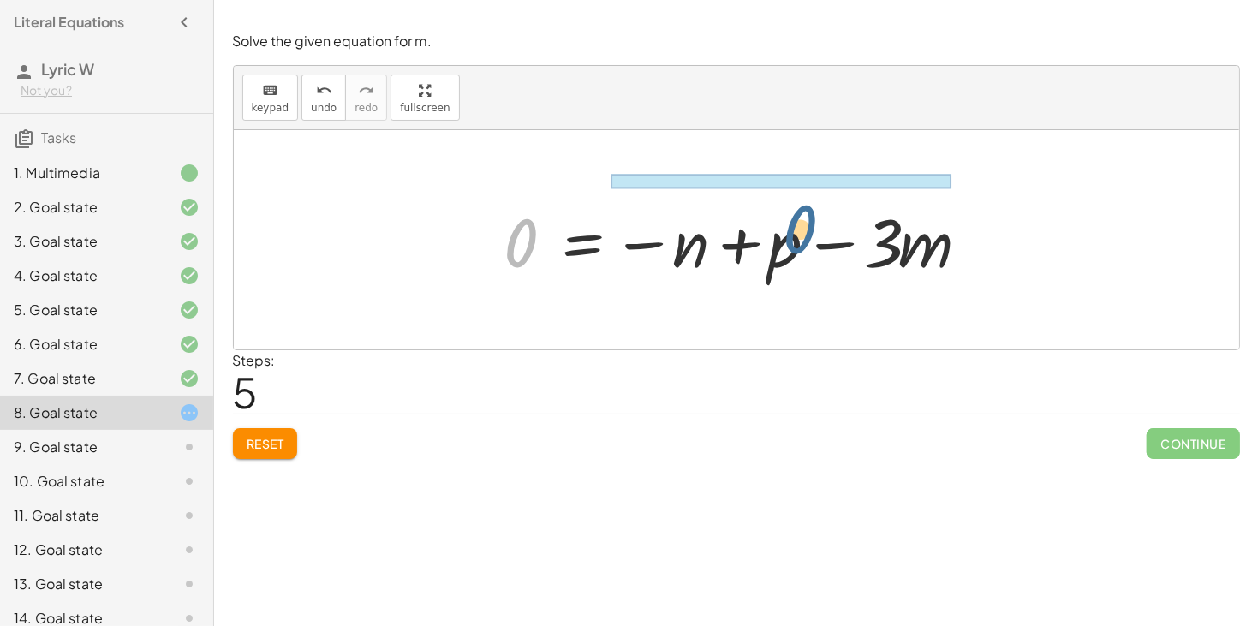
drag, startPoint x: 528, startPoint y: 247, endPoint x: 879, endPoint y: 239, distance: 350.4
click at [879, 239] on div at bounding box center [743, 240] width 495 height 88
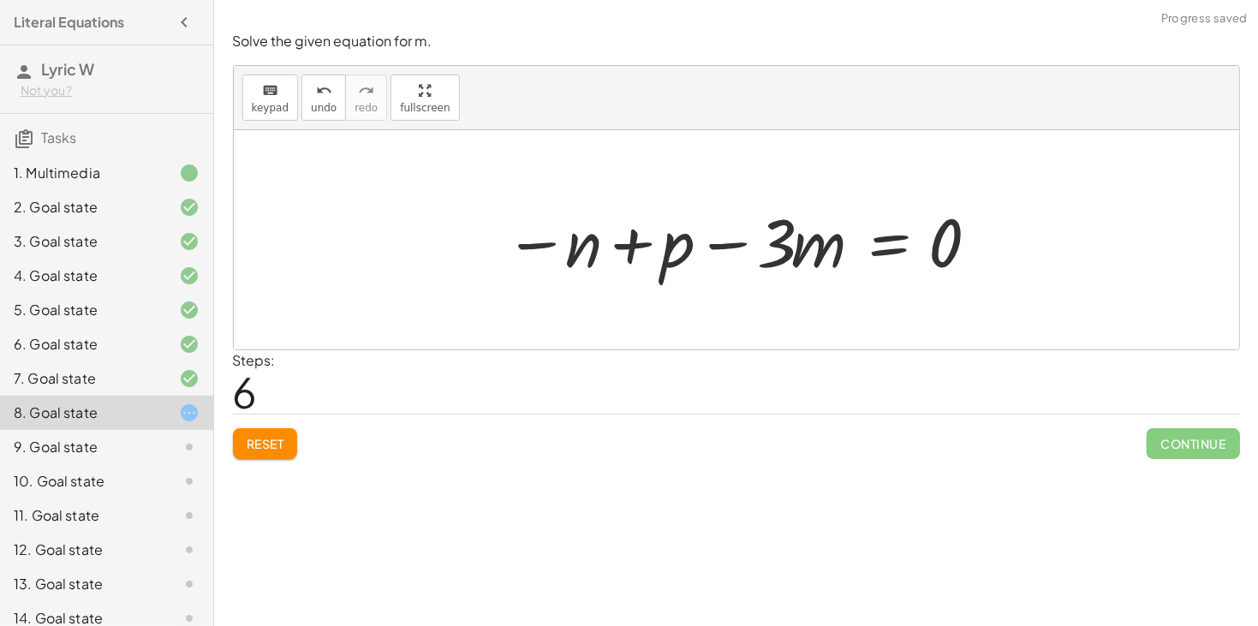
click at [744, 246] on div at bounding box center [743, 240] width 495 height 88
click at [895, 247] on div at bounding box center [743, 240] width 495 height 88
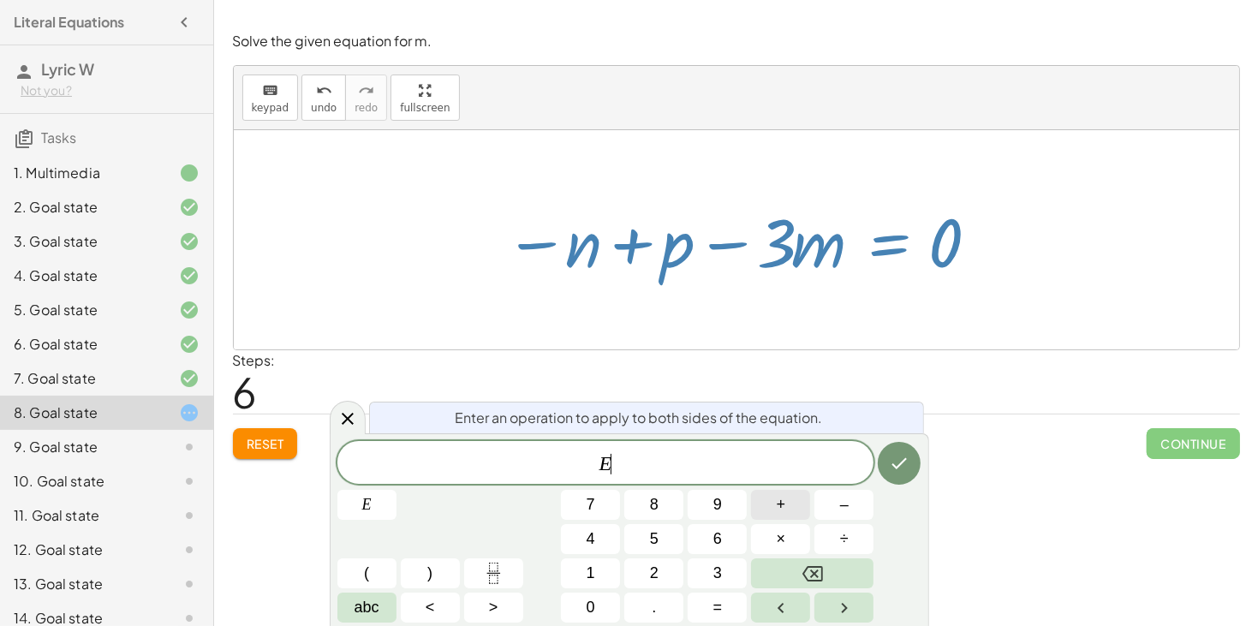
click at [783, 509] on span "+" at bounding box center [781, 504] width 9 height 23
click at [379, 607] on span "abc" at bounding box center [367, 607] width 25 height 23
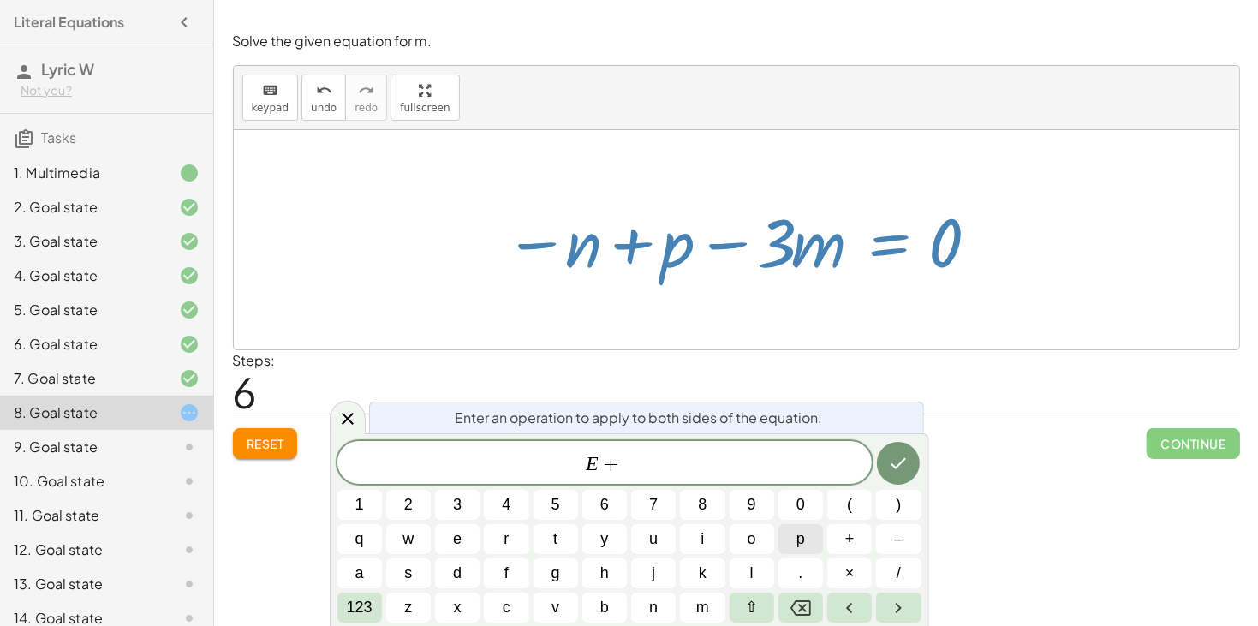
click at [806, 535] on button "p" at bounding box center [800, 539] width 45 height 30
click at [897, 470] on icon "Done" at bounding box center [898, 463] width 21 height 21
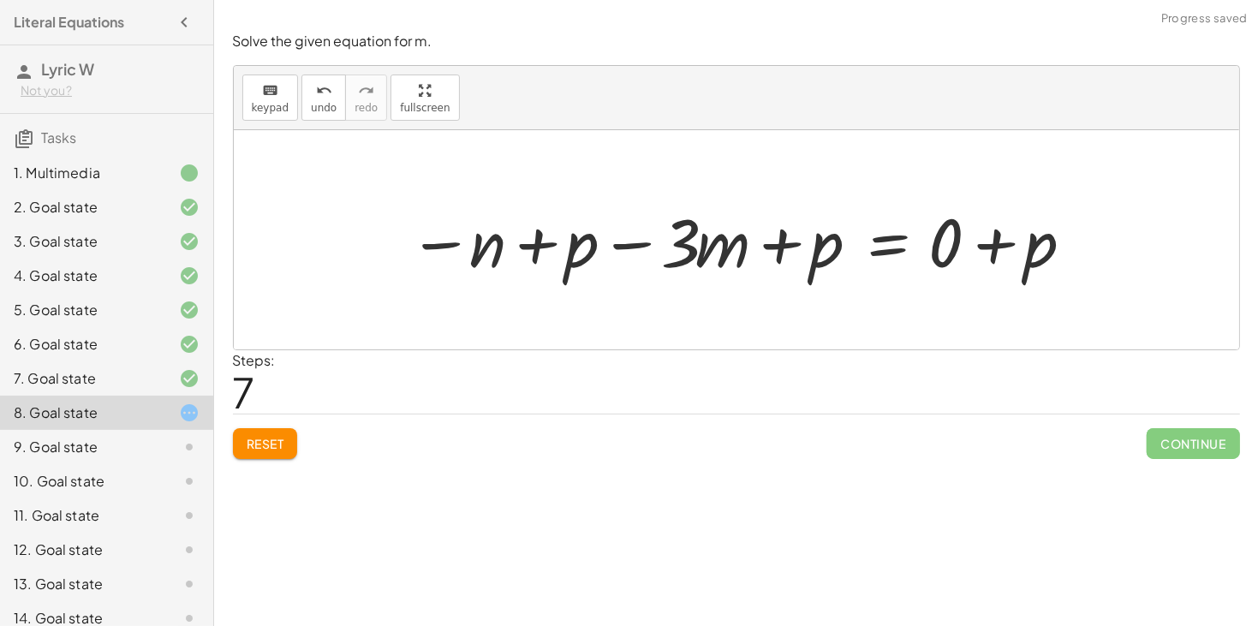
click at [772, 246] on div at bounding box center [743, 240] width 686 height 88
drag, startPoint x: 814, startPoint y: 253, endPoint x: 552, endPoint y: 242, distance: 262.3
click at [552, 242] on div at bounding box center [743, 240] width 686 height 88
click at [646, 247] on div at bounding box center [743, 240] width 686 height 88
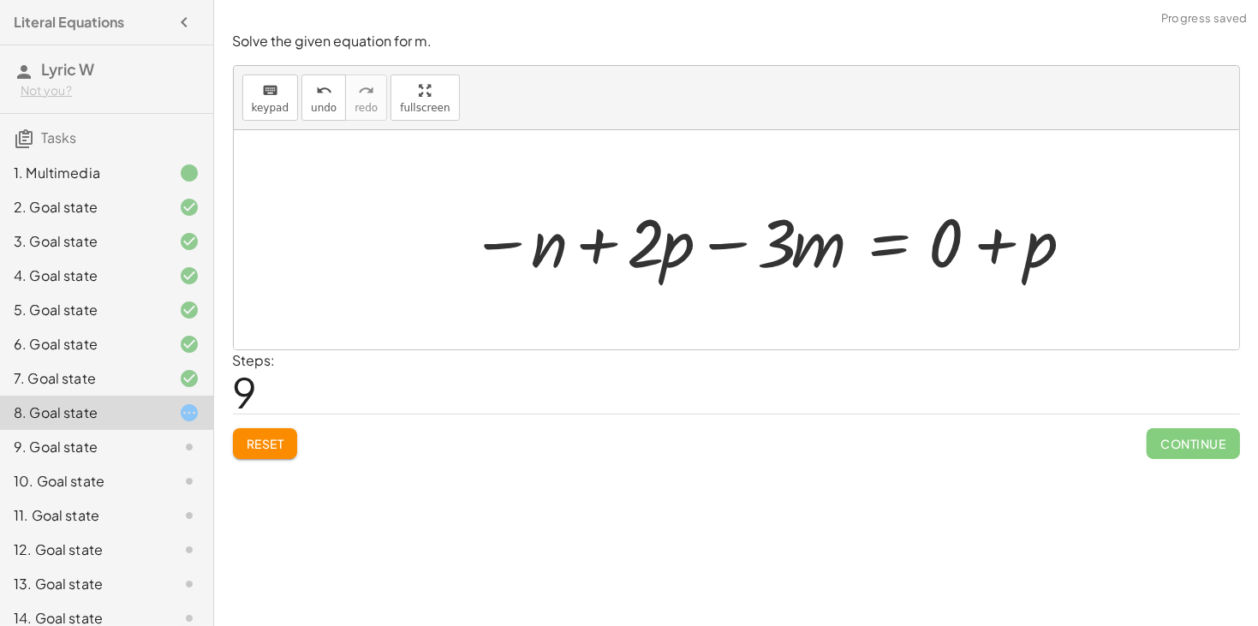
click at [647, 259] on div at bounding box center [774, 240] width 624 height 88
drag, startPoint x: 1044, startPoint y: 248, endPoint x: 682, endPoint y: 256, distance: 362.3
click at [682, 256] on div at bounding box center [774, 240] width 624 height 88
click at [611, 247] on div at bounding box center [774, 240] width 624 height 88
drag, startPoint x: 1035, startPoint y: 259, endPoint x: 1047, endPoint y: 263, distance: 11.9
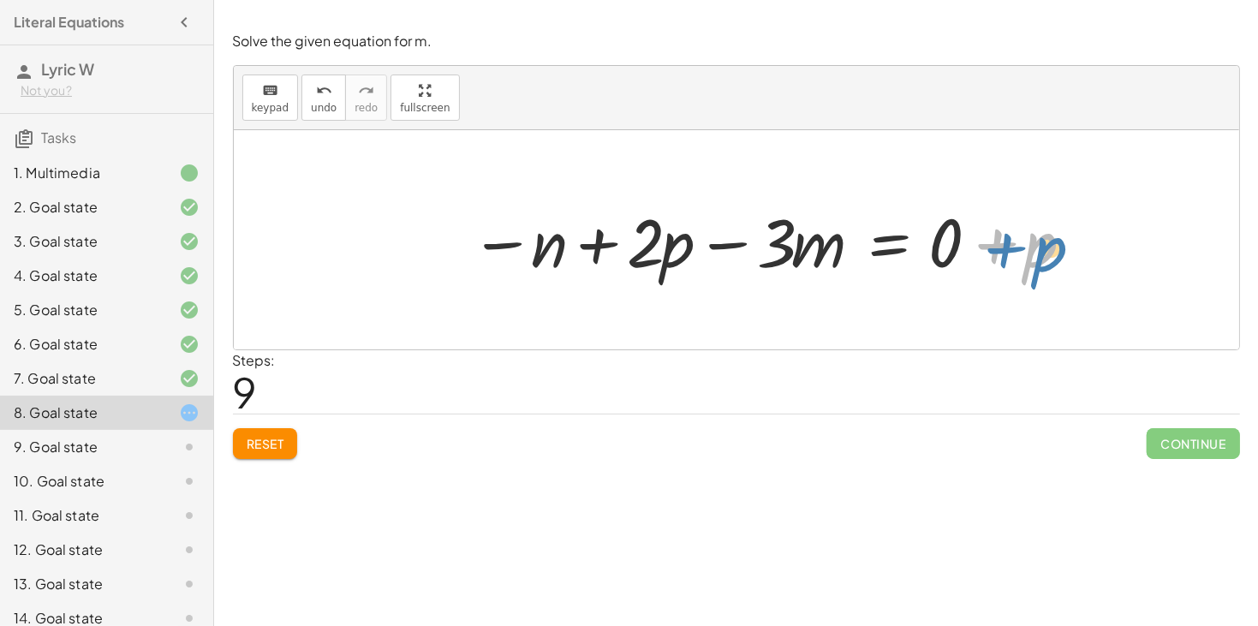
click at [1047, 263] on div at bounding box center [774, 240] width 624 height 88
drag, startPoint x: 527, startPoint y: 242, endPoint x: 551, endPoint y: 253, distance: 26.4
click at [551, 253] on div at bounding box center [774, 240] width 624 height 88
click at [262, 445] on span "Reset" at bounding box center [266, 443] width 38 height 15
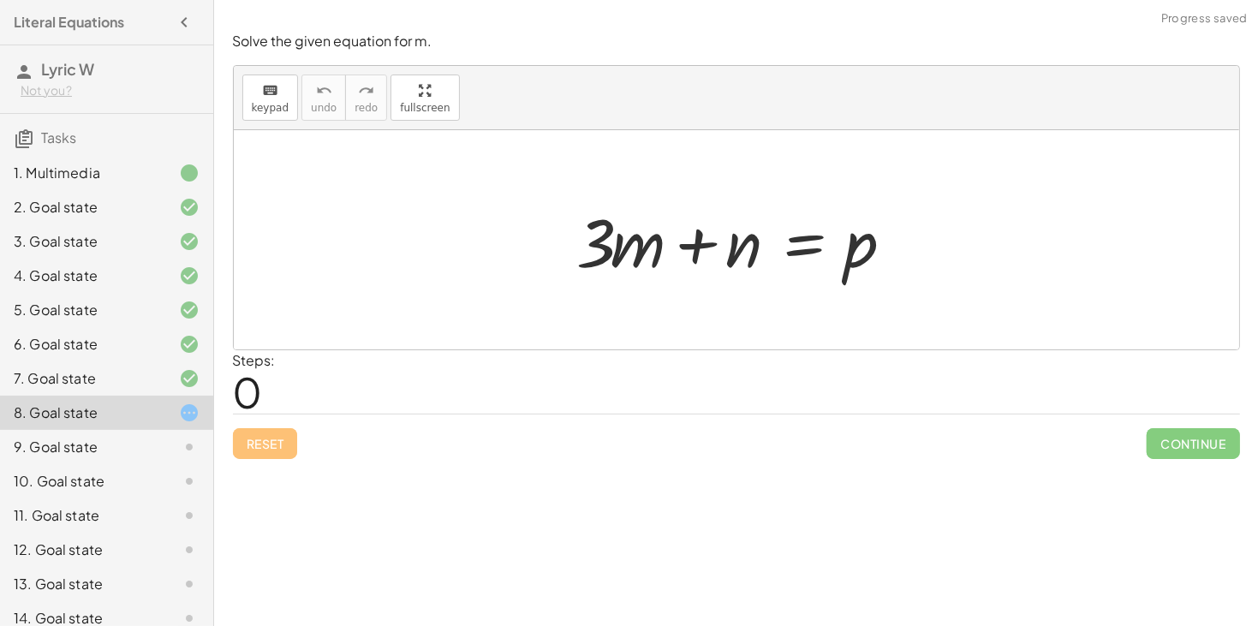
click at [807, 248] on div at bounding box center [743, 240] width 349 height 88
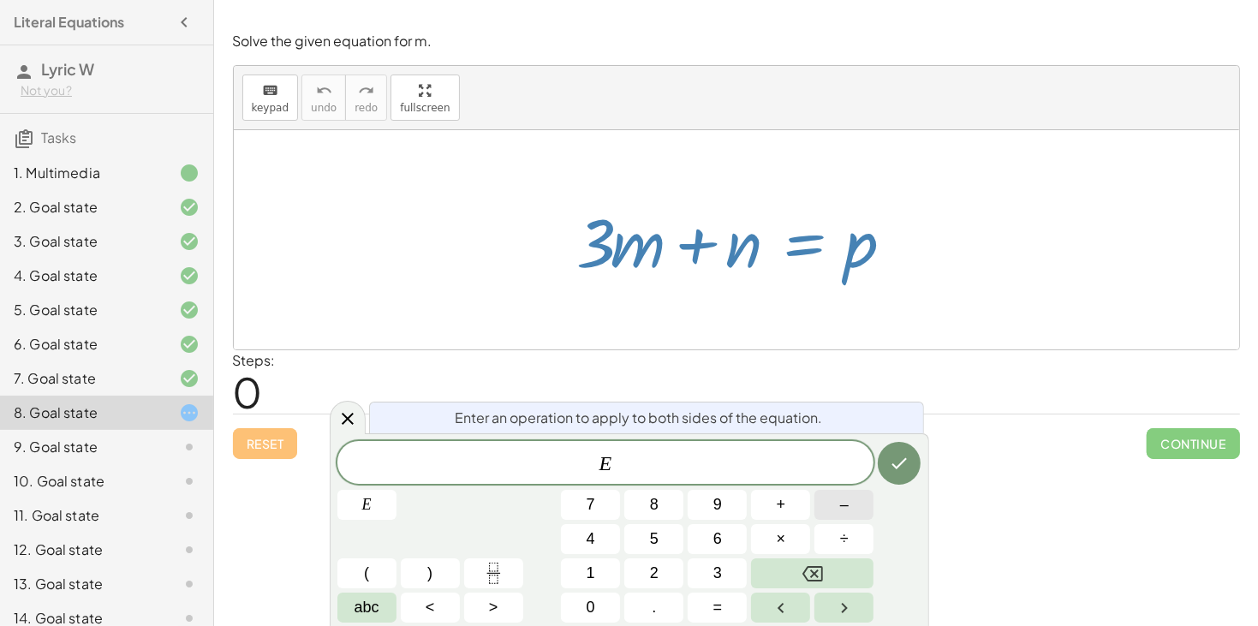
click at [835, 510] on button "–" at bounding box center [843, 505] width 59 height 30
click at [380, 602] on button "abc" at bounding box center [366, 608] width 59 height 30
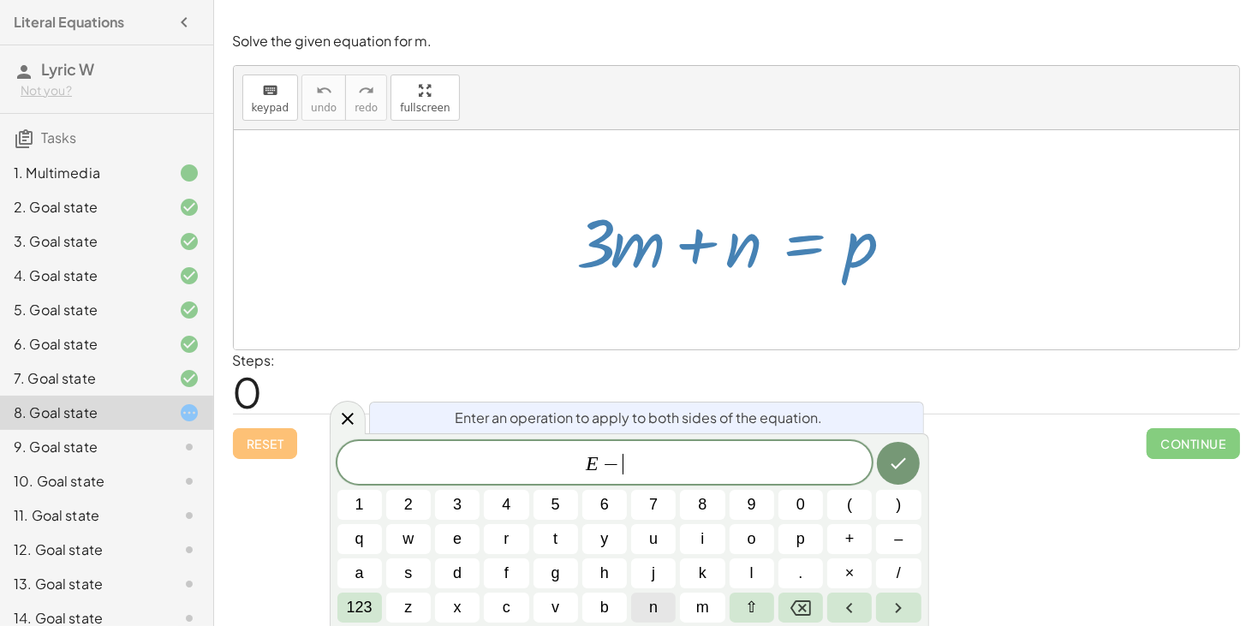
click at [653, 610] on span "n" at bounding box center [653, 607] width 9 height 23
click at [899, 468] on icon "Done" at bounding box center [898, 463] width 21 height 21
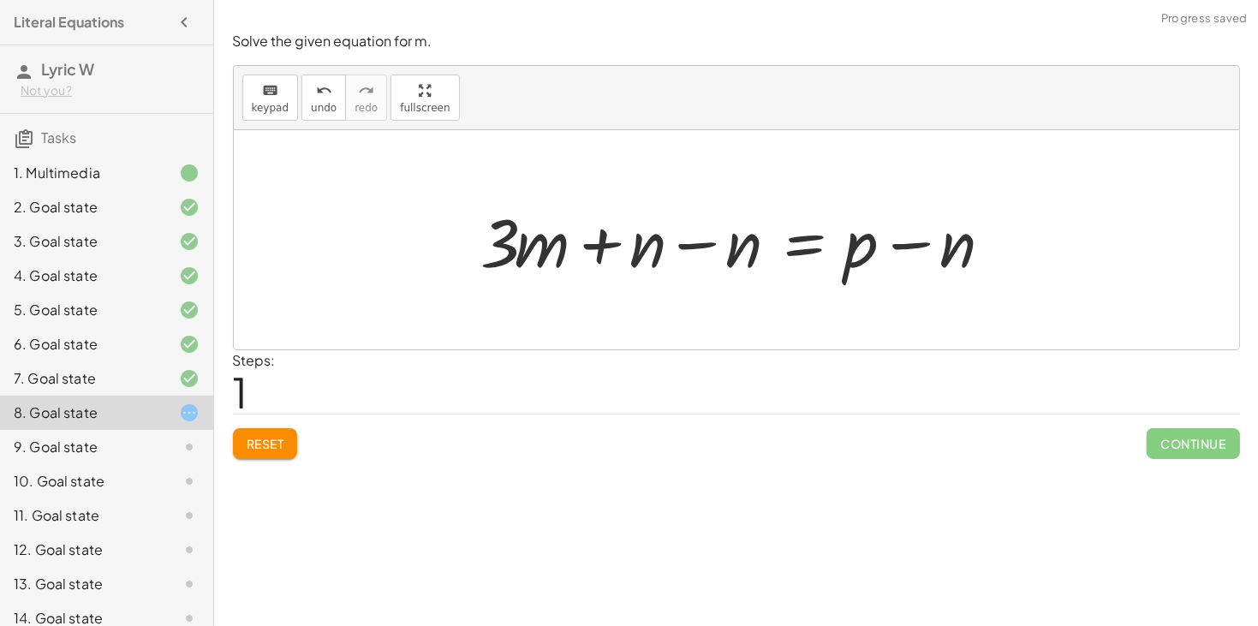
click at [691, 244] on div at bounding box center [743, 240] width 540 height 88
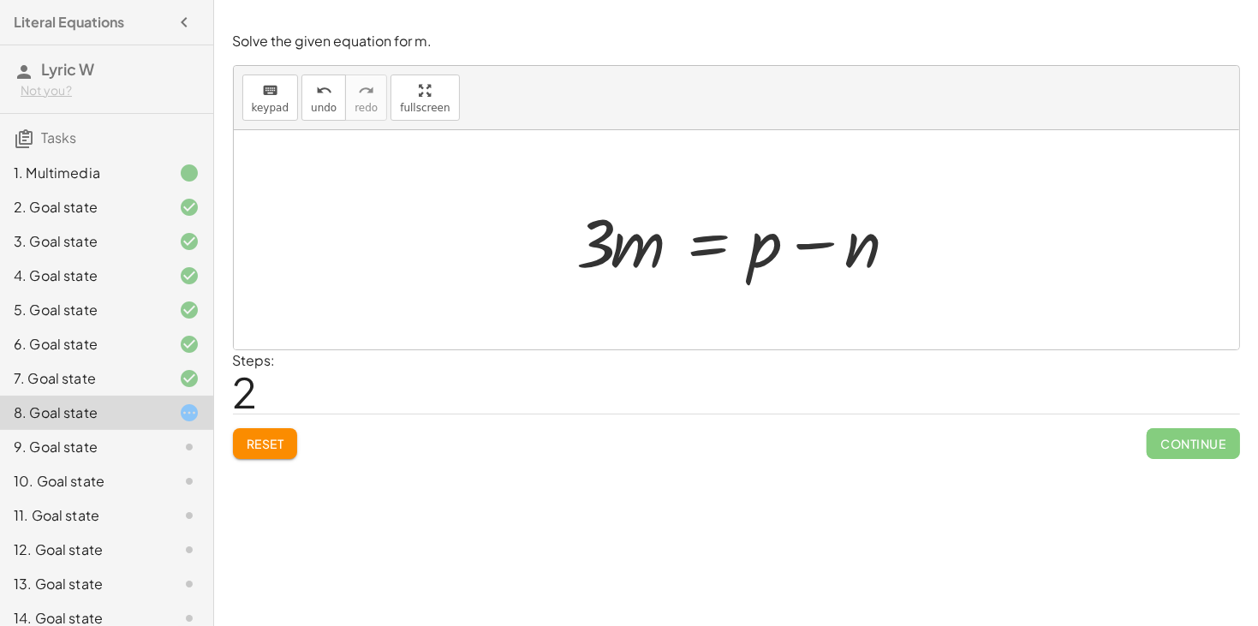
click at [278, 440] on span "Reset" at bounding box center [266, 443] width 38 height 15
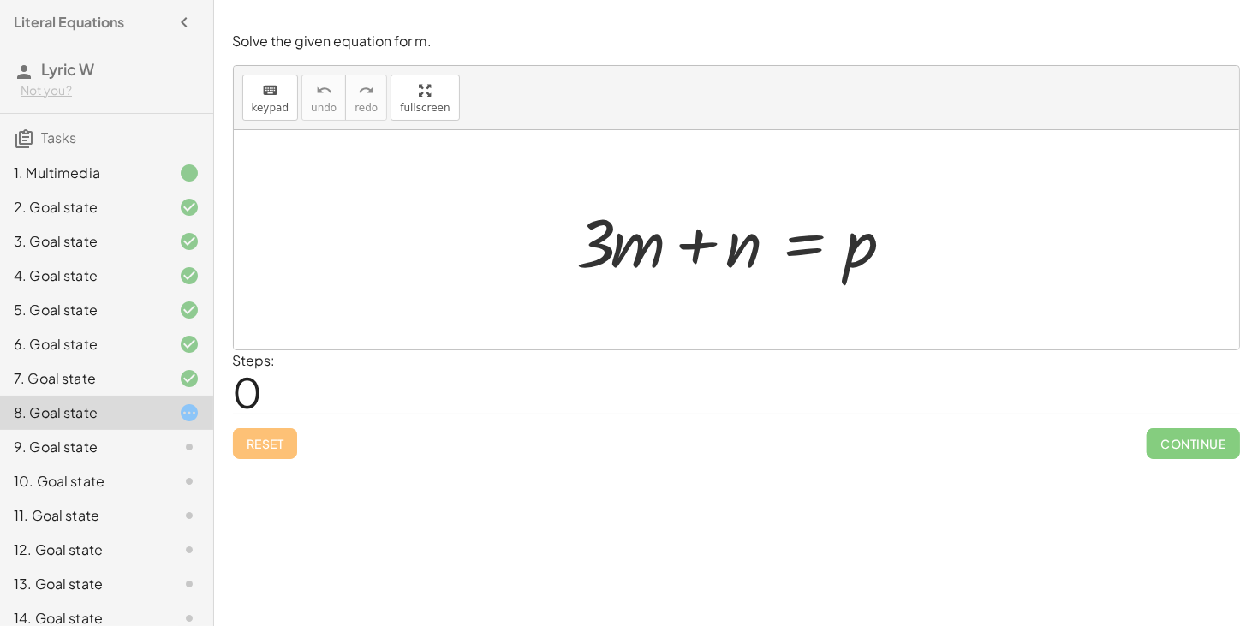
click at [808, 256] on div at bounding box center [743, 240] width 349 height 88
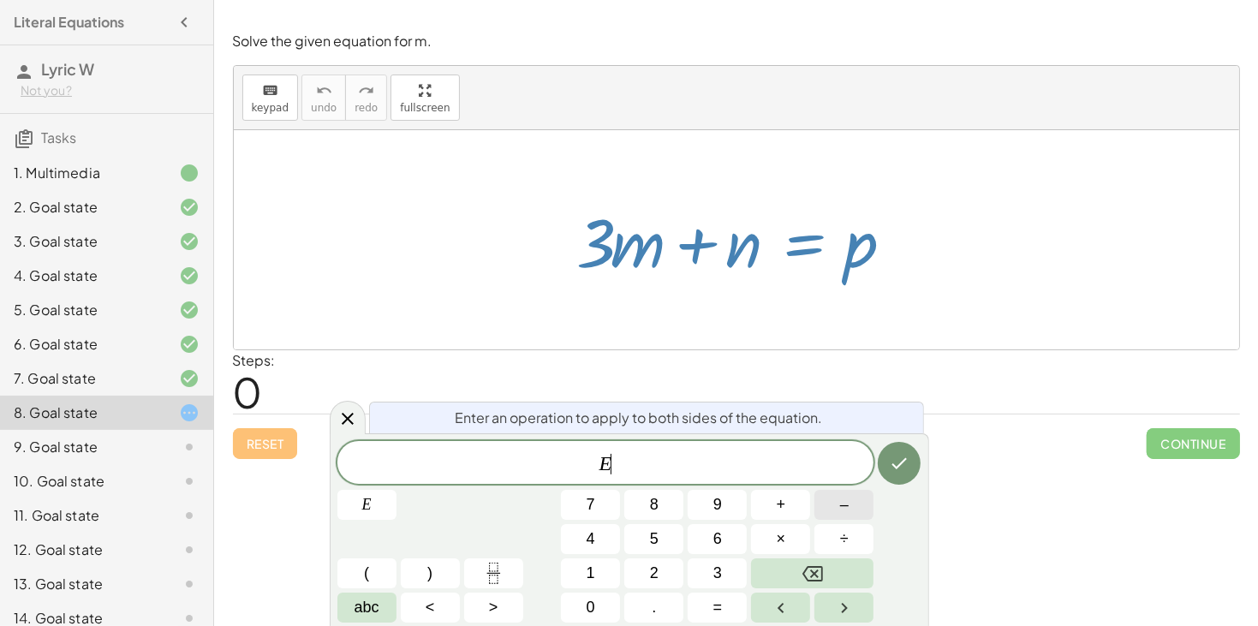
click at [855, 498] on button "–" at bounding box center [843, 505] width 59 height 30
click at [365, 605] on span "abc" at bounding box center [367, 607] width 25 height 23
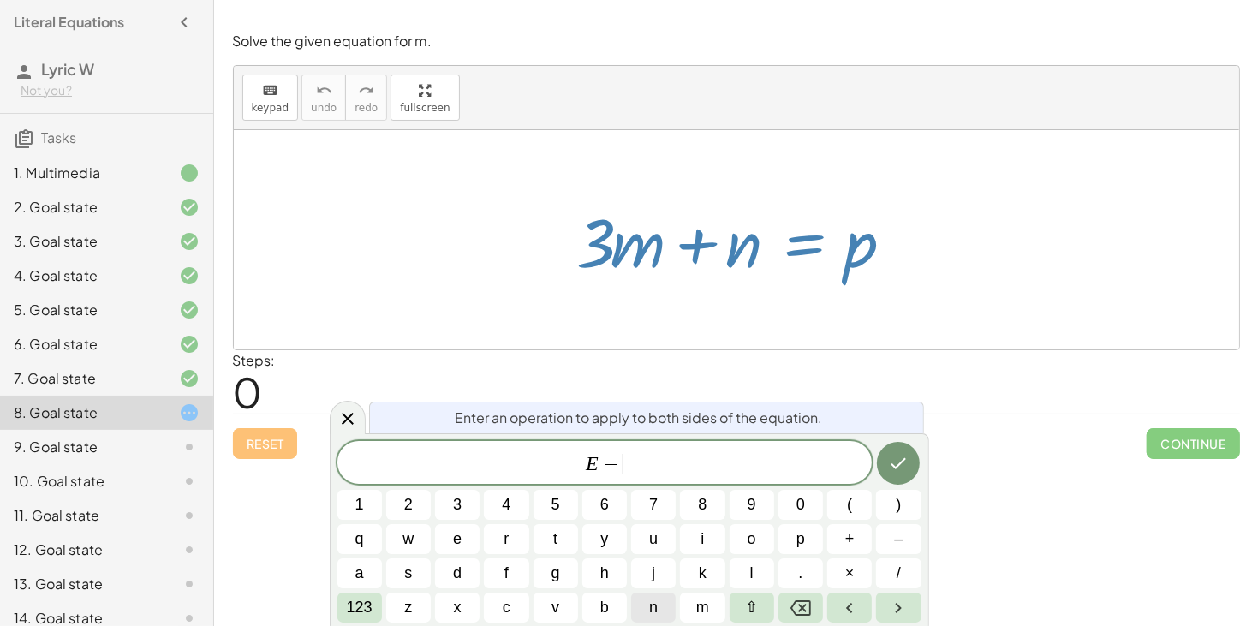
click at [673, 607] on button "n" at bounding box center [653, 608] width 45 height 30
click at [903, 460] on icon "Done" at bounding box center [898, 463] width 15 height 11
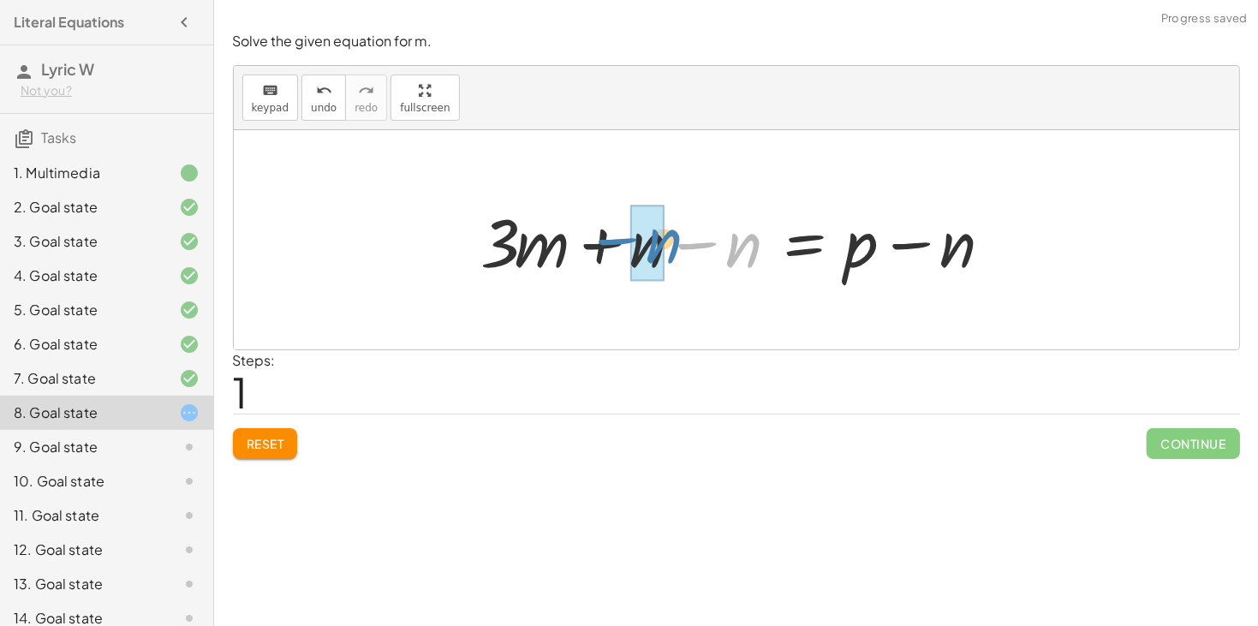
drag, startPoint x: 736, startPoint y: 251, endPoint x: 653, endPoint y: 247, distance: 82.3
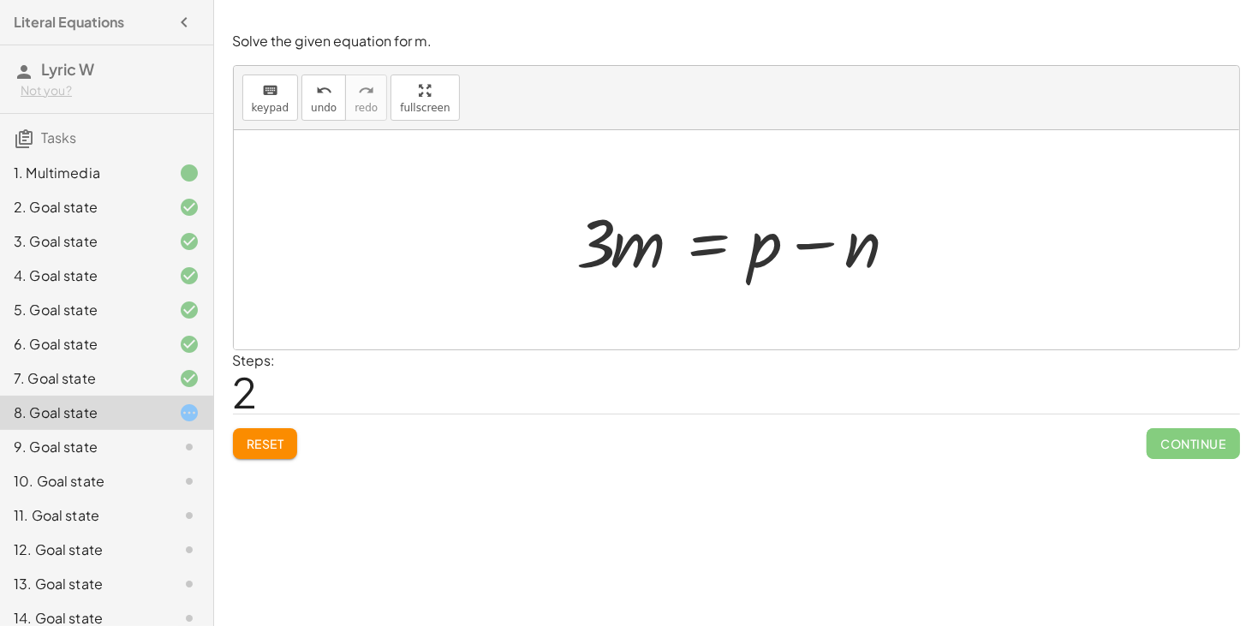
click at [720, 246] on div at bounding box center [743, 240] width 349 height 88
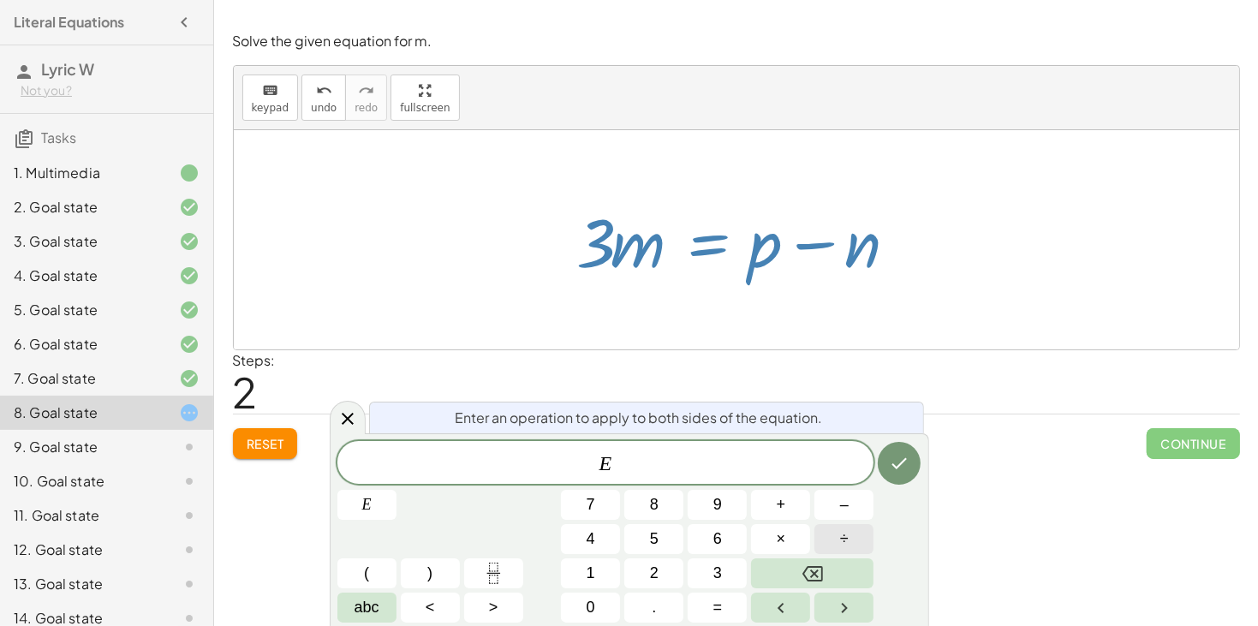
click at [843, 535] on span "÷" at bounding box center [844, 539] width 9 height 23
click at [719, 569] on span "3" at bounding box center [717, 573] width 9 height 23
click at [912, 466] on button "Done" at bounding box center [899, 463] width 43 height 43
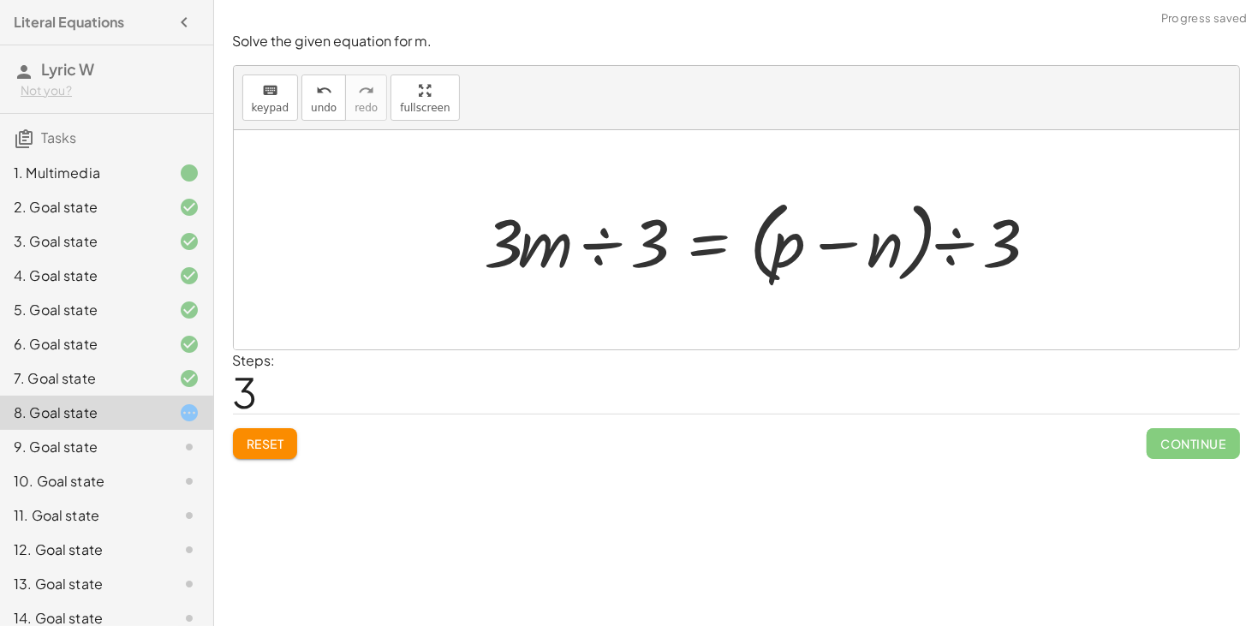
click at [594, 242] on div at bounding box center [766, 240] width 580 height 98
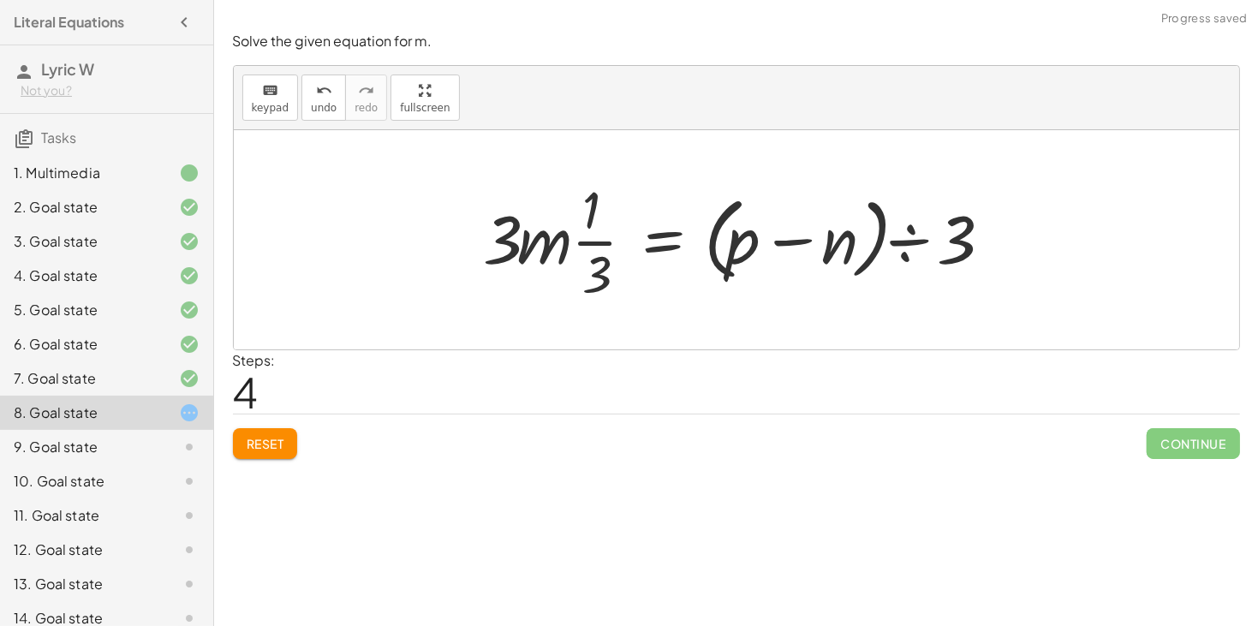
click at [906, 244] on div at bounding box center [742, 240] width 535 height 132
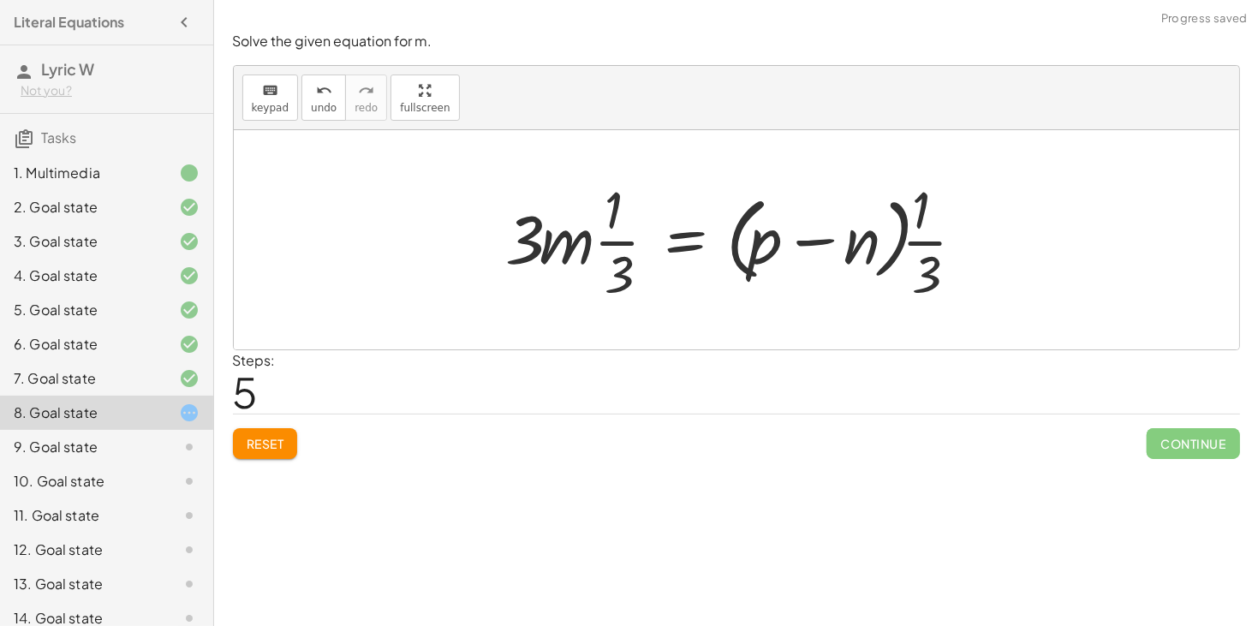
click at [568, 253] on div at bounding box center [743, 240] width 491 height 132
click at [558, 249] on div at bounding box center [743, 240] width 491 height 132
click at [630, 247] on div at bounding box center [743, 240] width 491 height 132
click at [675, 245] on div at bounding box center [743, 240] width 491 height 132
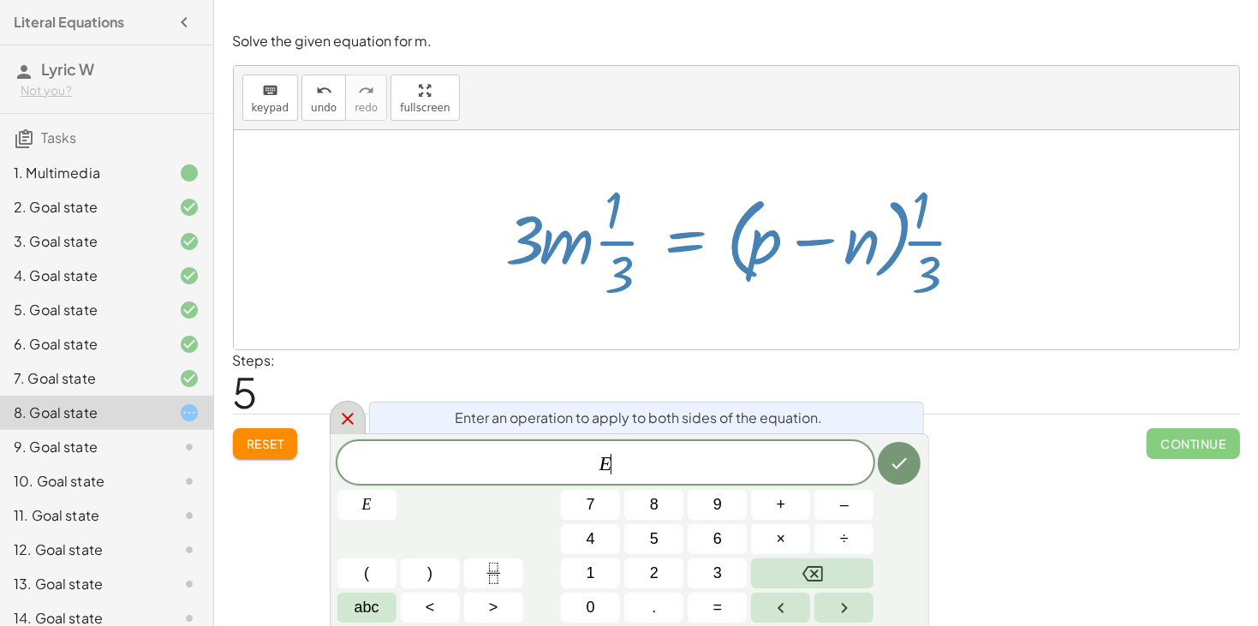
click at [337, 414] on icon at bounding box center [347, 418] width 21 height 21
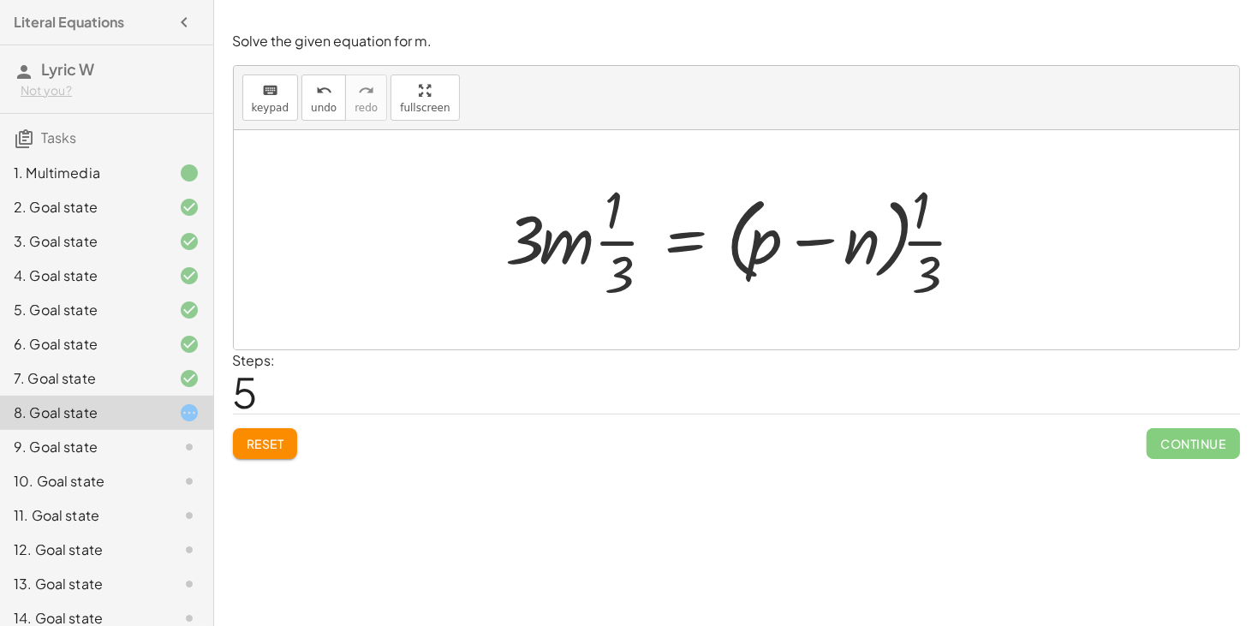
click at [255, 441] on span "Reset" at bounding box center [266, 443] width 38 height 15
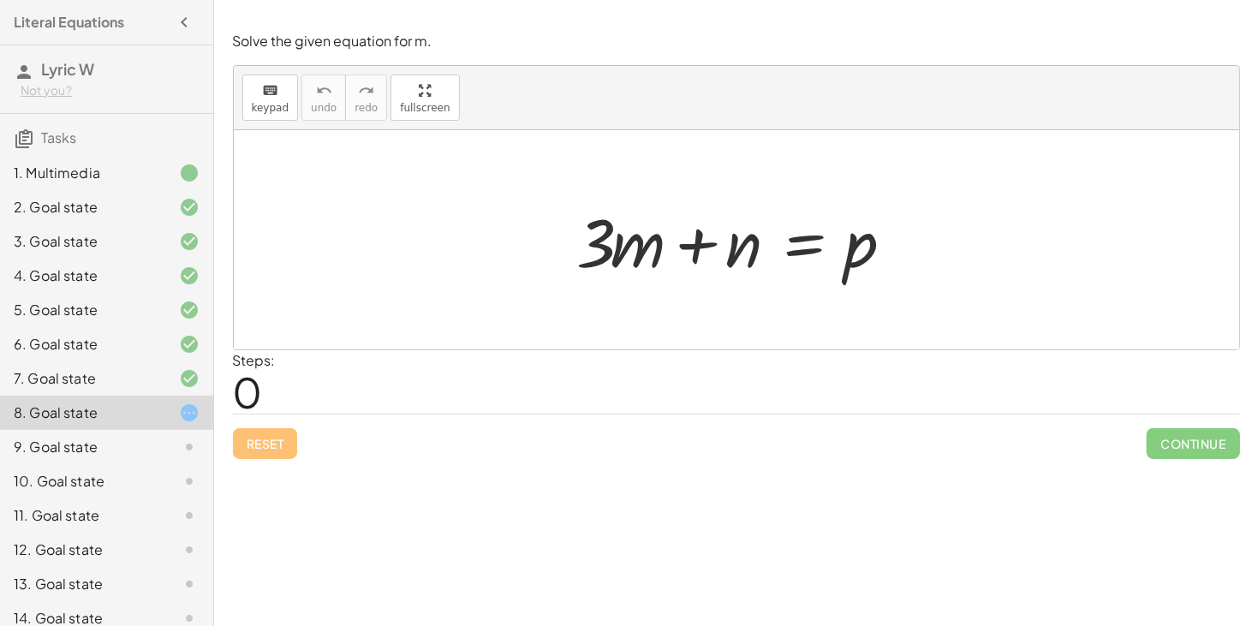
click at [789, 242] on div at bounding box center [743, 240] width 349 height 88
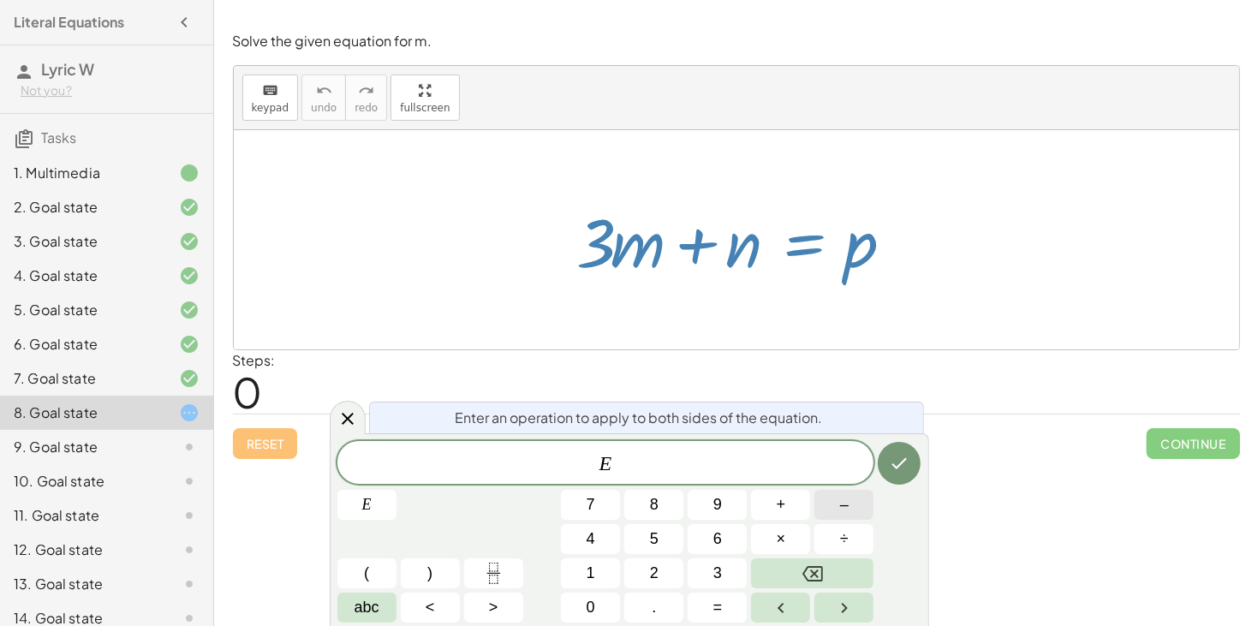
click at [833, 508] on button "–" at bounding box center [843, 505] width 59 height 30
click at [374, 601] on span "abc" at bounding box center [367, 607] width 25 height 23
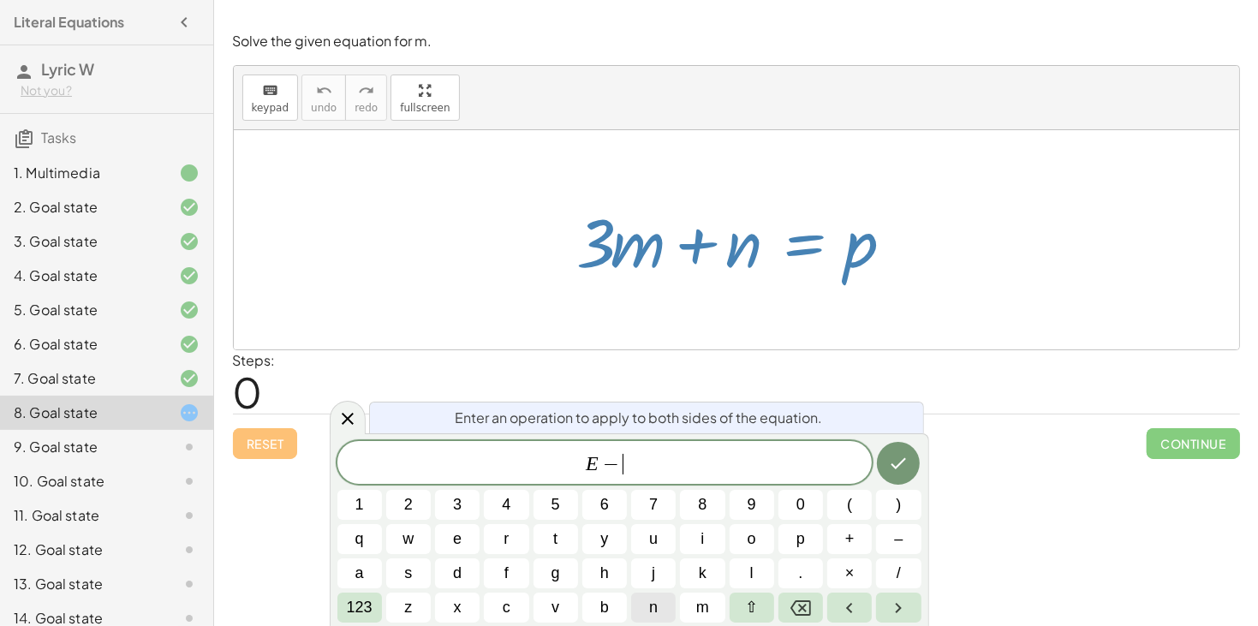
click at [651, 604] on span "n" at bounding box center [653, 607] width 9 height 23
click at [900, 470] on icon "Done" at bounding box center [898, 463] width 21 height 21
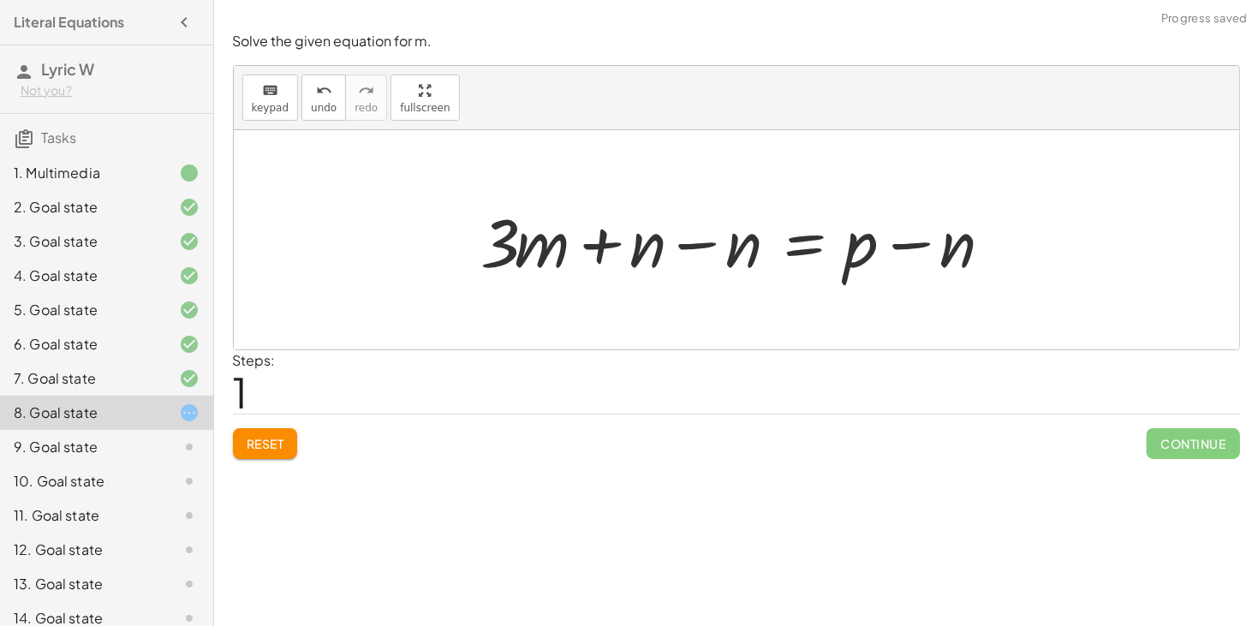
click at [677, 245] on div at bounding box center [743, 240] width 540 height 88
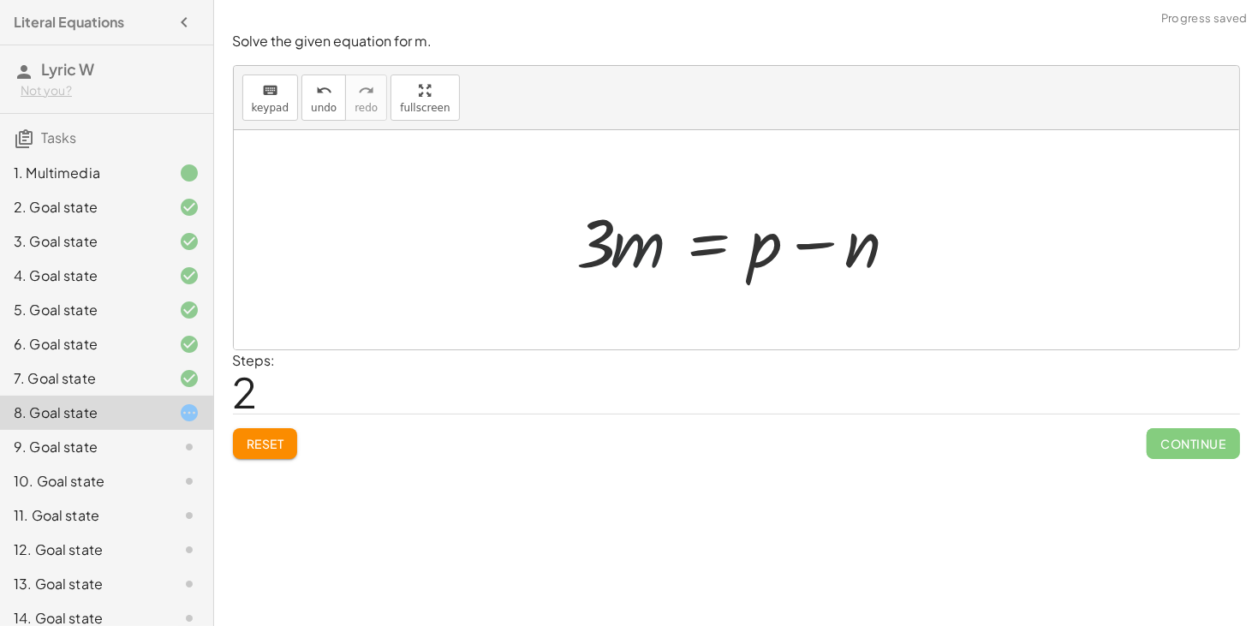
click at [626, 245] on div at bounding box center [743, 240] width 349 height 88
click at [725, 236] on div at bounding box center [743, 240] width 349 height 88
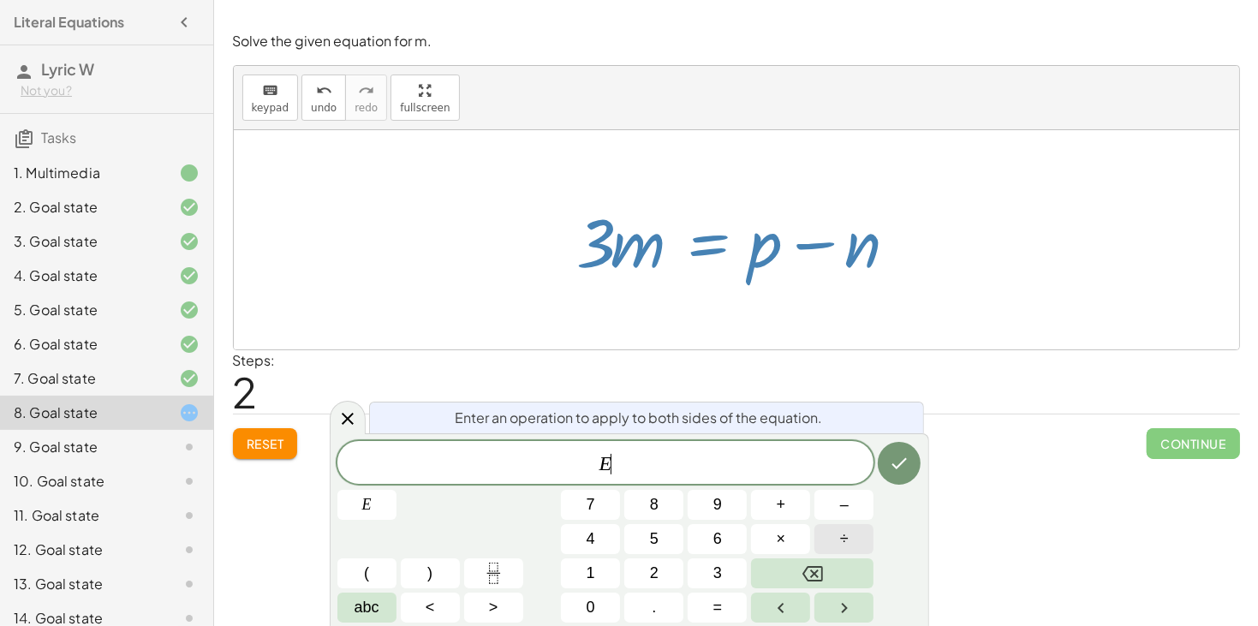
click at [843, 540] on span "÷" at bounding box center [844, 539] width 9 height 23
click at [716, 566] on span "3" at bounding box center [717, 573] width 9 height 23
click at [901, 460] on icon "Done" at bounding box center [899, 463] width 21 height 21
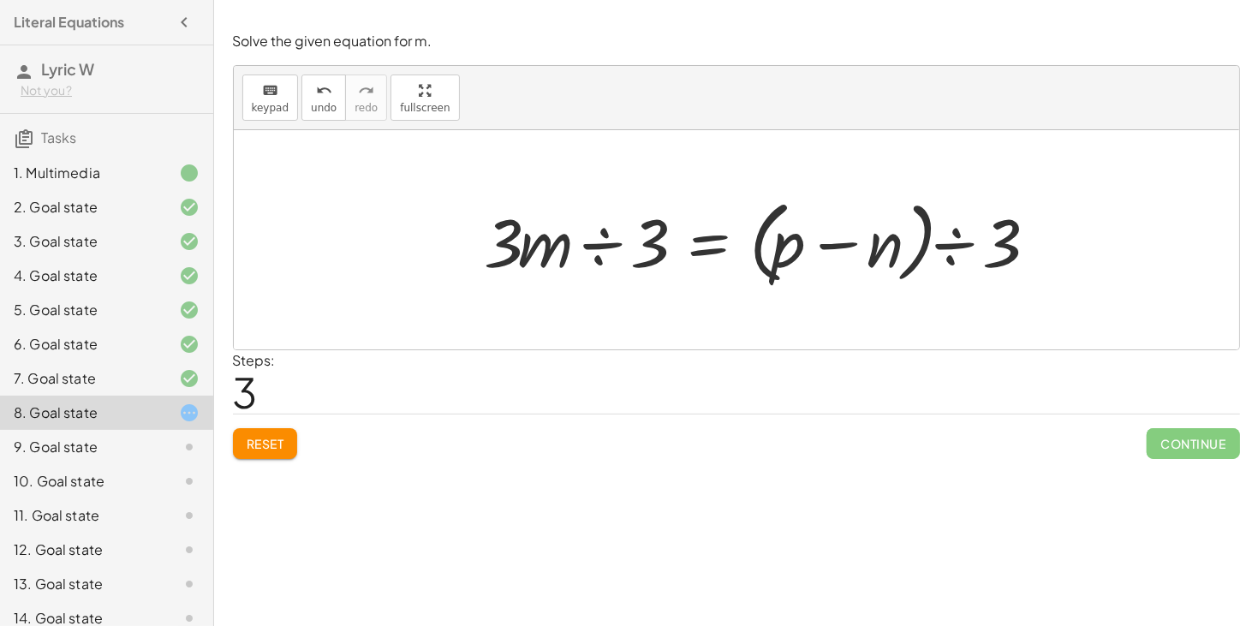
click at [600, 247] on div at bounding box center [766, 240] width 580 height 98
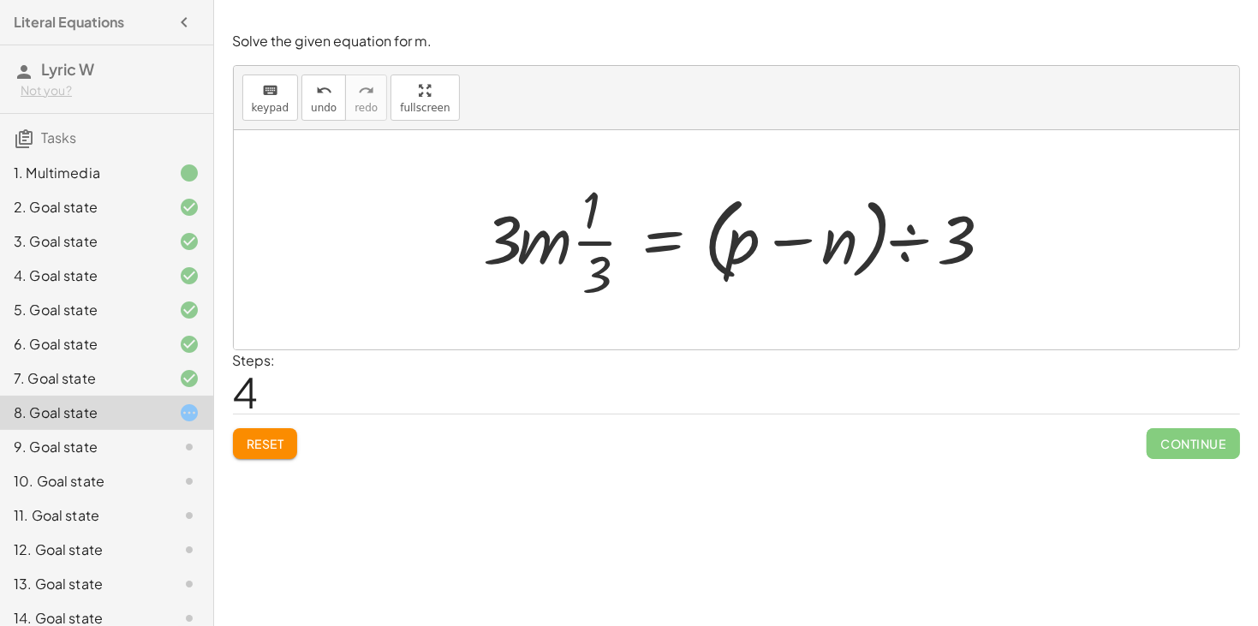
click at [271, 438] on span "Reset" at bounding box center [266, 443] width 38 height 15
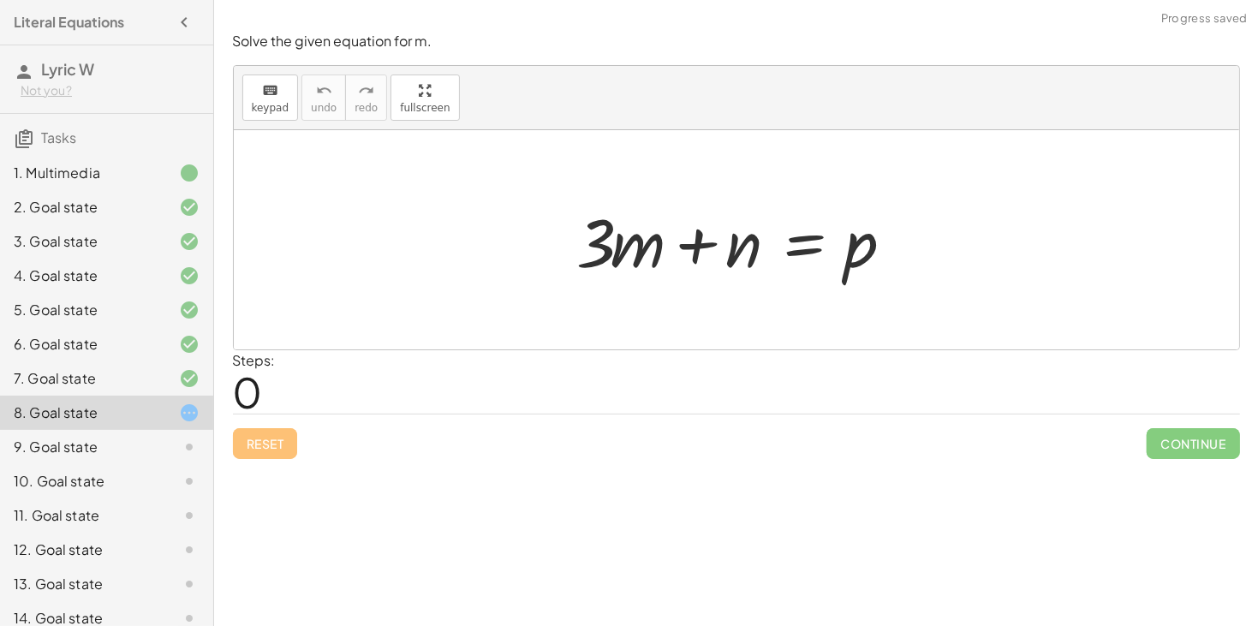
click at [794, 238] on div at bounding box center [743, 240] width 349 height 88
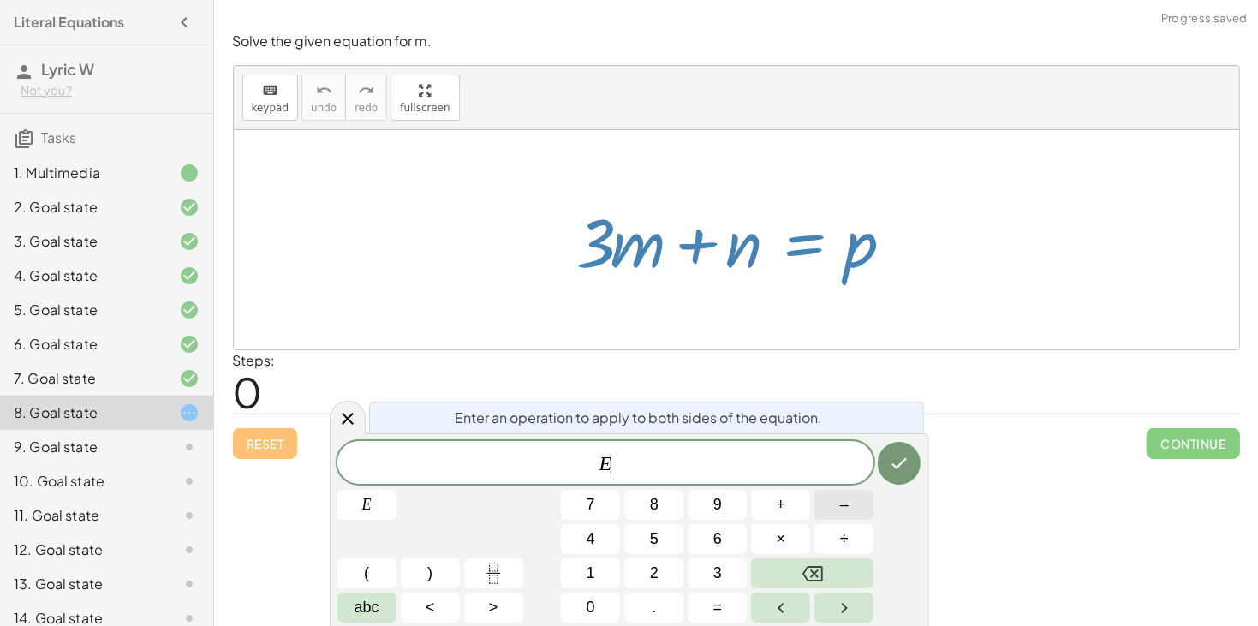
click at [856, 505] on button "–" at bounding box center [843, 505] width 59 height 30
click at [373, 610] on span "abc" at bounding box center [367, 607] width 25 height 23
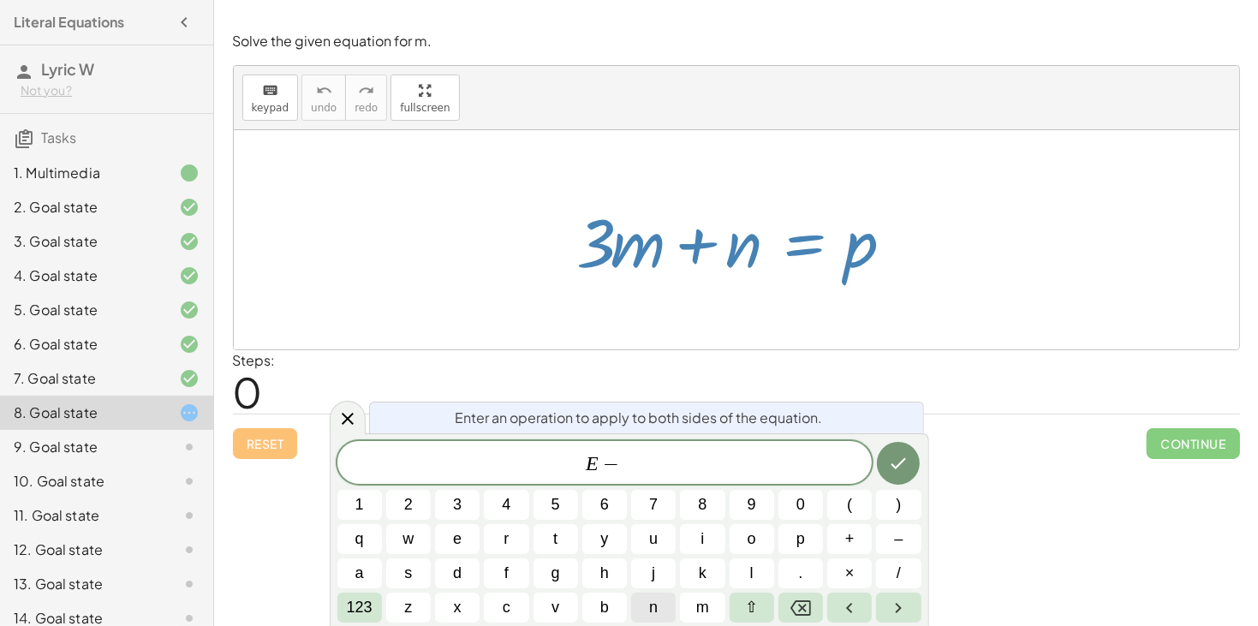
click at [666, 602] on button "n" at bounding box center [653, 608] width 45 height 30
click at [900, 466] on icon "Done" at bounding box center [898, 463] width 21 height 21
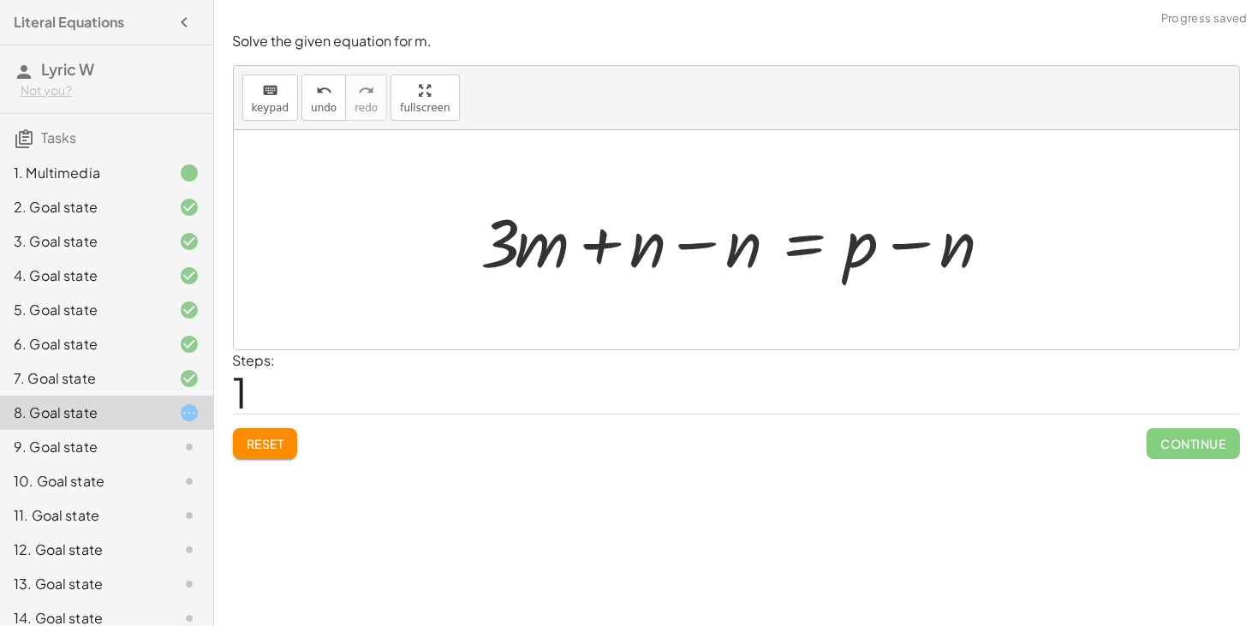
click at [704, 236] on div at bounding box center [743, 240] width 540 height 88
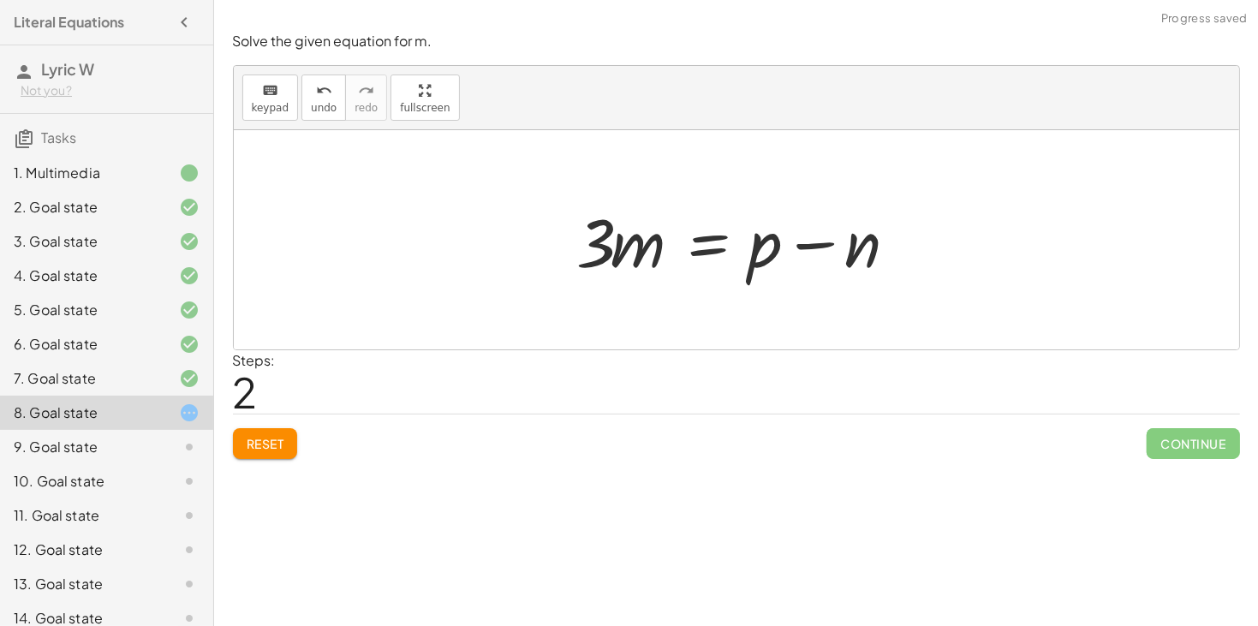
click at [712, 249] on div at bounding box center [743, 240] width 349 height 88
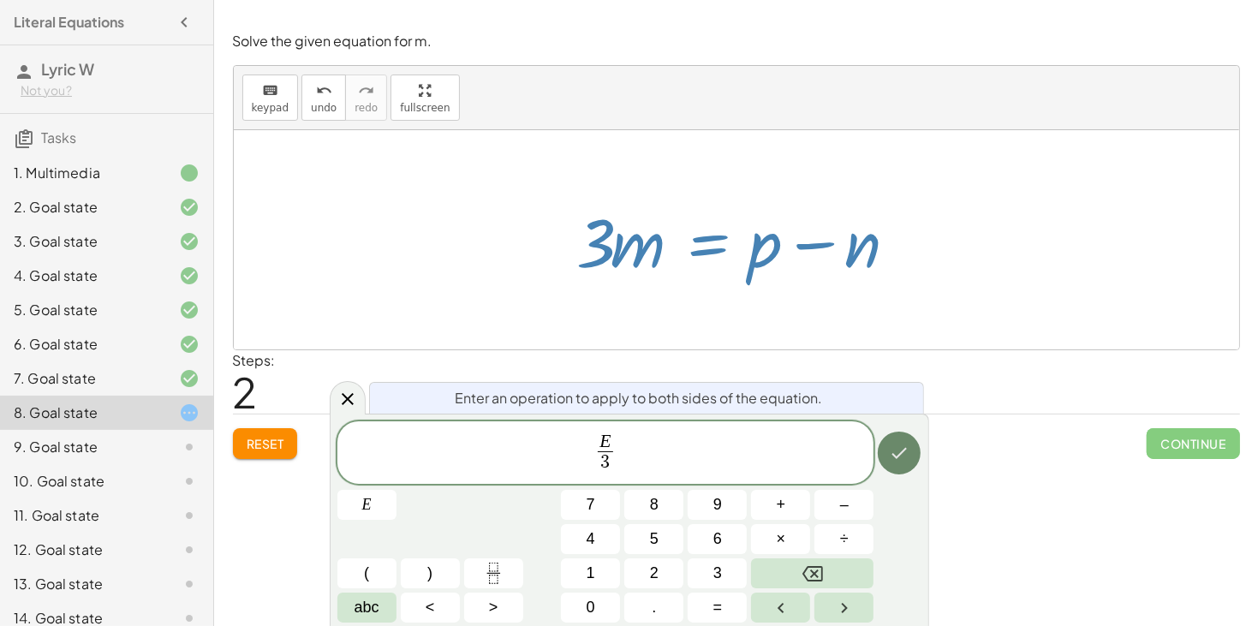
click at [895, 448] on icon "Done" at bounding box center [899, 453] width 21 height 21
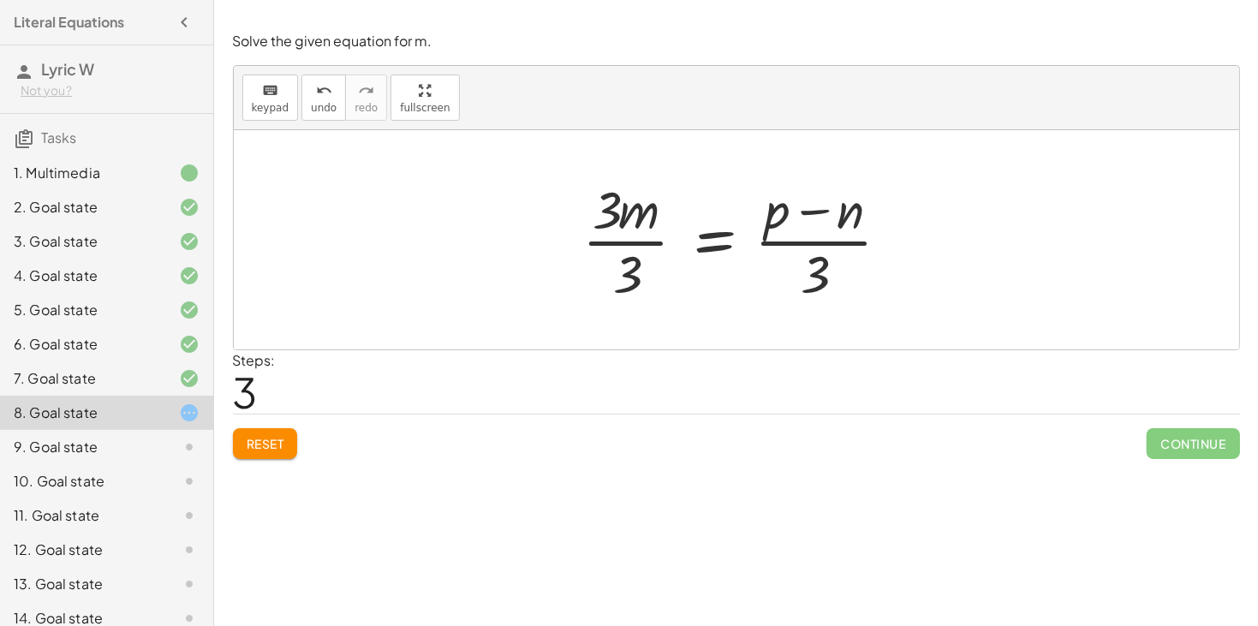
click at [605, 234] on div at bounding box center [743, 240] width 339 height 132
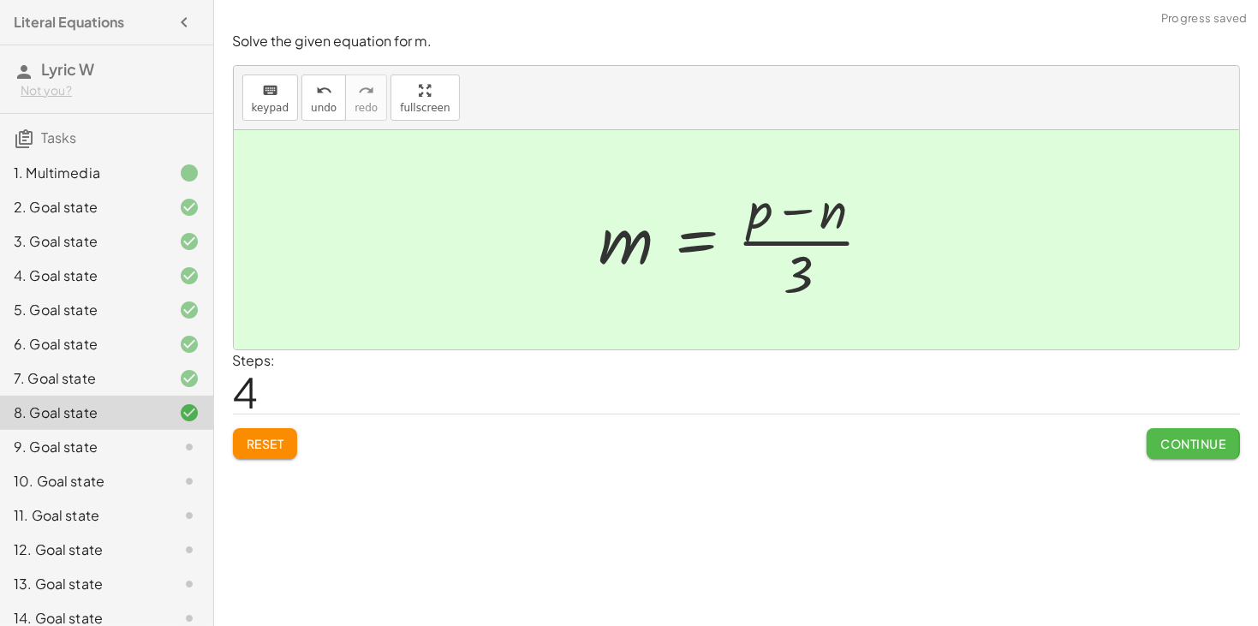
click at [1216, 439] on span "Continue" at bounding box center [1192, 443] width 65 height 15
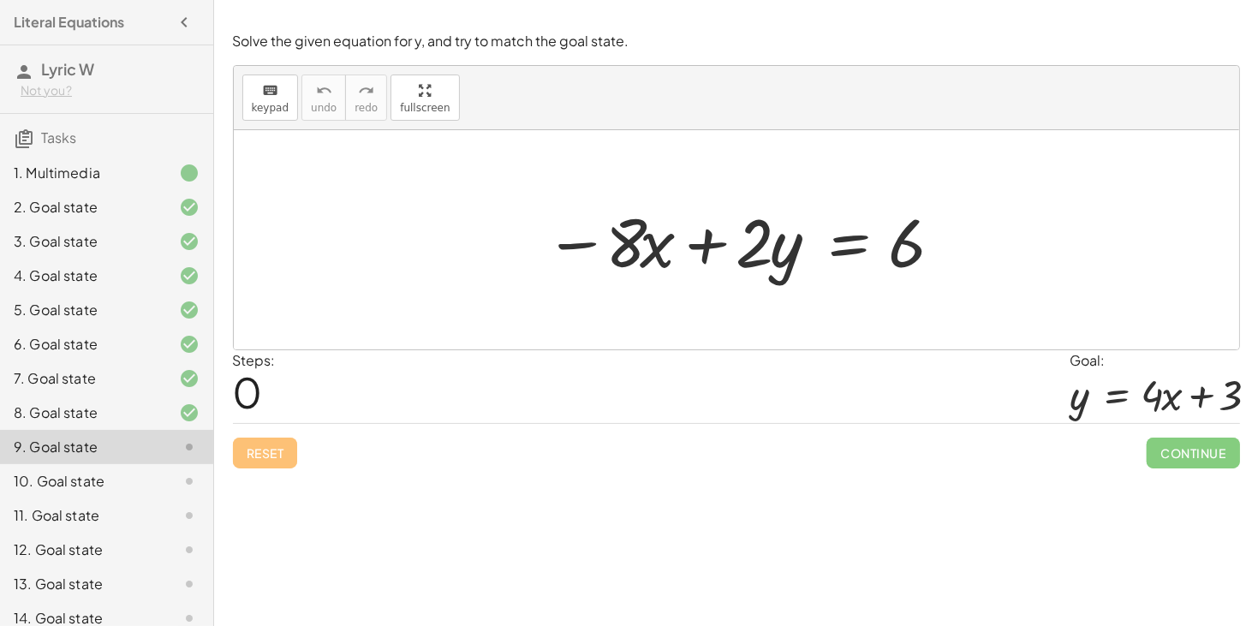
click at [840, 245] on div at bounding box center [743, 240] width 414 height 88
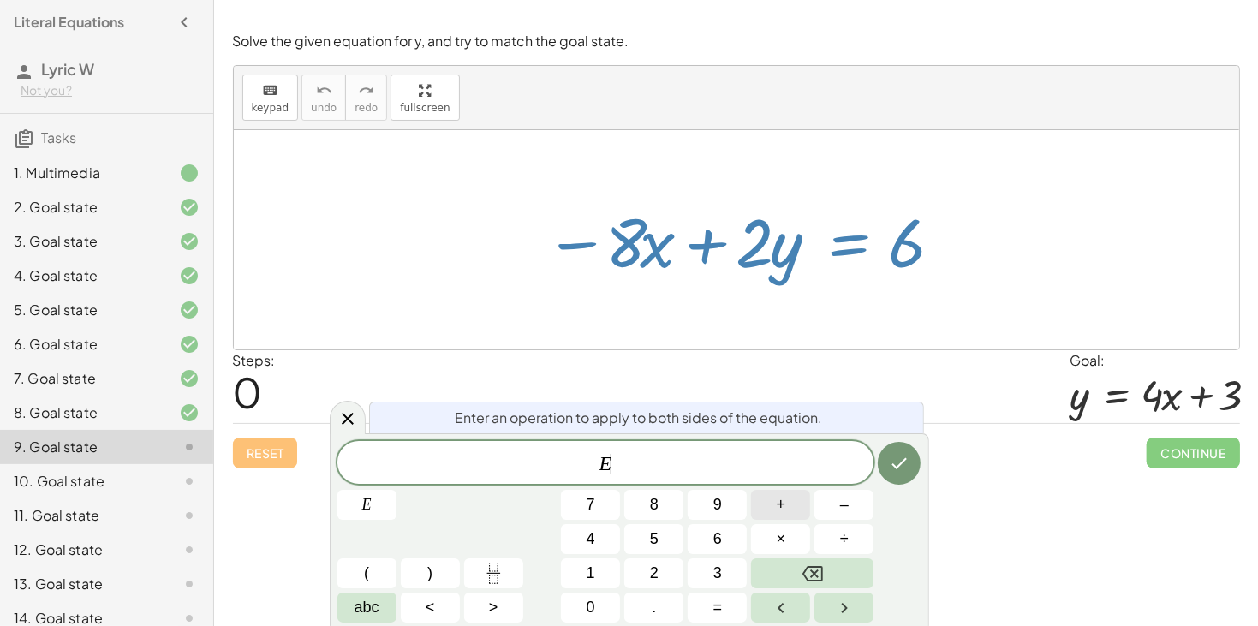
click at [779, 510] on span "+" at bounding box center [781, 504] width 9 height 23
click at [653, 509] on span "8" at bounding box center [654, 504] width 9 height 23
click at [379, 607] on button "abc" at bounding box center [366, 608] width 59 height 30
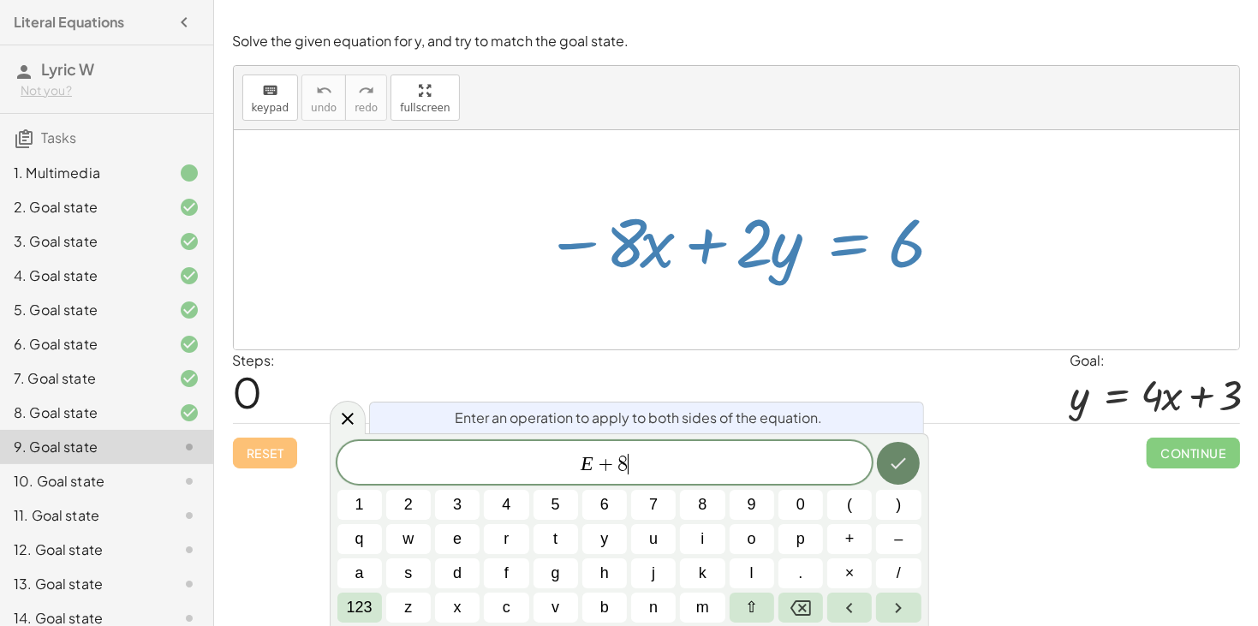
click at [892, 459] on icon "Done" at bounding box center [898, 463] width 21 height 21
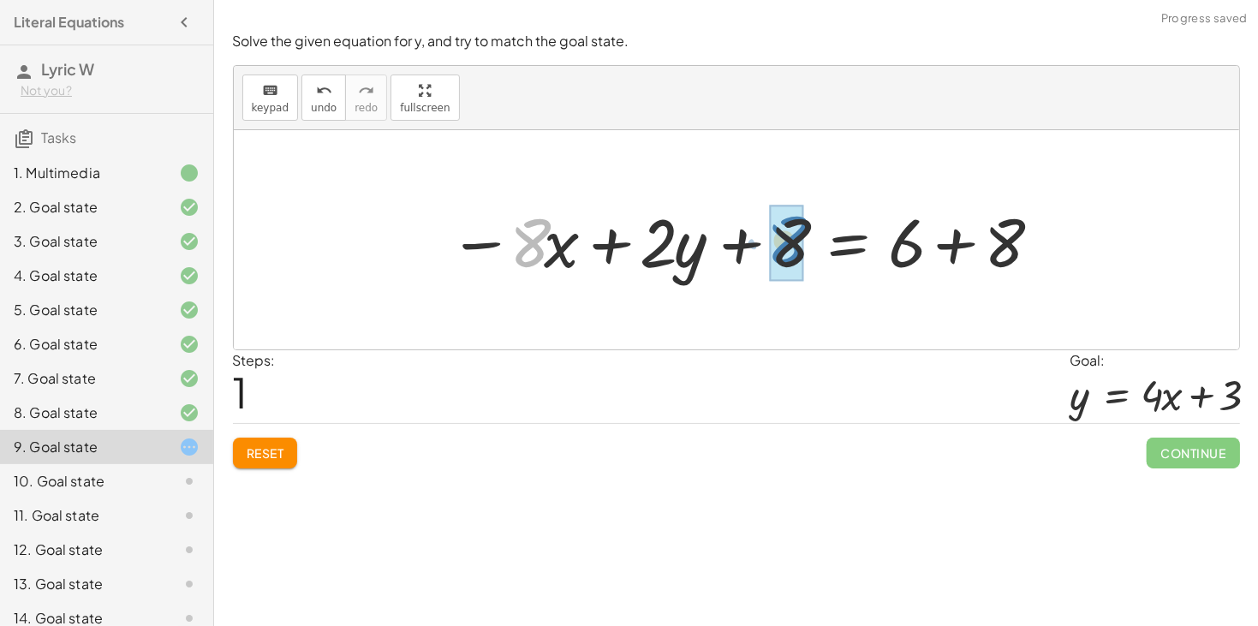
drag, startPoint x: 539, startPoint y: 245, endPoint x: 796, endPoint y: 242, distance: 256.9
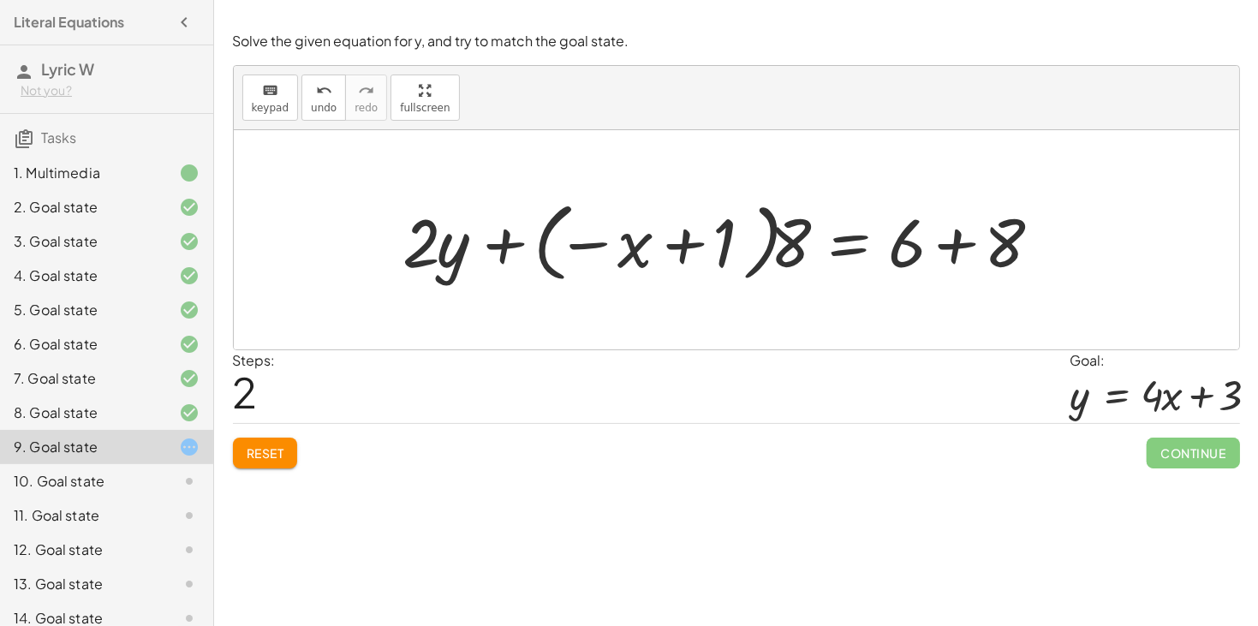
click at [265, 462] on button "Reset" at bounding box center [265, 453] width 65 height 31
